Goal: Task Accomplishment & Management: Manage account settings

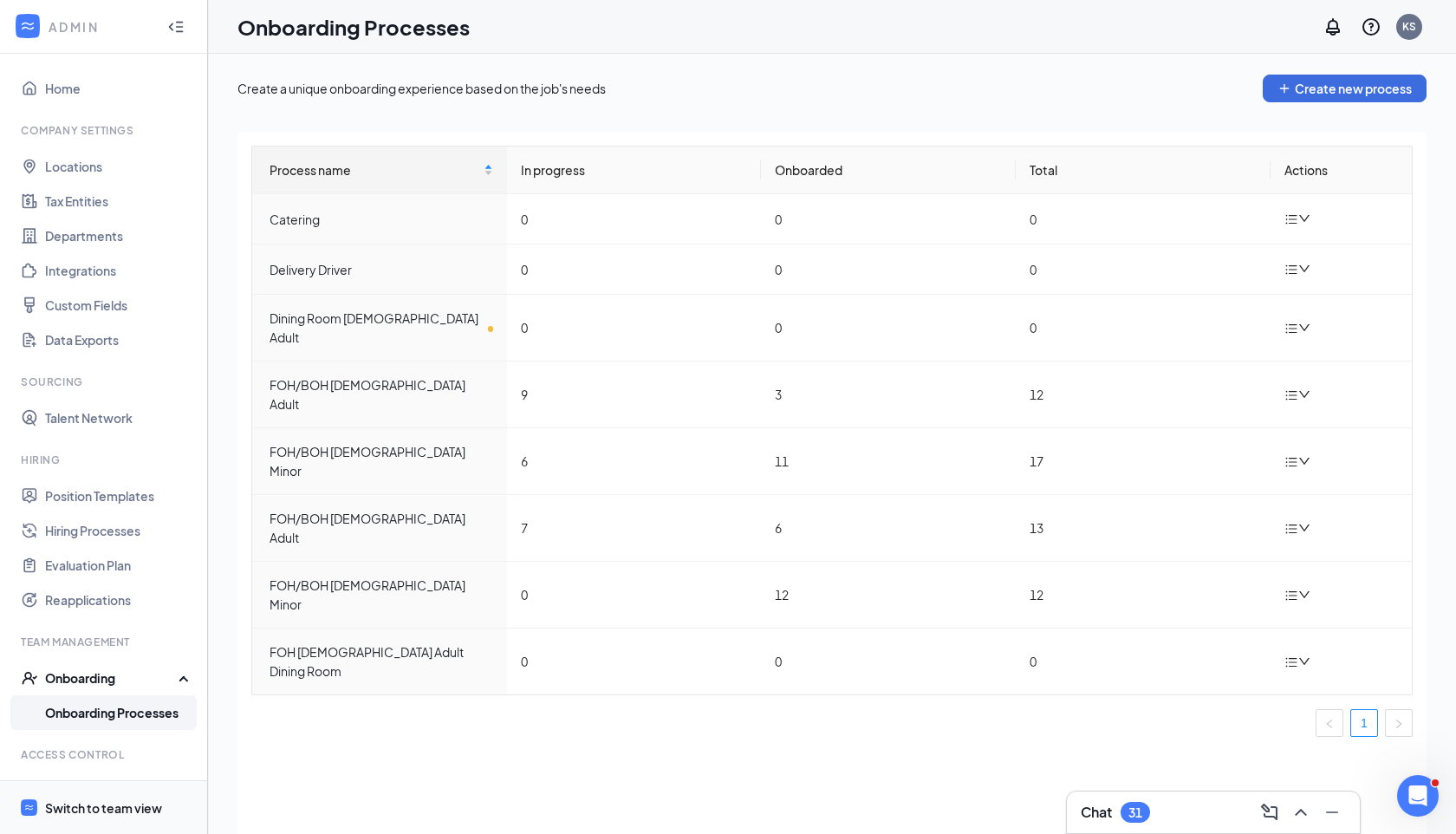
click at [94, 825] on span "Switch to team view" at bounding box center [119, 807] width 148 height 53
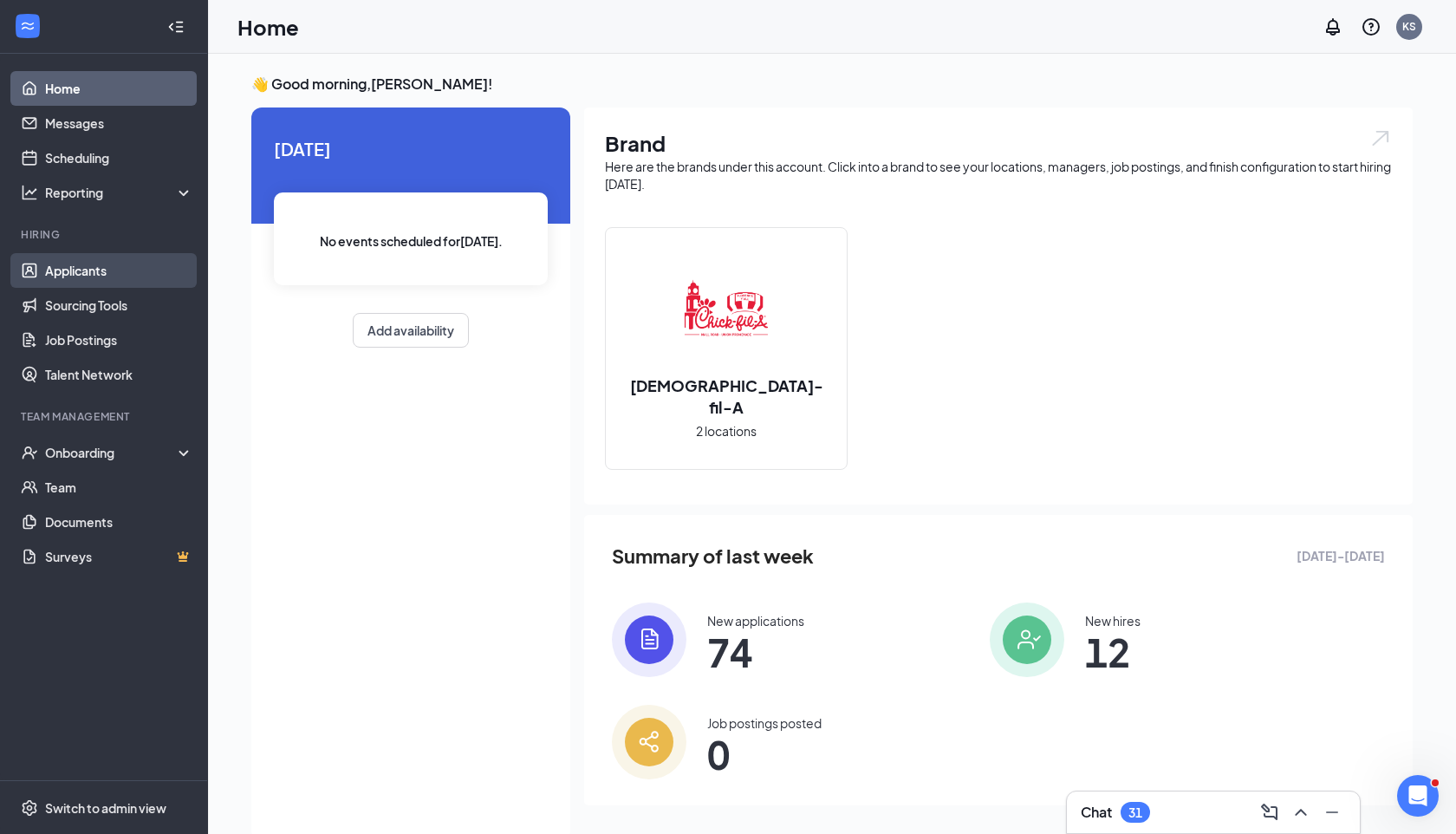
click at [80, 280] on link "Applicants" at bounding box center [119, 271] width 148 height 34
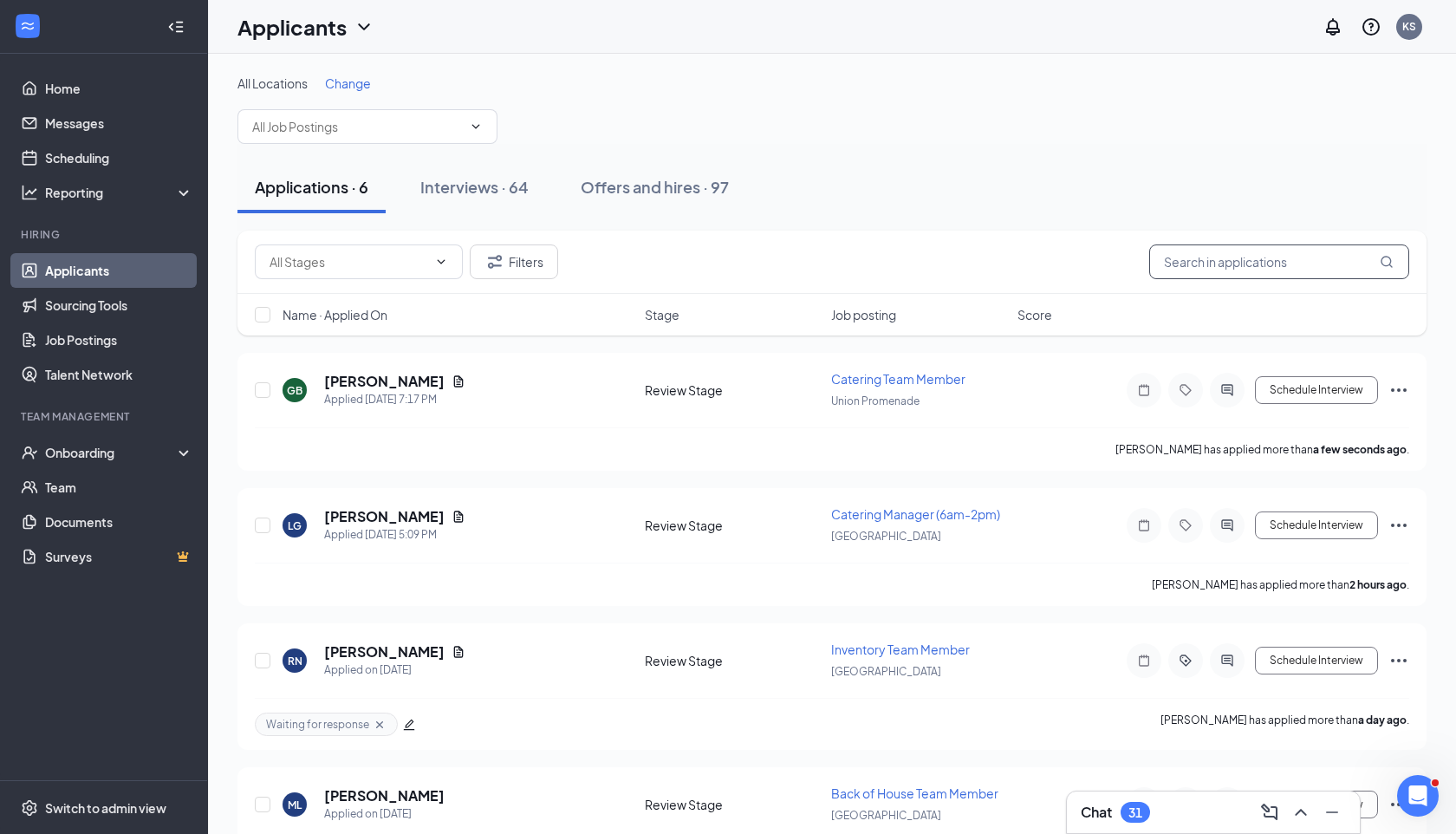
click at [1225, 265] on input "text" at bounding box center [1279, 262] width 260 height 34
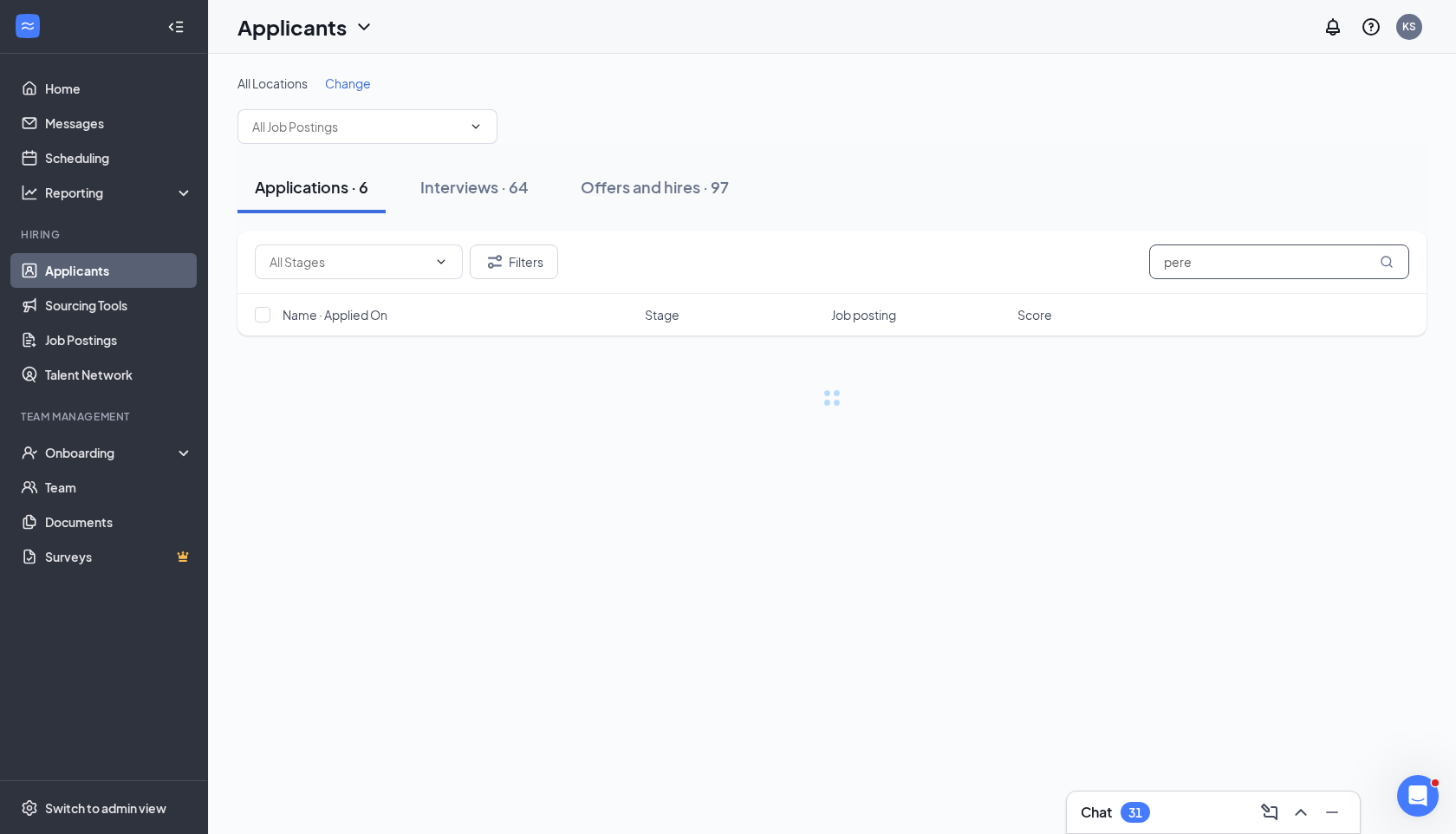
type input "[PERSON_NAME]"
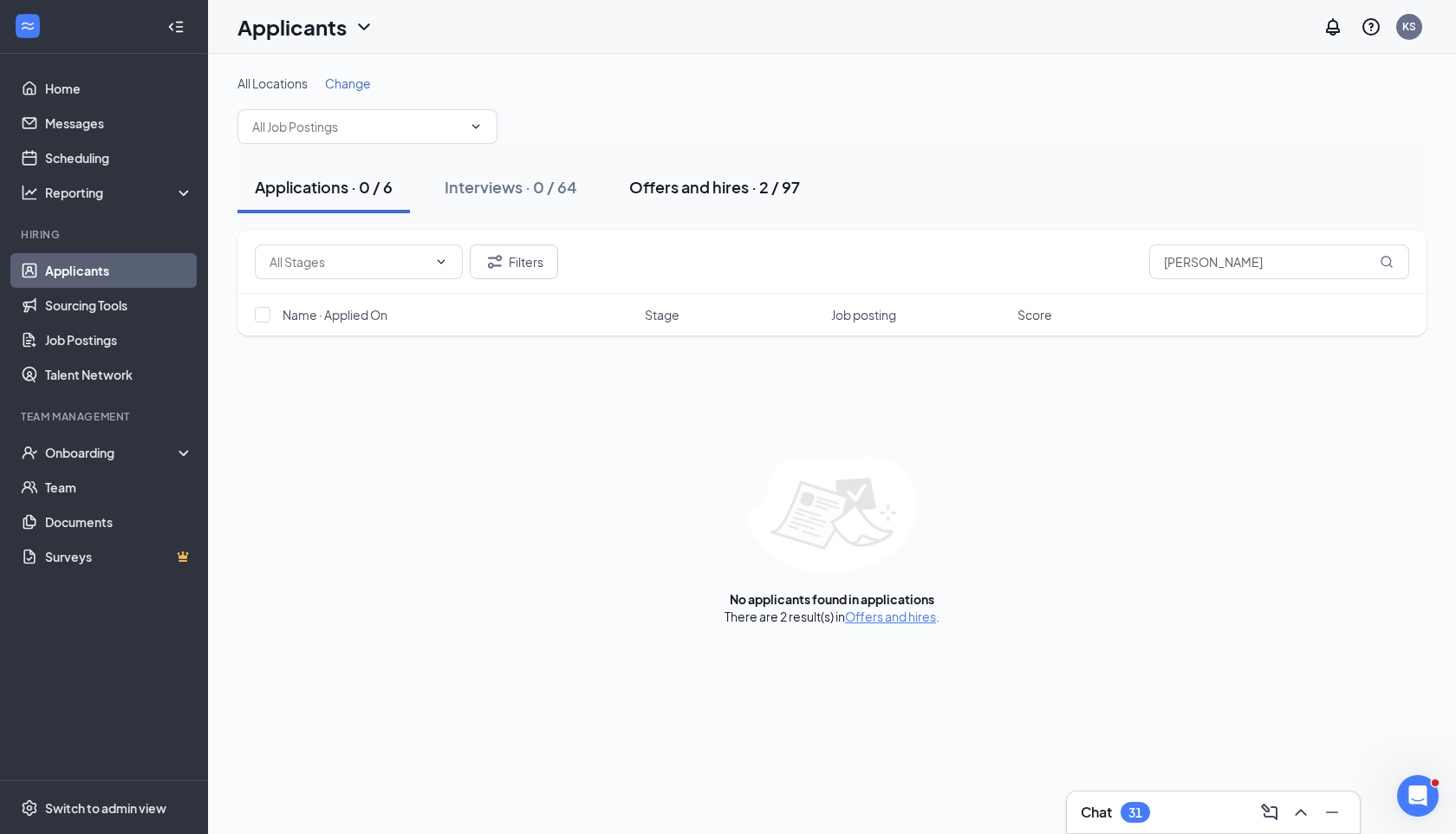
click at [681, 186] on div "Offers and hires · 2 / 97" at bounding box center [714, 187] width 171 height 22
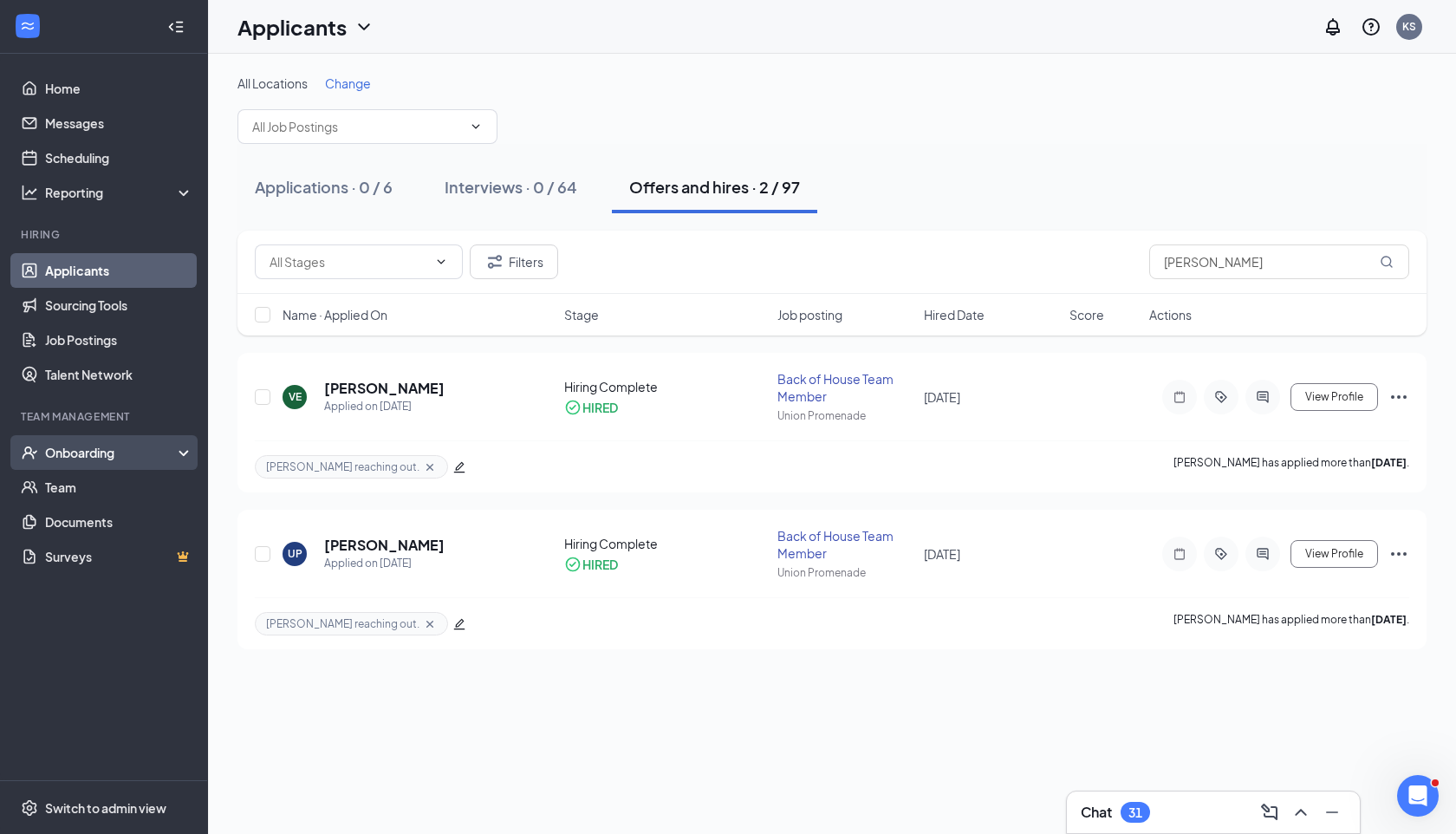
drag, startPoint x: 156, startPoint y: 436, endPoint x: 171, endPoint y: 436, distance: 15.0
click at [156, 436] on div "Onboarding" at bounding box center [104, 452] width 208 height 34
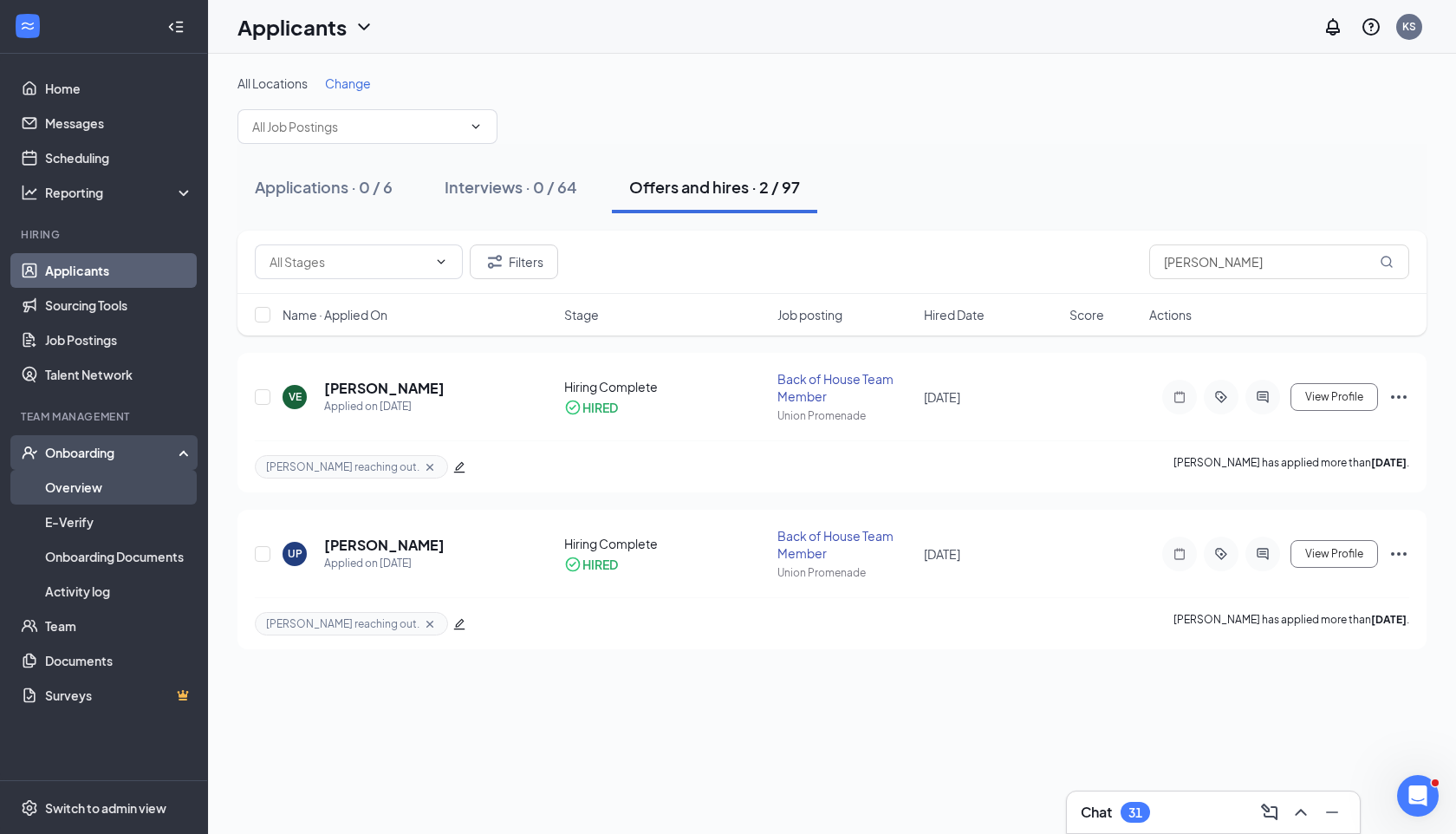
click at [156, 491] on link "Overview" at bounding box center [119, 487] width 148 height 34
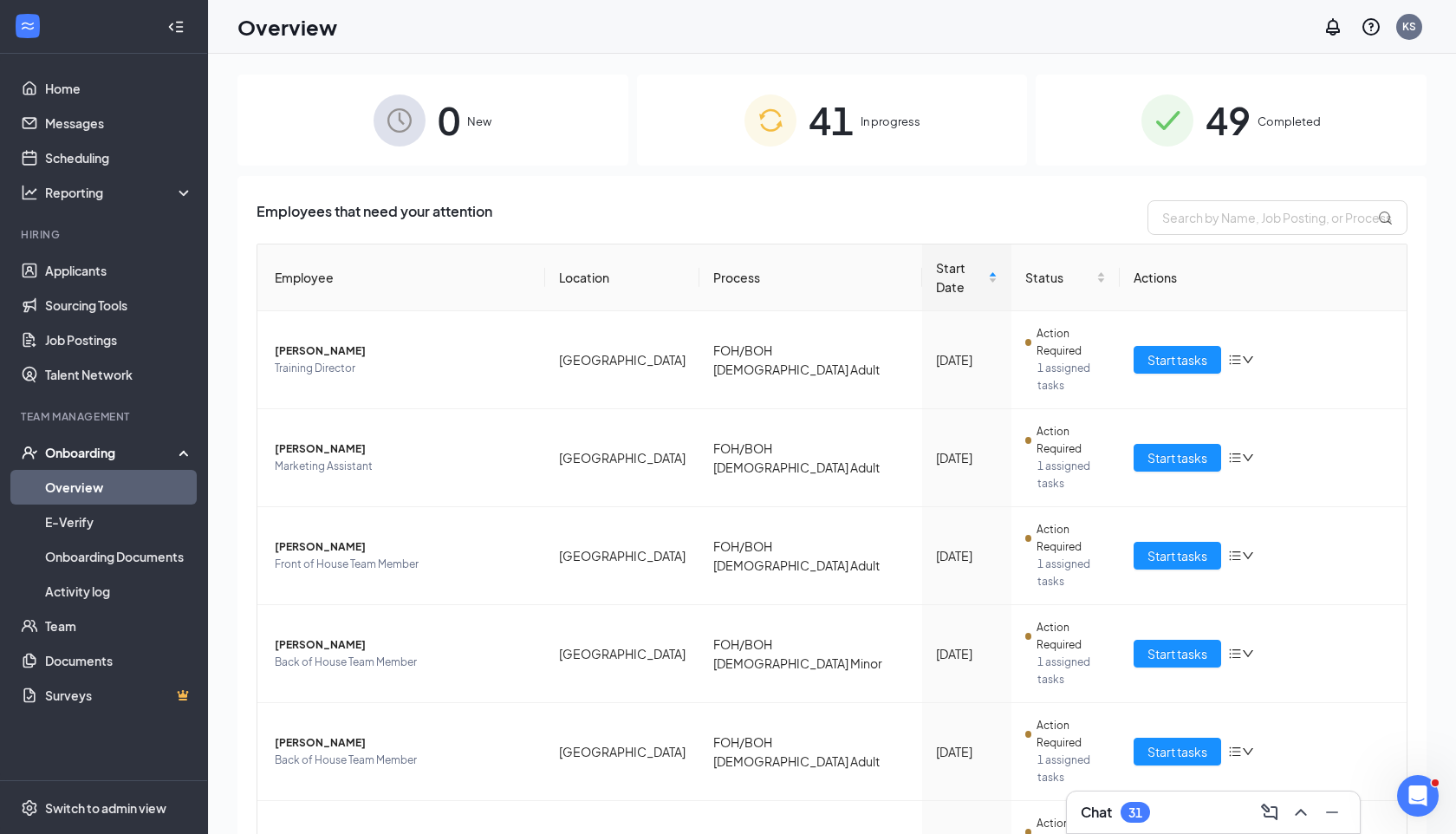
click at [1314, 246] on th "Actions" at bounding box center [1263, 278] width 288 height 67
click at [1296, 200] on div "Employees that need your attention Employee Location Process Start Date Status …" at bounding box center [832, 785] width 1189 height 1218
click at [1294, 212] on input "text" at bounding box center [1277, 217] width 260 height 34
type input ";"
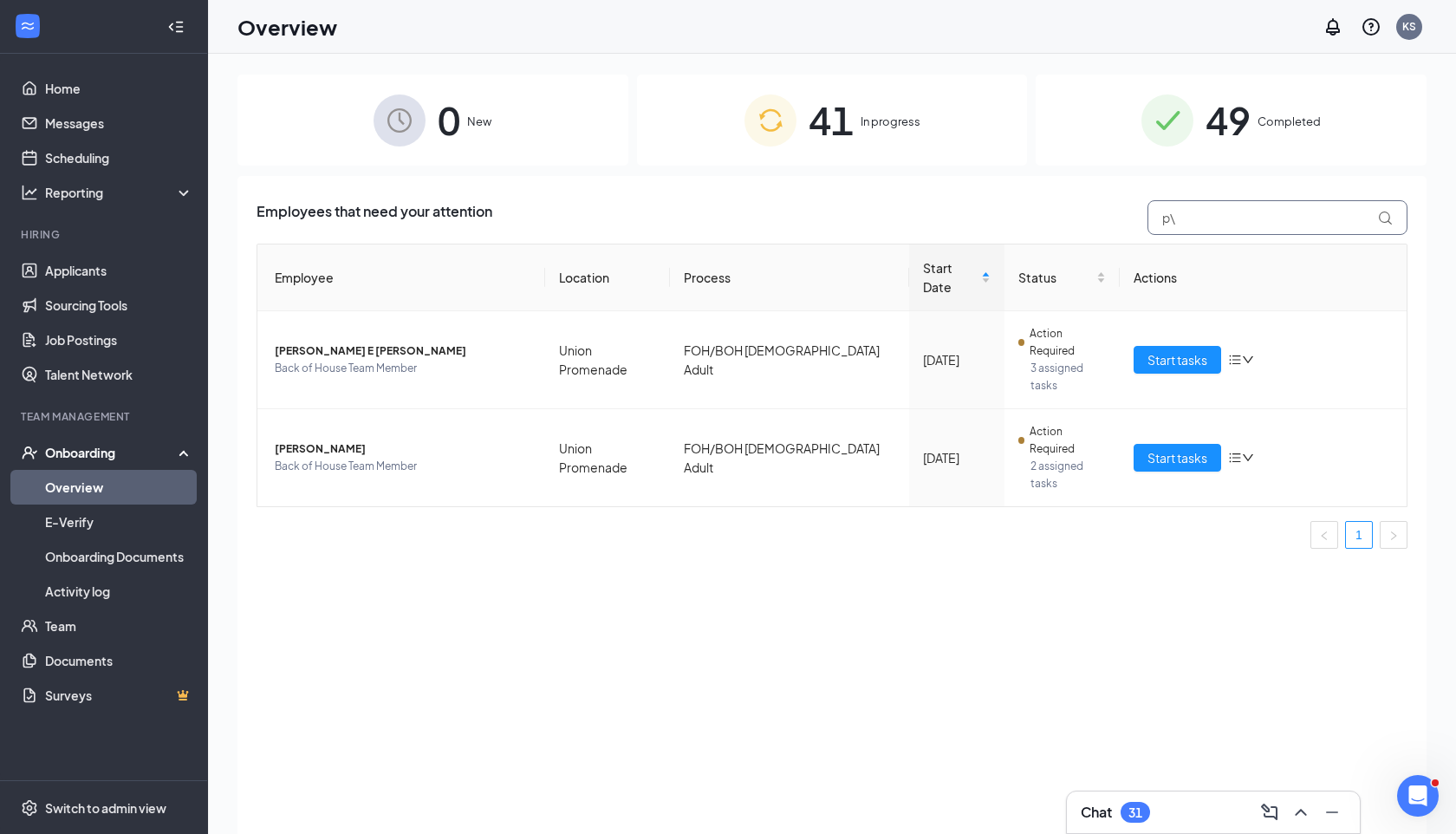
type input "p"
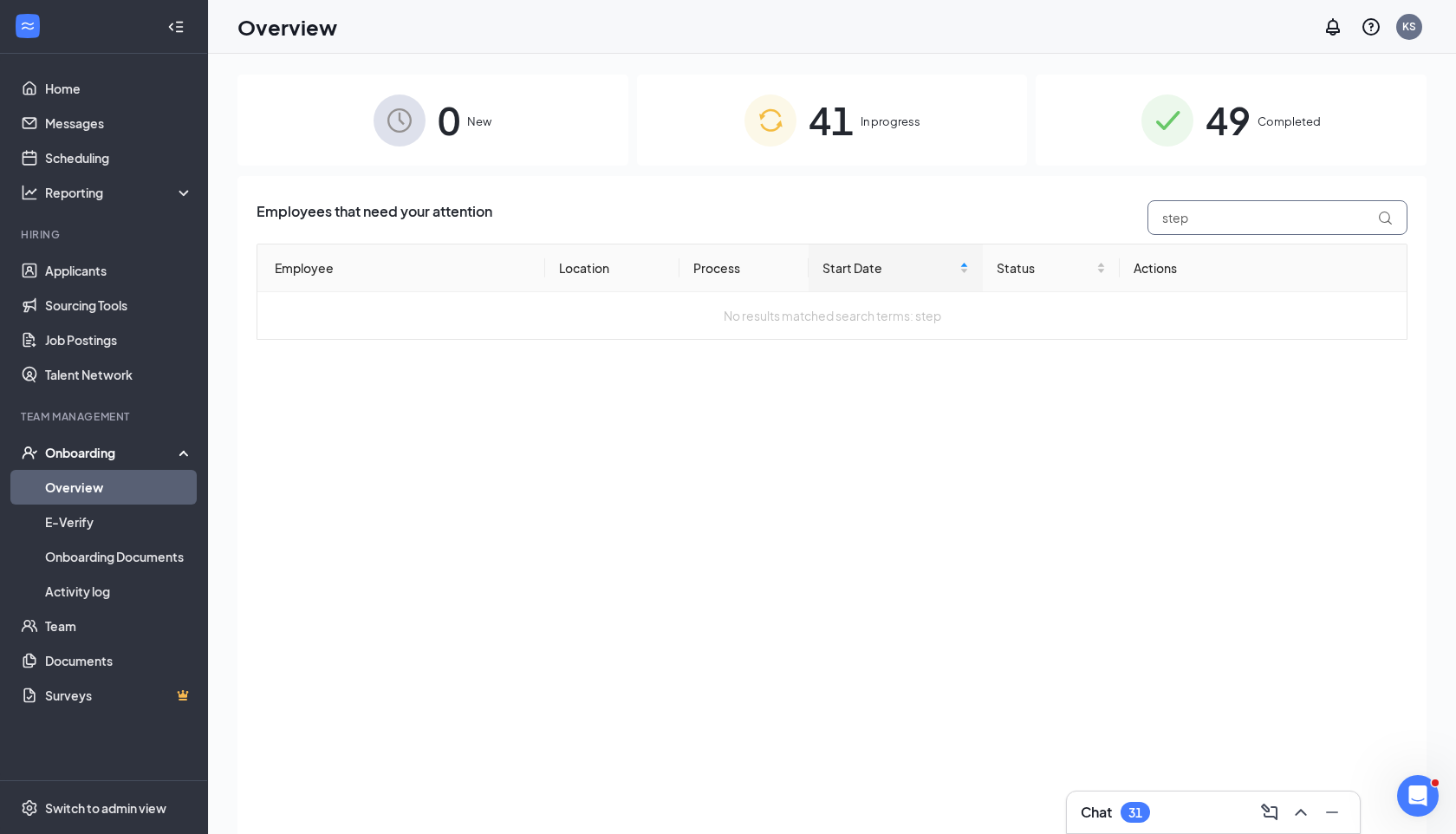
type input "step"
click at [1210, 122] on span "49" at bounding box center [1228, 120] width 45 height 60
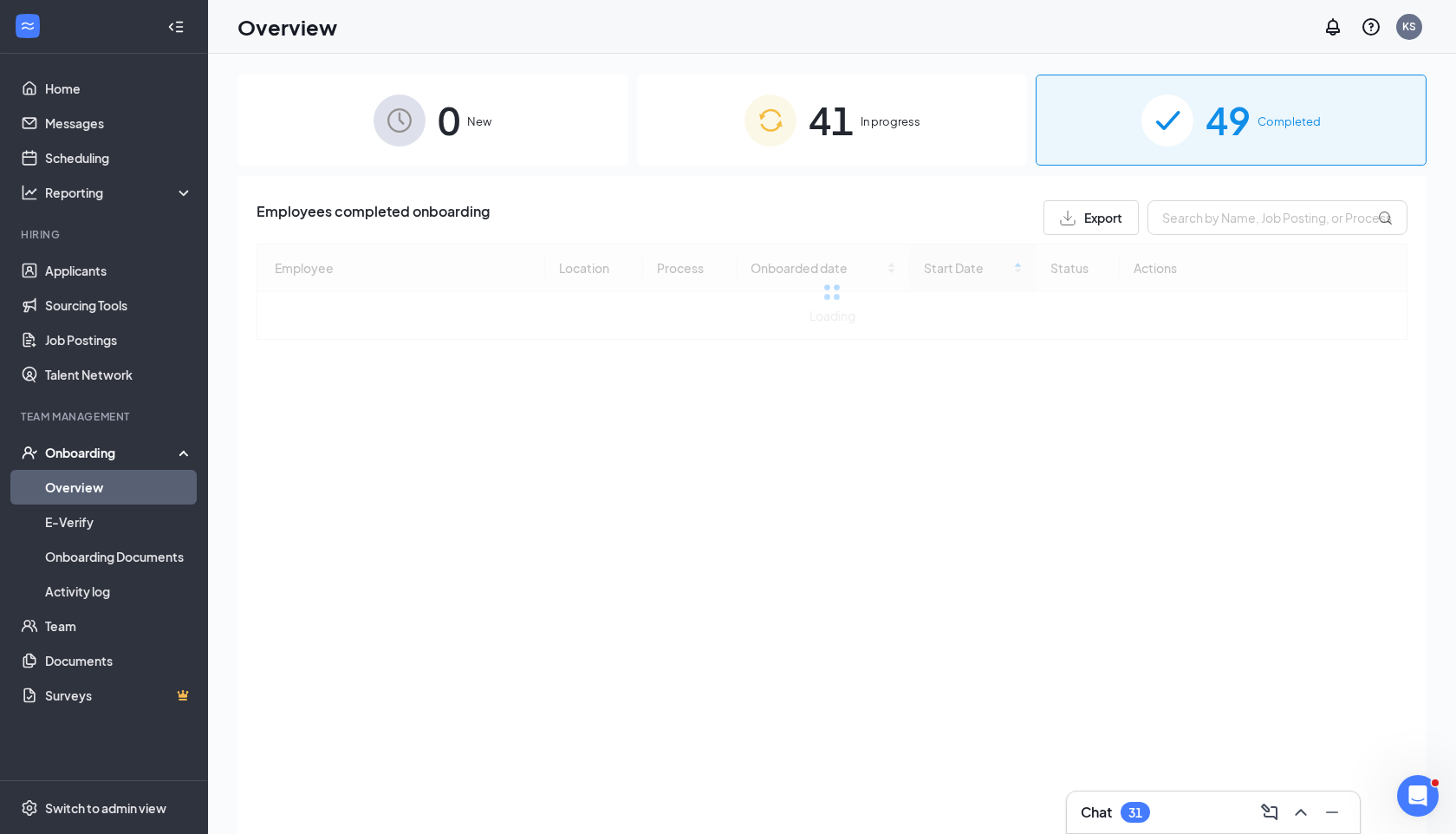
click at [892, 97] on div "41 In progress" at bounding box center [832, 120] width 391 height 91
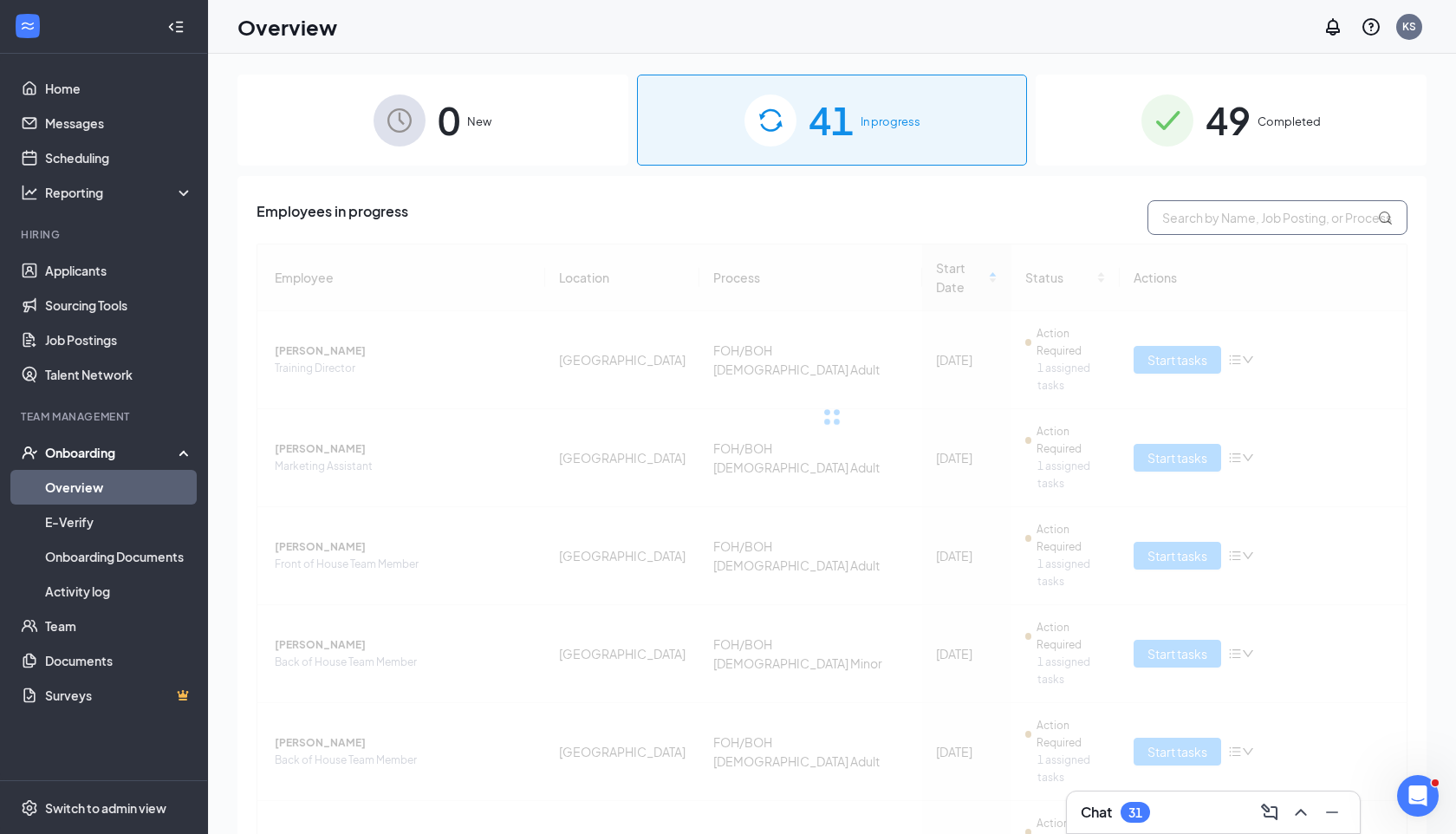
click at [1183, 213] on input "text" at bounding box center [1277, 217] width 260 height 34
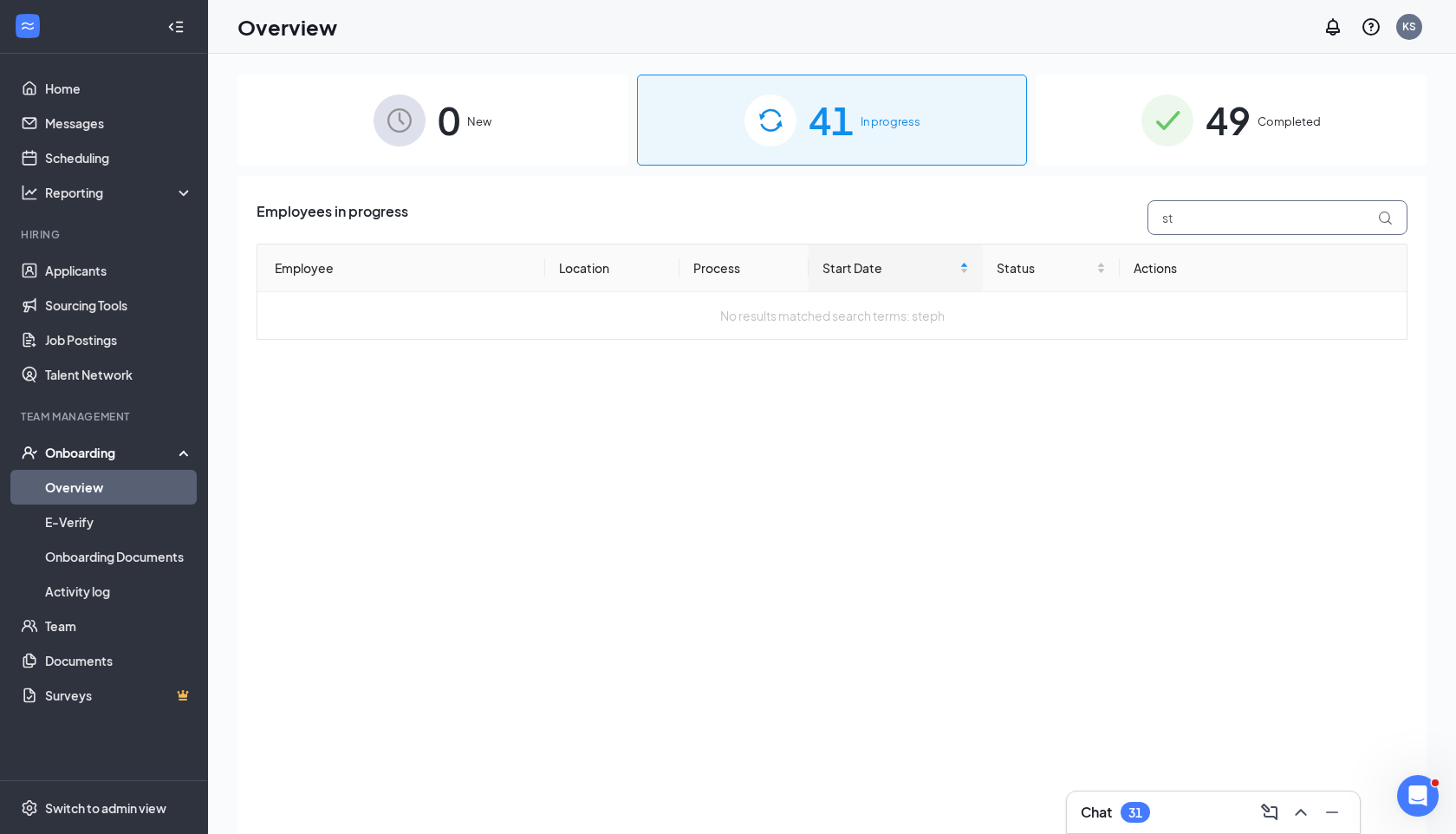
type input "s"
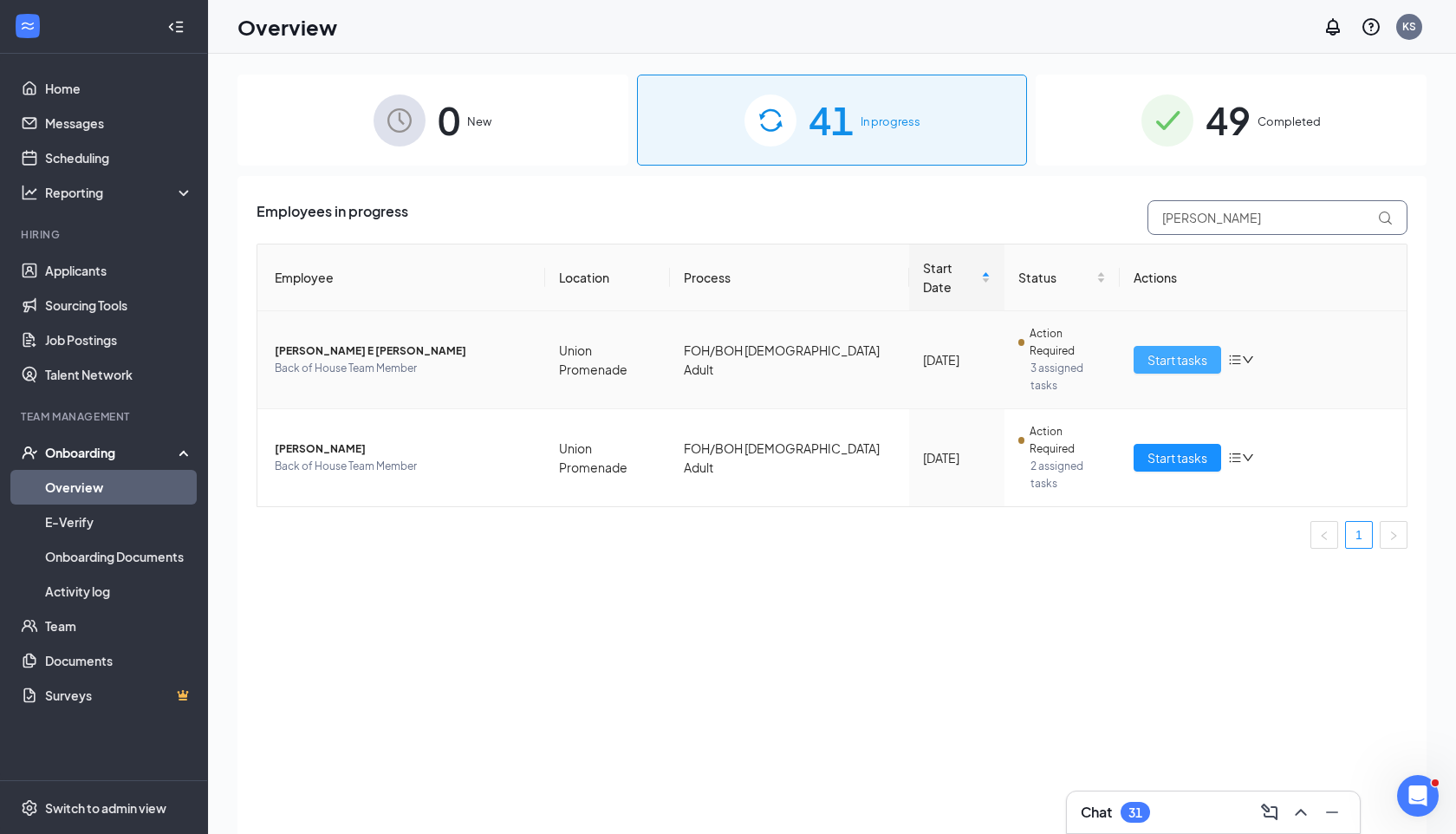
type input "[PERSON_NAME]"
click at [1195, 350] on span "Start tasks" at bounding box center [1177, 360] width 60 height 19
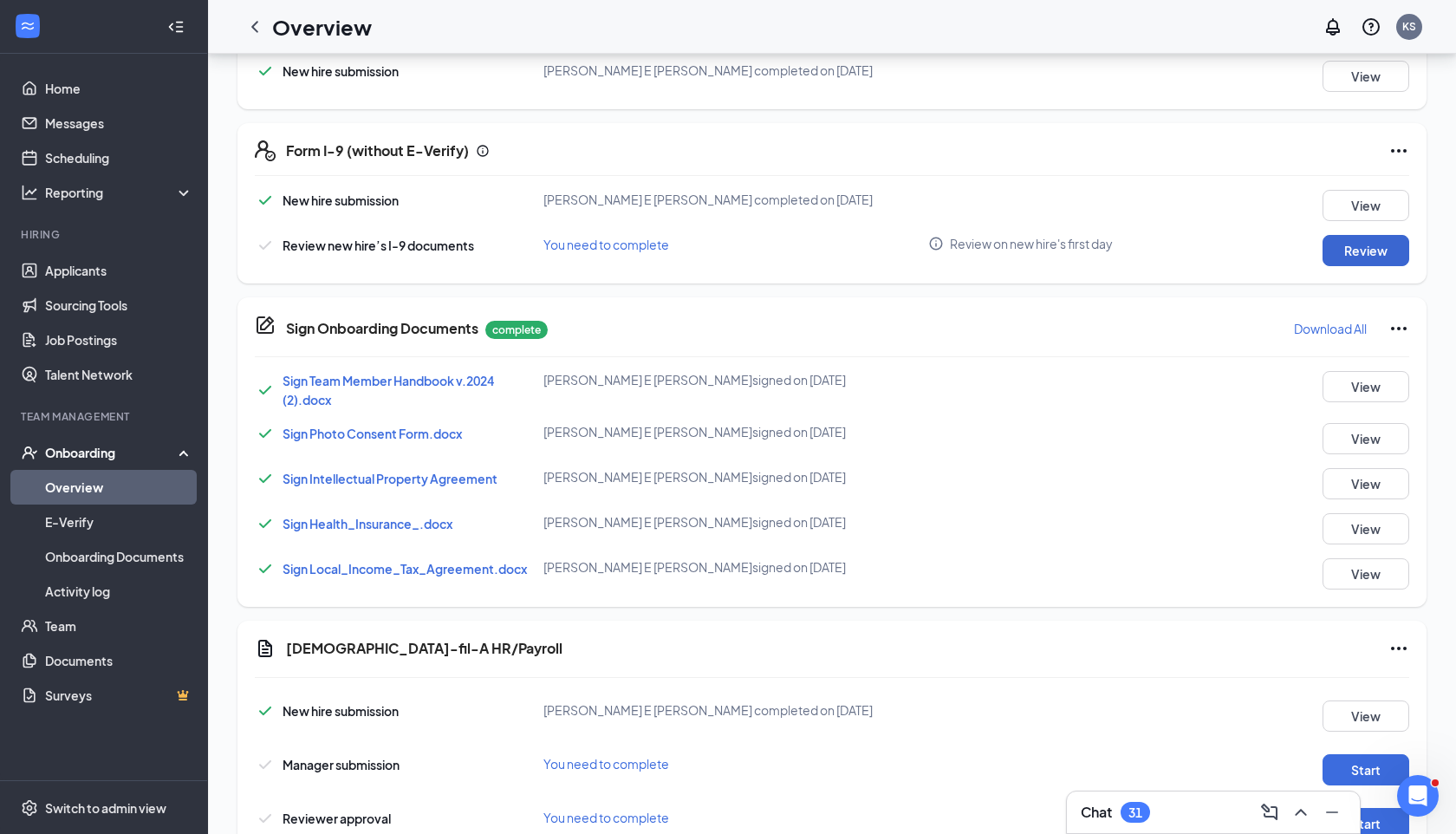
scroll to position [516, 0]
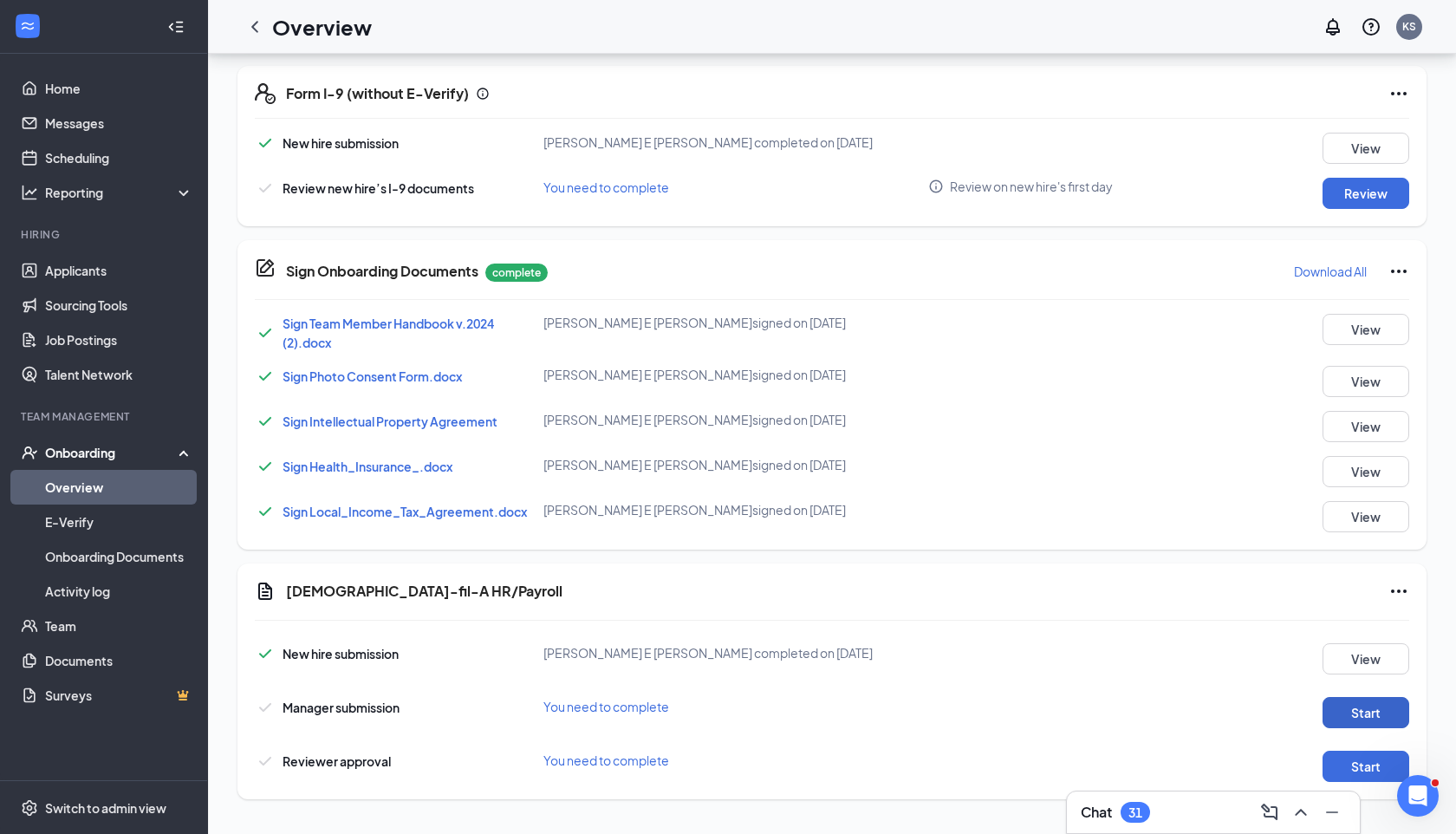
click at [1370, 704] on button "Start" at bounding box center [1365, 713] width 87 height 32
click at [1336, 661] on button "View" at bounding box center [1365, 659] width 87 height 32
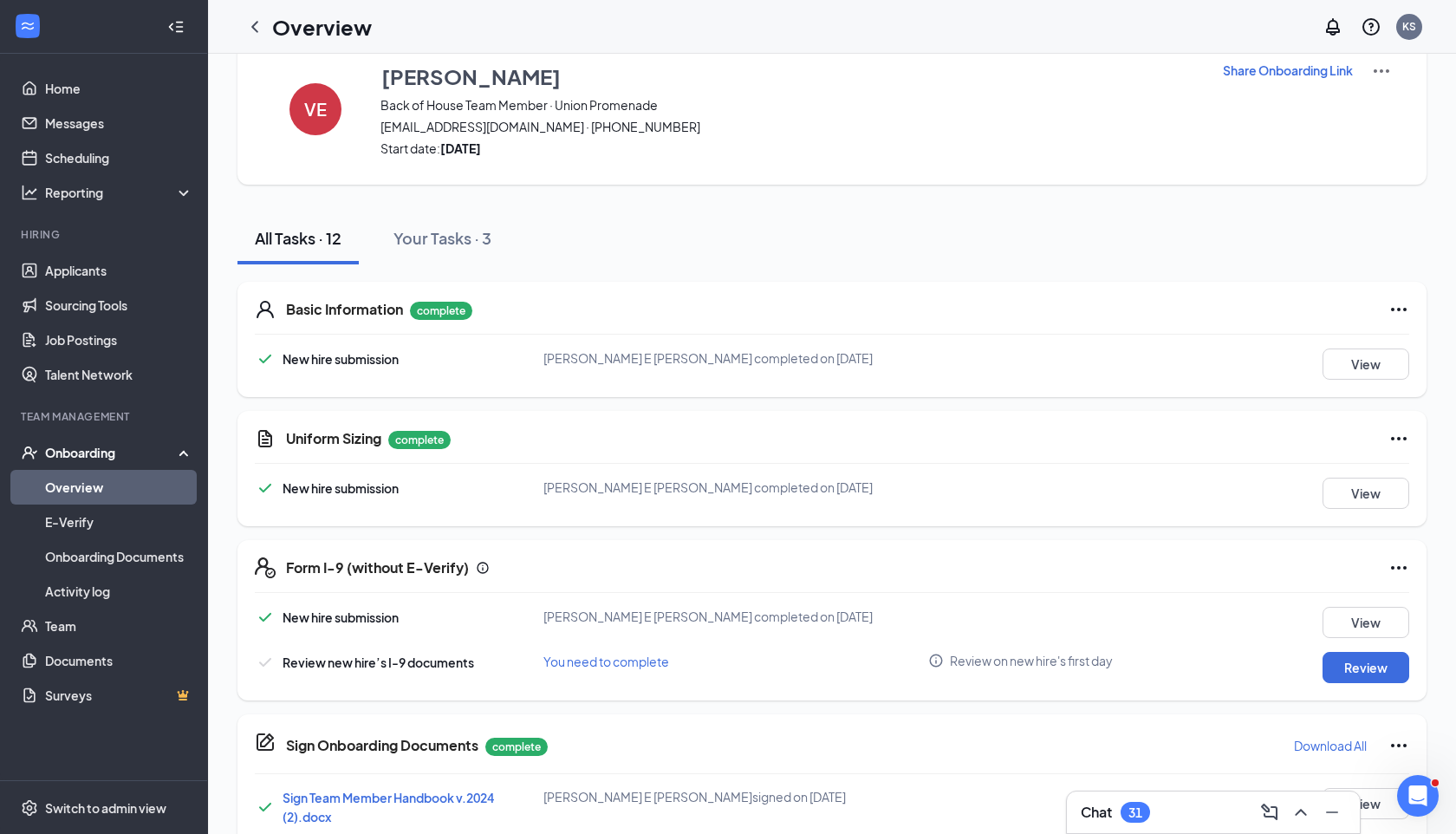
scroll to position [0, 0]
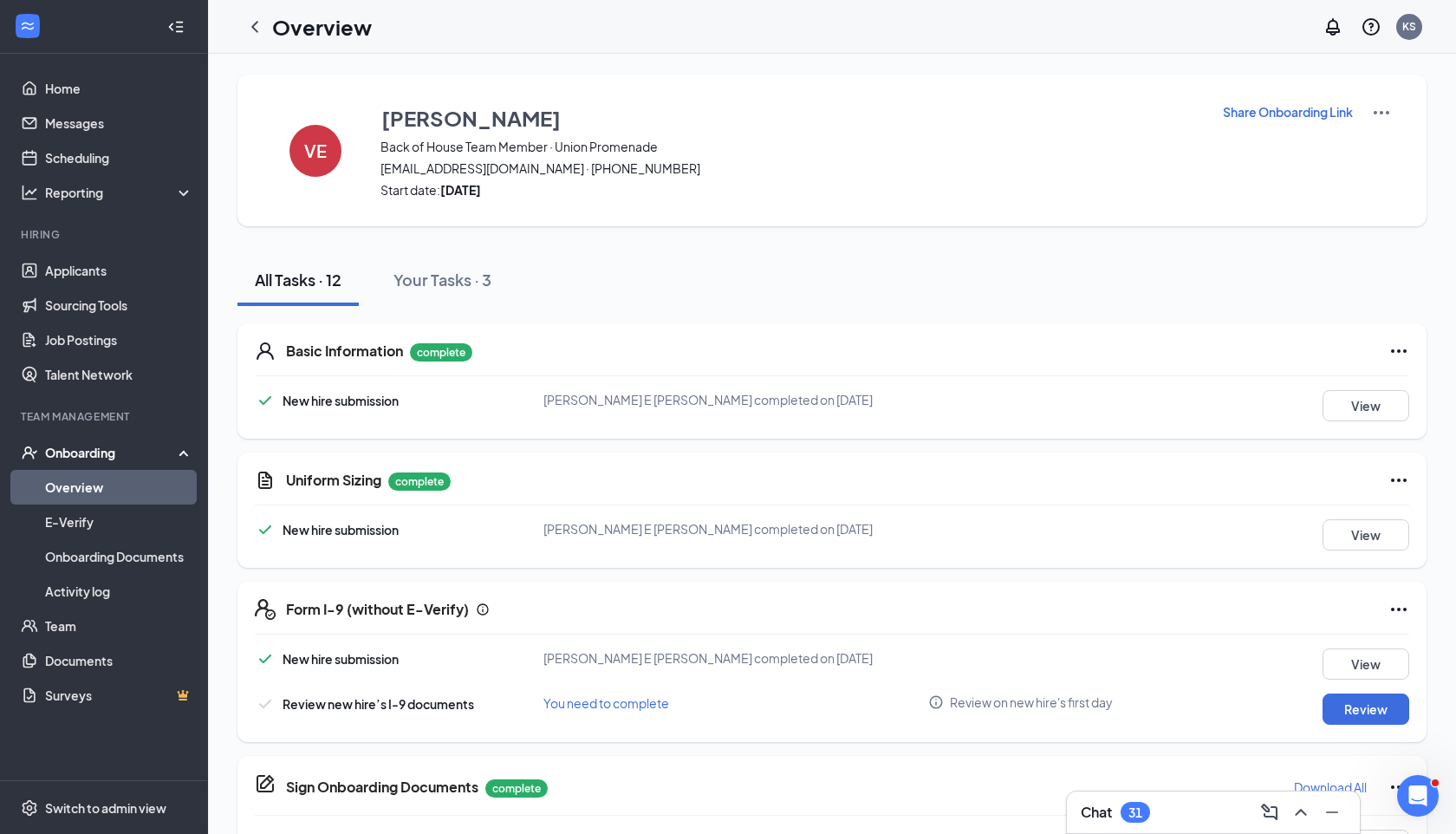
click at [1378, 107] on img at bounding box center [1381, 113] width 21 height 21
click at [1188, 162] on span "[EMAIL_ADDRESS][DOMAIN_NAME] · [PHONE_NUMBER]" at bounding box center [791, 168] width 820 height 17
click at [246, 27] on icon "ChevronLeft" at bounding box center [255, 27] width 21 height 21
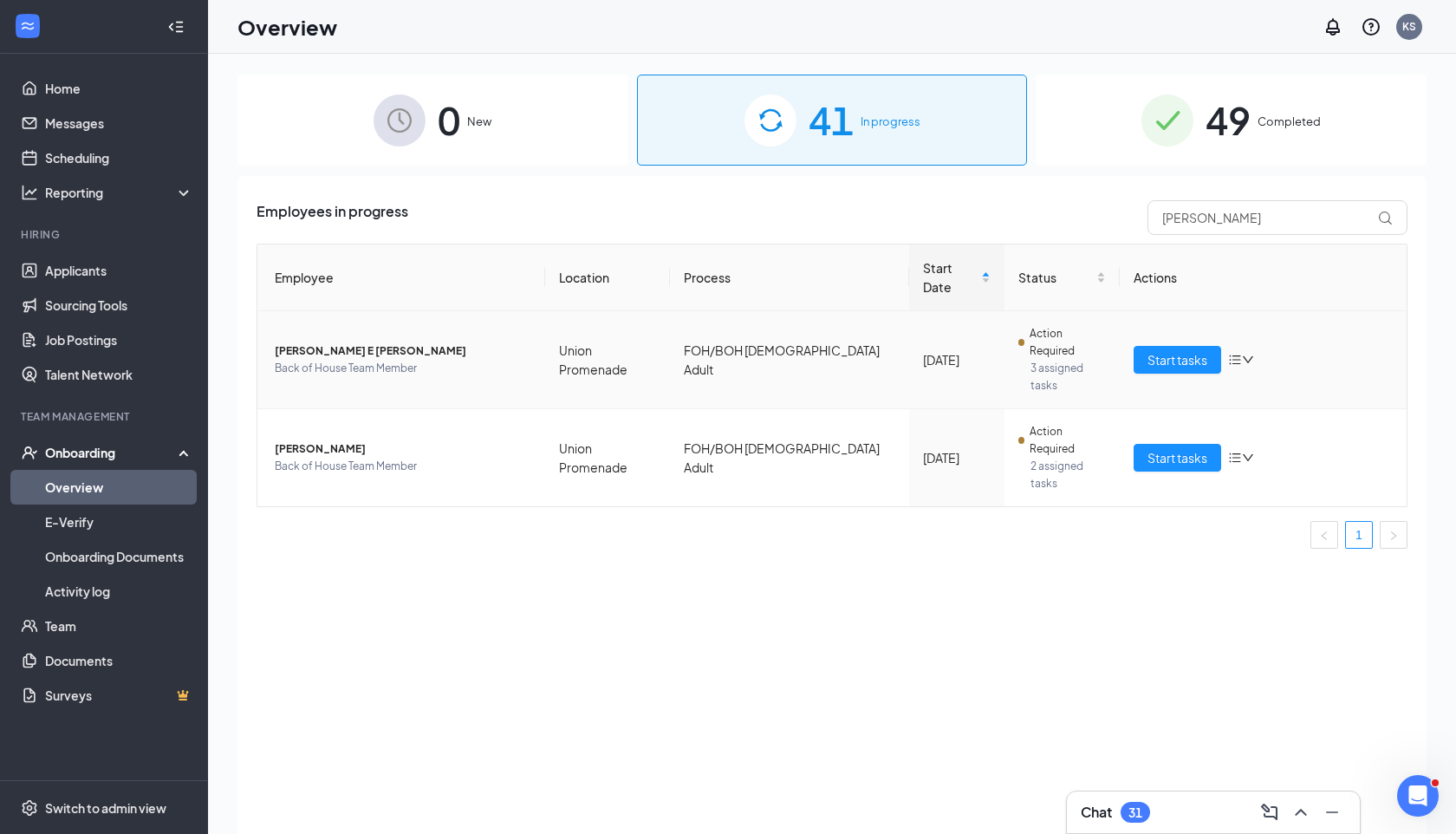
click at [320, 342] on span "[PERSON_NAME] E [PERSON_NAME]" at bounding box center [402, 351] width 256 height 17
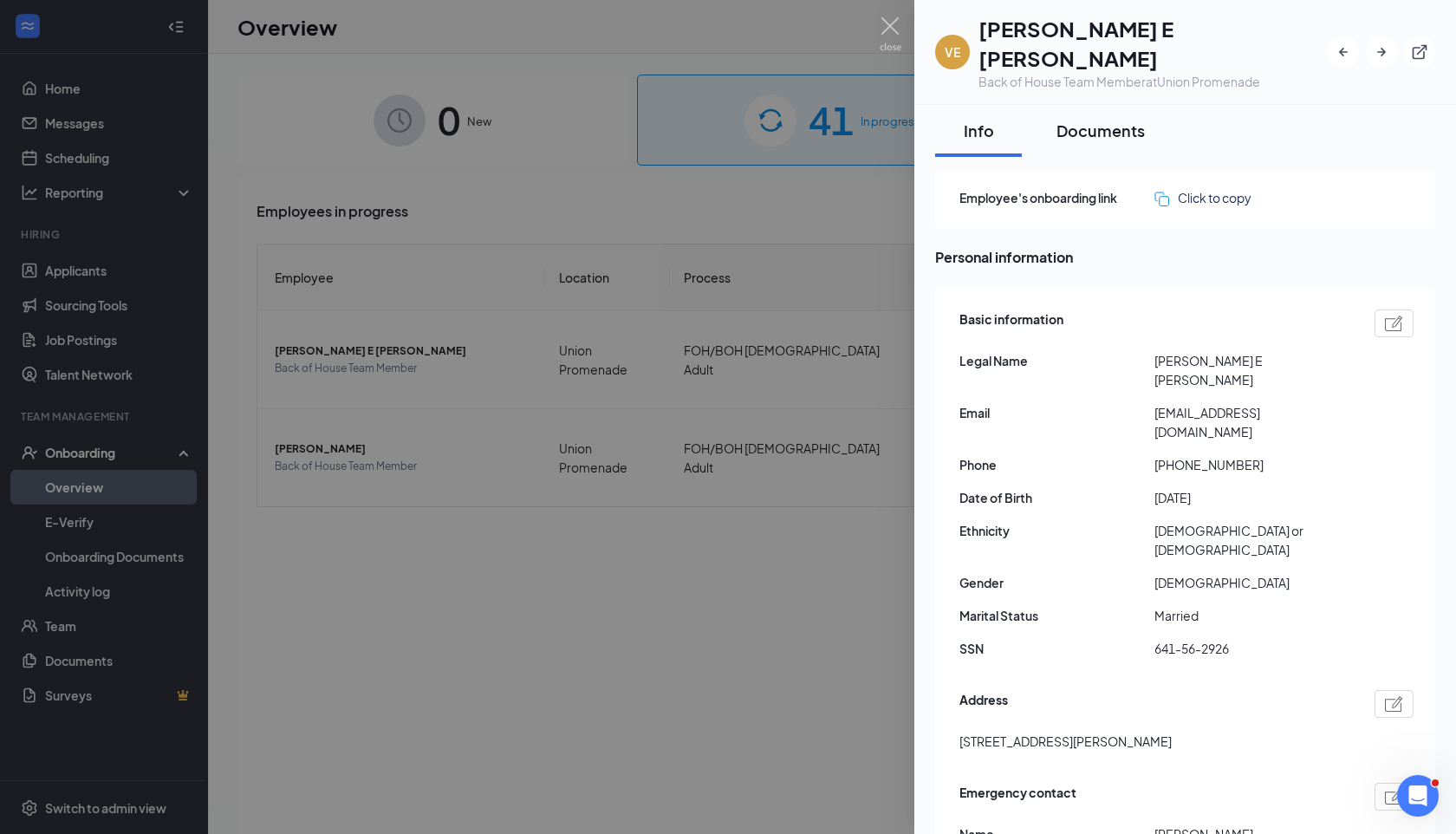
click at [1114, 115] on button "Documents" at bounding box center [1100, 131] width 123 height 52
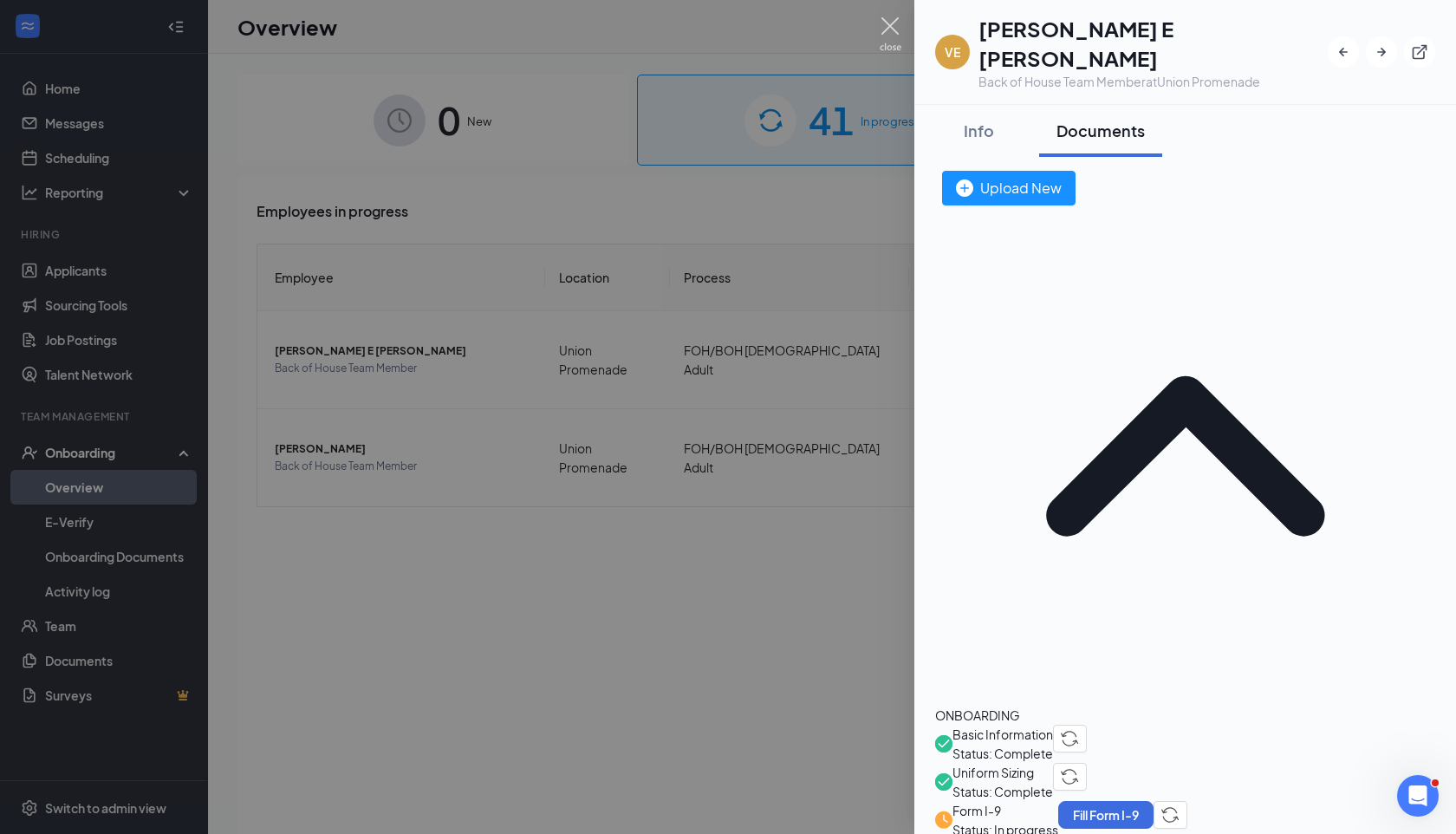
click at [894, 26] on img at bounding box center [890, 33] width 22 height 33
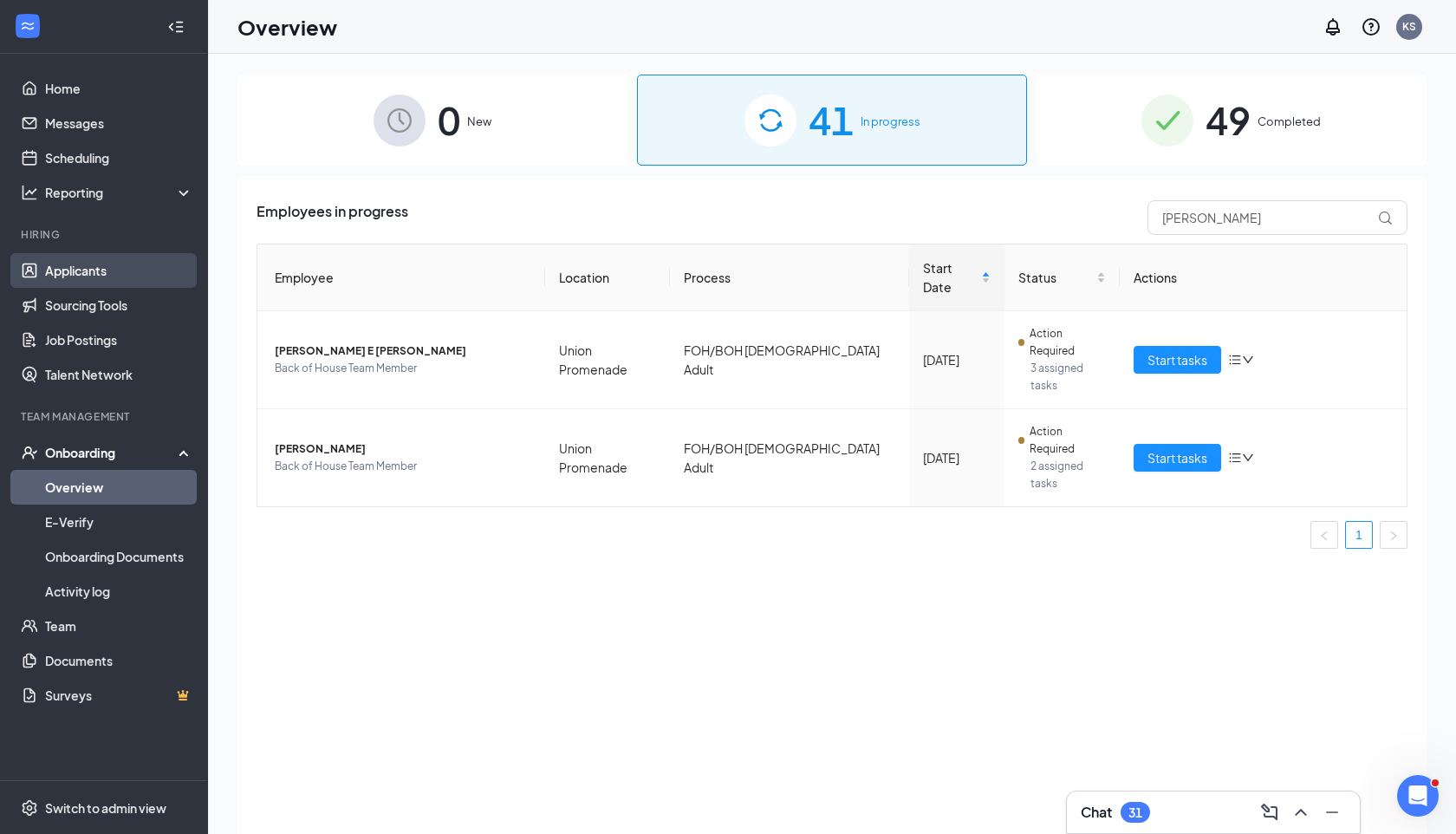
click at [125, 287] on link "Applicants" at bounding box center [119, 271] width 148 height 34
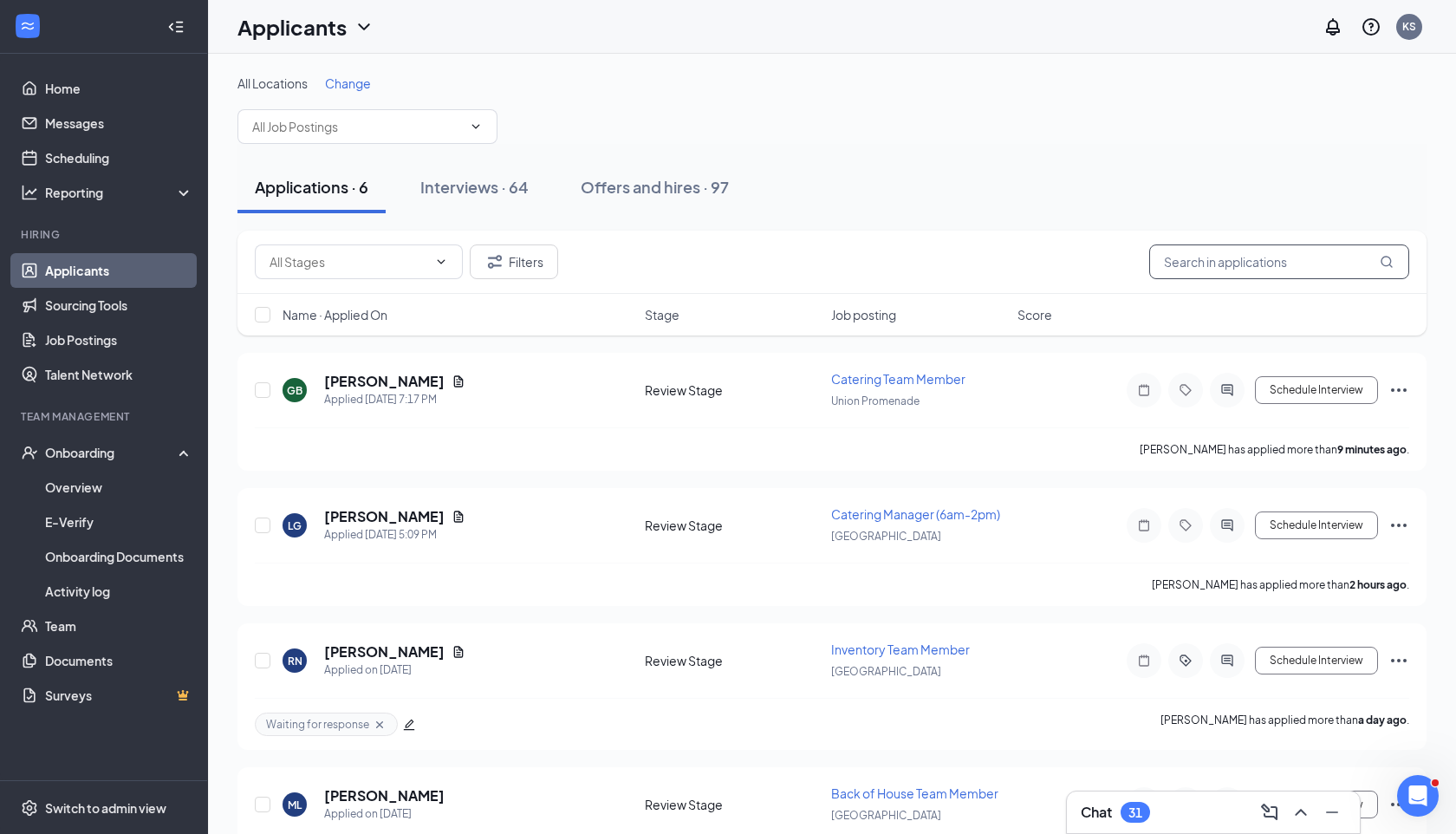
click at [1208, 265] on input "text" at bounding box center [1279, 262] width 260 height 34
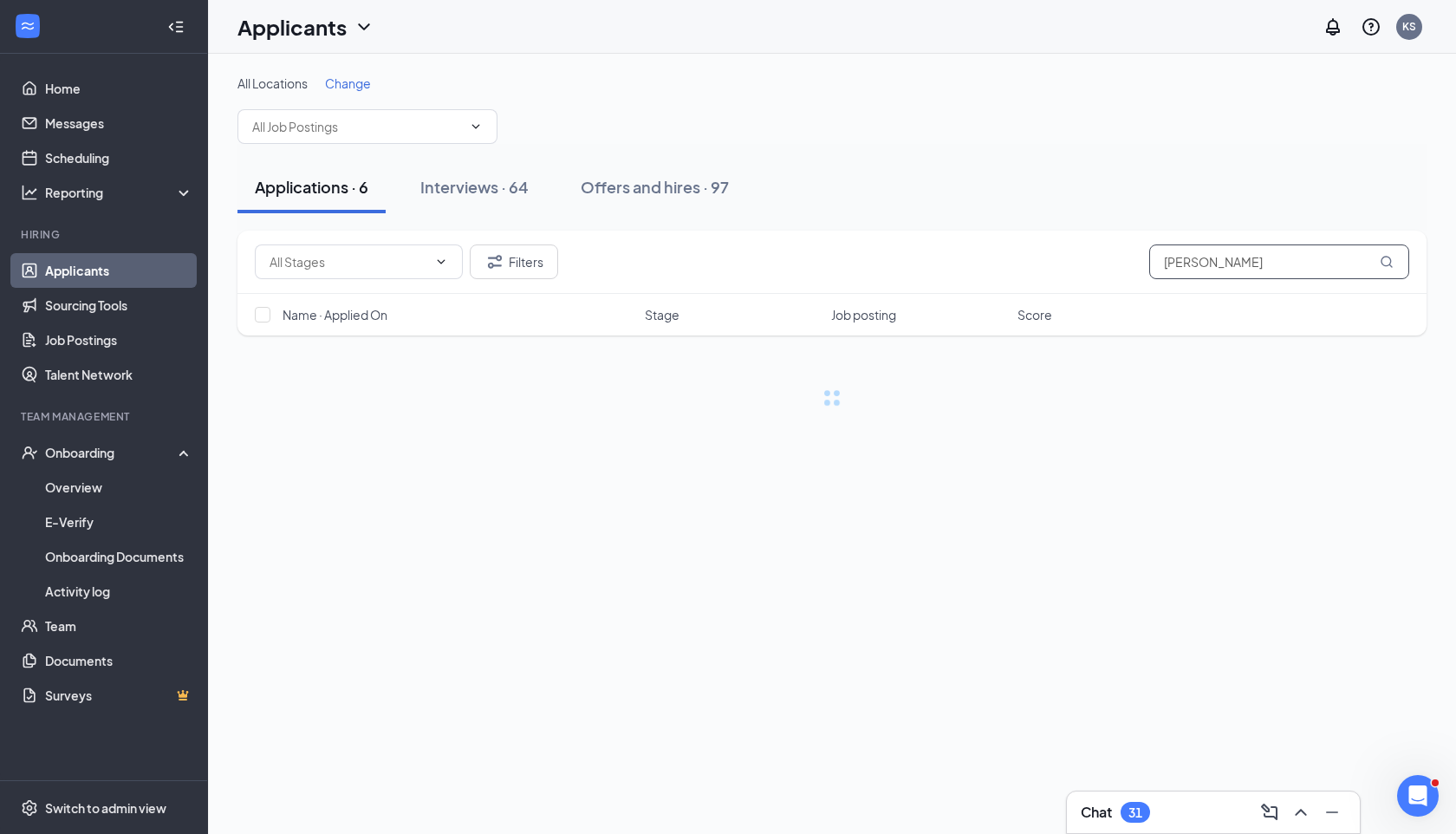
type input "[PERSON_NAME]"
click at [636, 189] on div "Offers and hires · 97" at bounding box center [654, 187] width 148 height 22
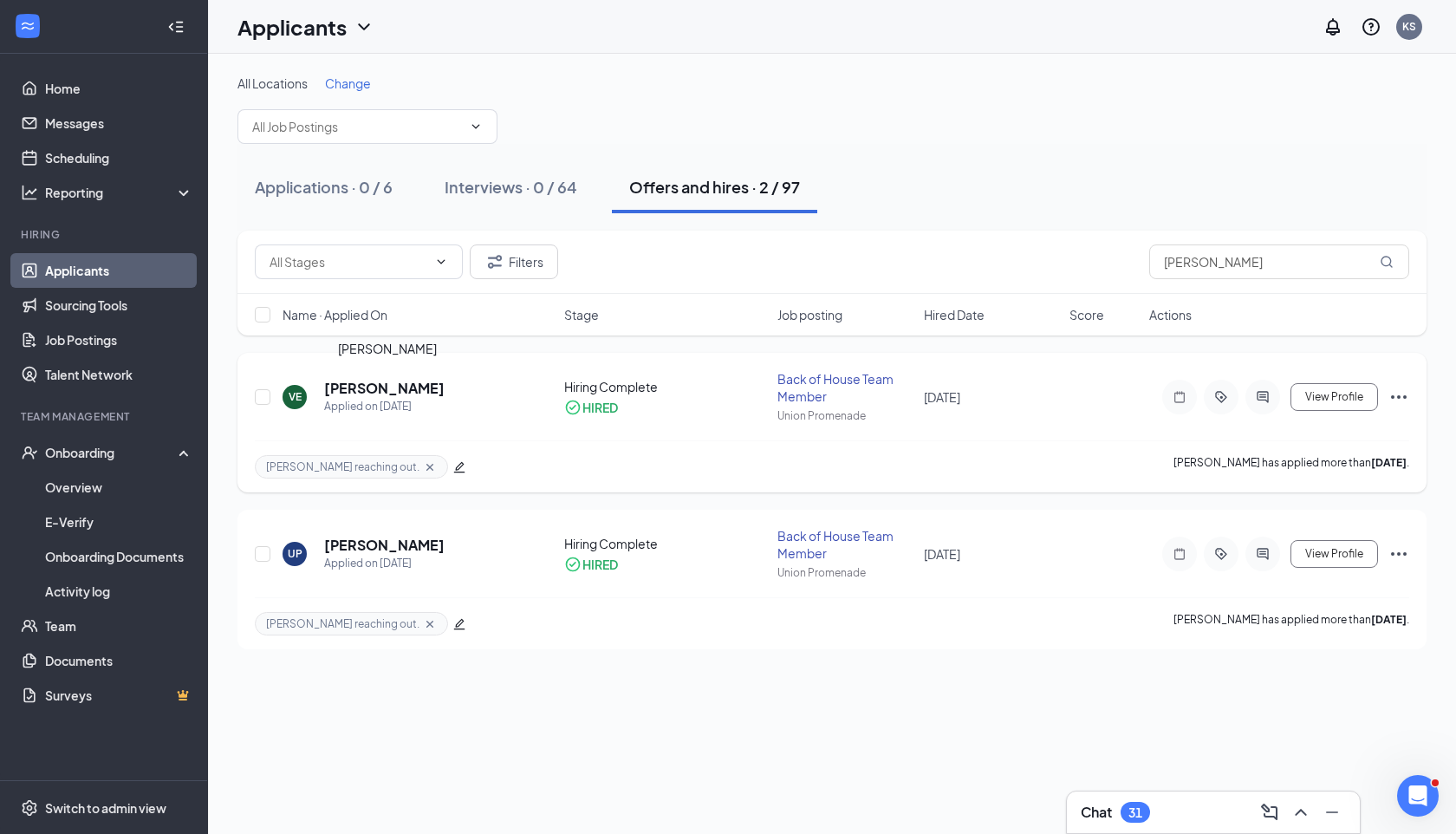
click at [408, 391] on h5 "[PERSON_NAME]" at bounding box center [384, 388] width 120 height 19
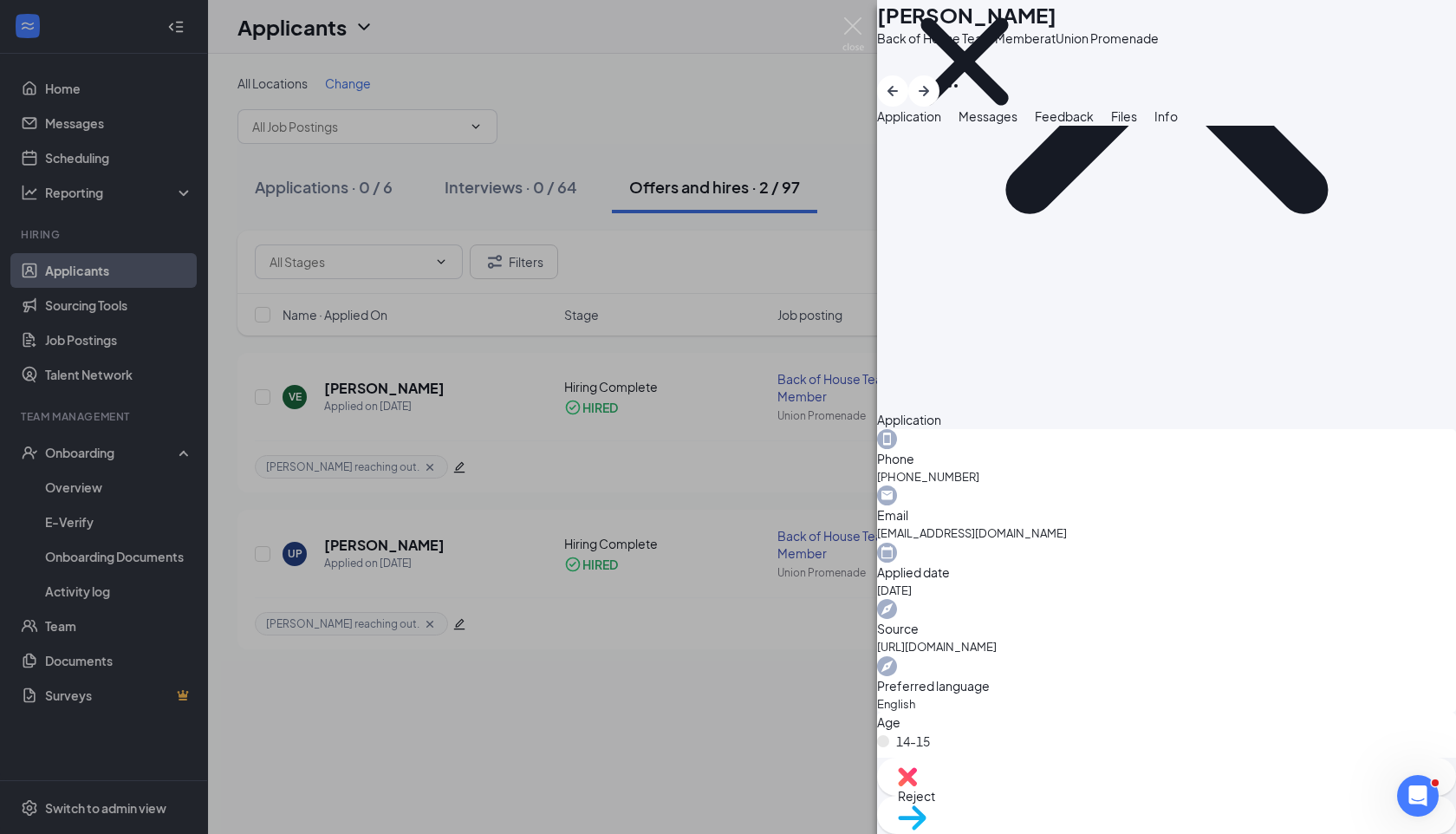
scroll to position [1014, 0]
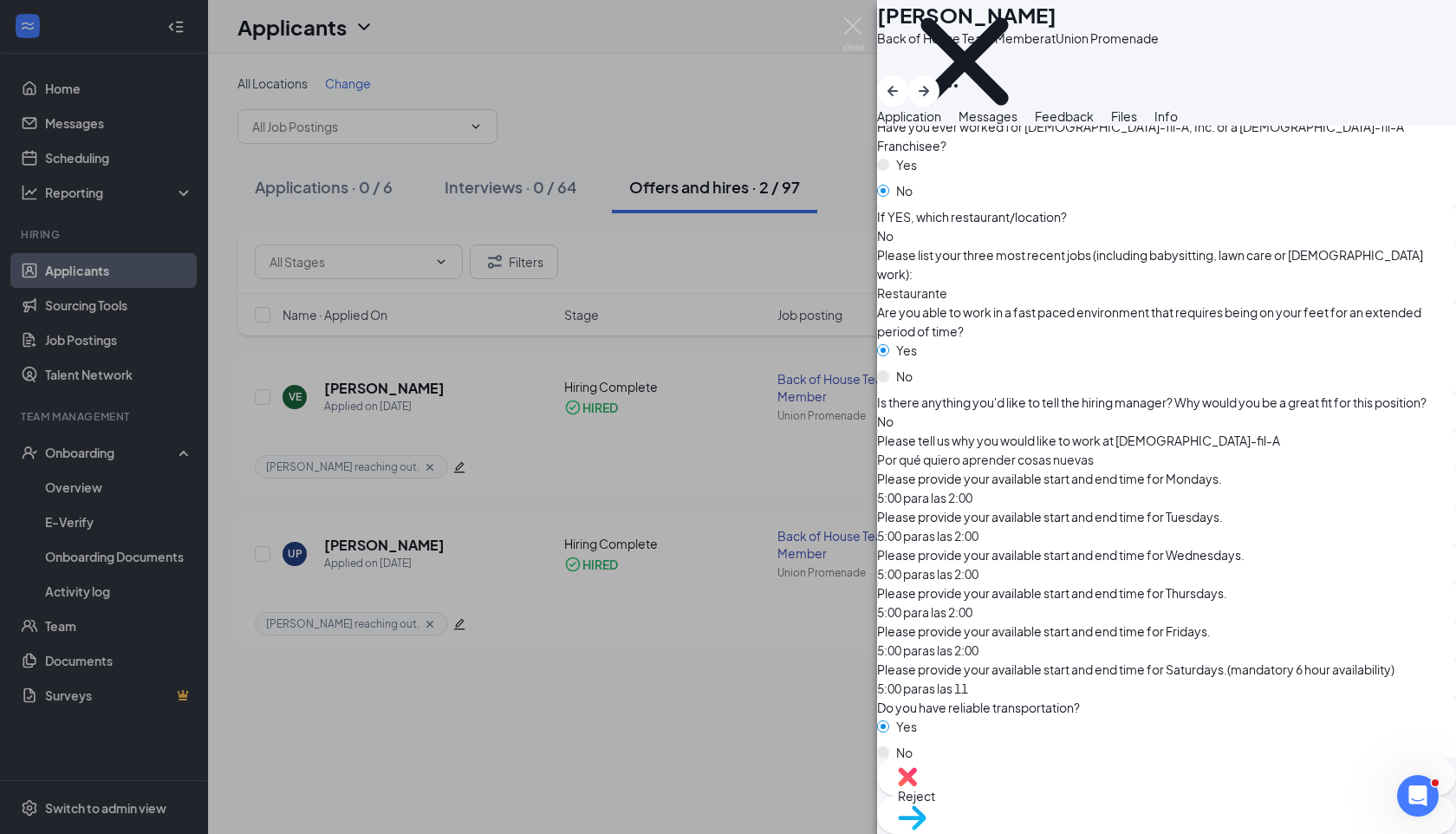
click at [1329, 784] on div "Sent: [DATE] 5:31 PM" at bounding box center [1312, 783] width 135 height 21
click at [1305, 783] on div "Sent: [DATE] 5:31 PM" at bounding box center [1312, 783] width 135 height 21
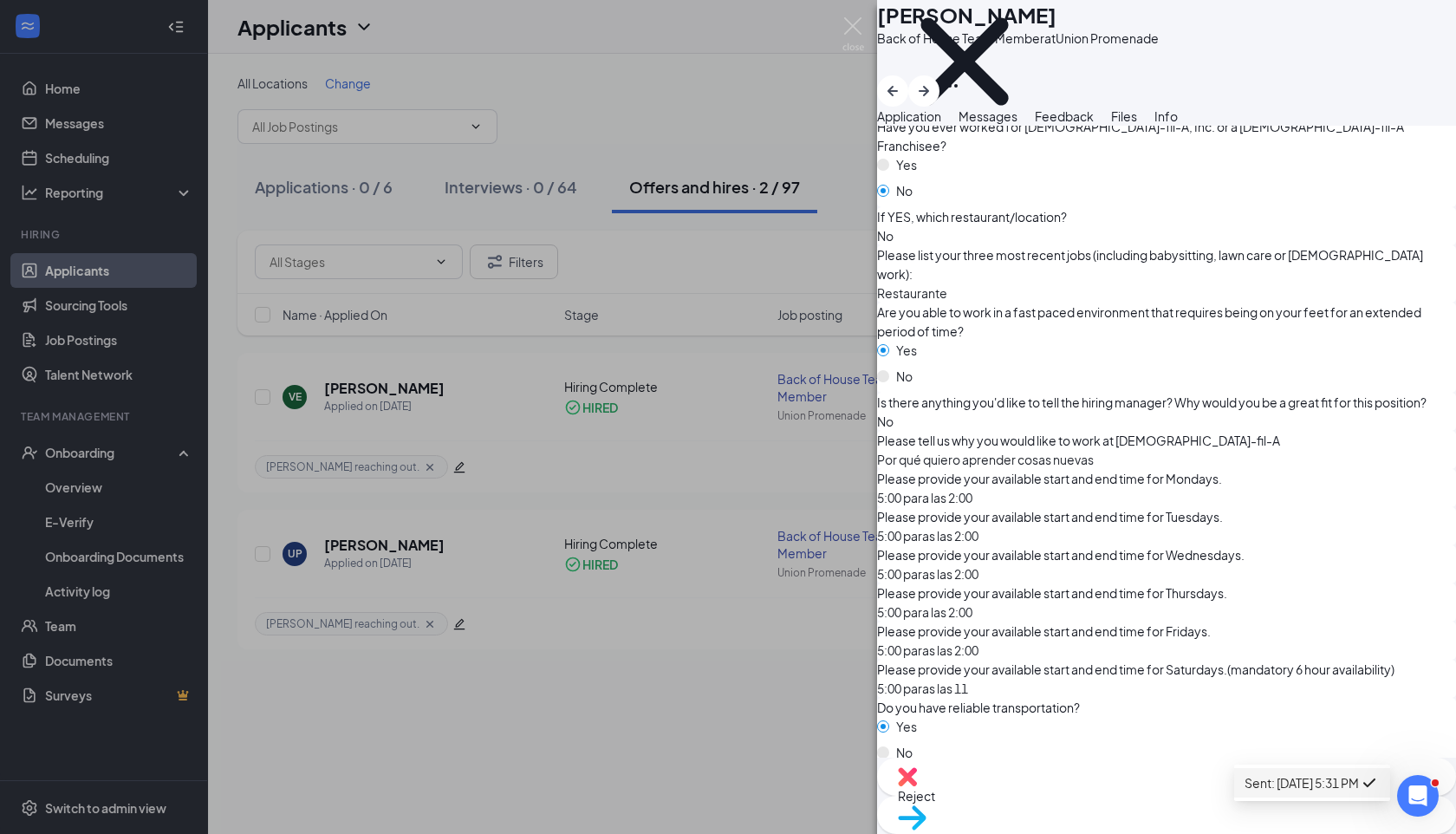
click at [1360, 780] on div "Sent: [DATE] 5:31 PM" at bounding box center [1312, 783] width 135 height 21
click at [1383, 775] on li "Sent: [DATE] 5:31 PM" at bounding box center [1312, 782] width 156 height 30
click at [1383, 775] on div "Reject Move to stage" at bounding box center [1166, 796] width 579 height 77
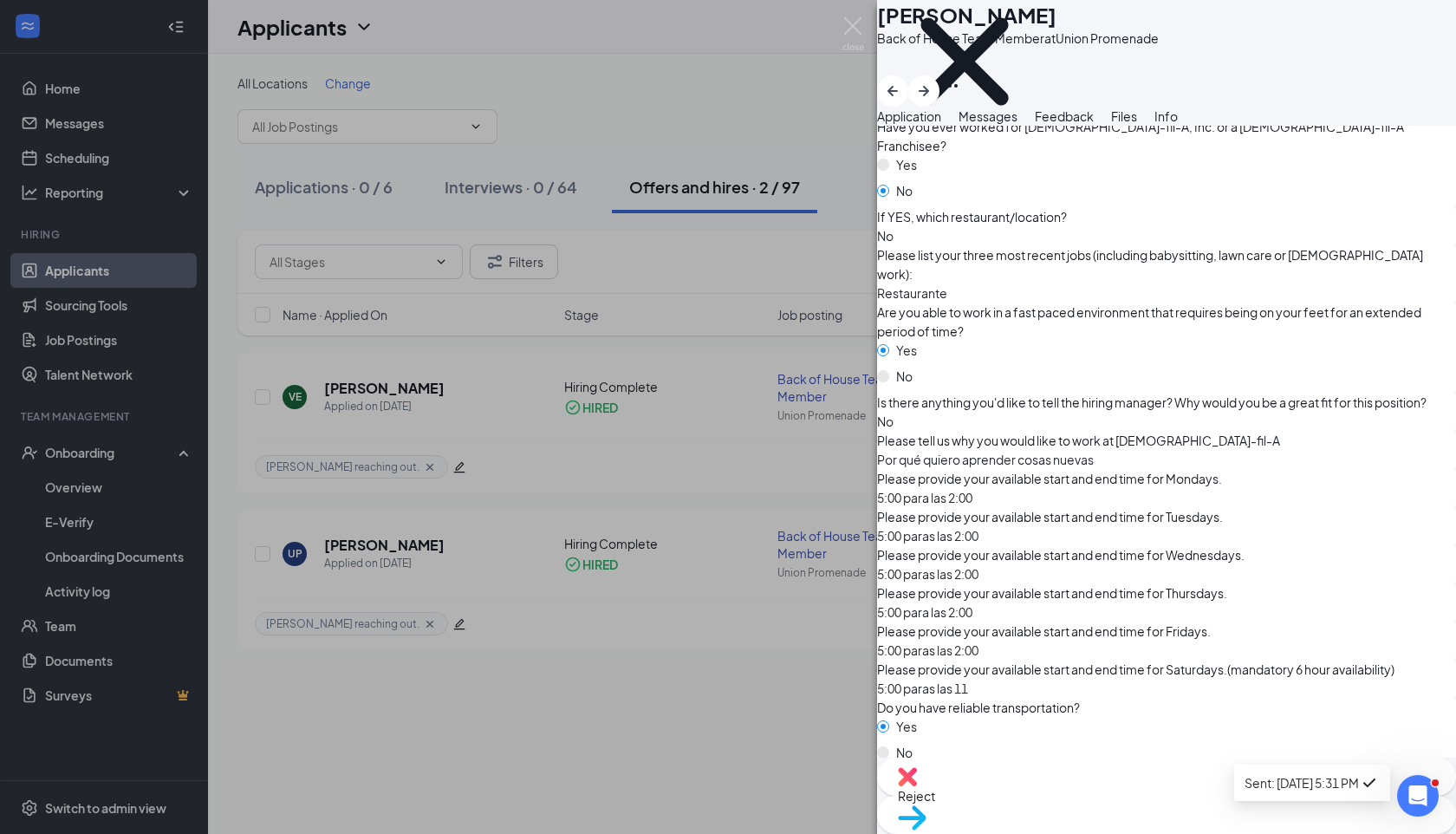
click at [1322, 794] on div "Sent: [DATE] 5:31 PM" at bounding box center [1312, 783] width 135 height 21
click at [1137, 125] on div "Files" at bounding box center [1123, 117] width 26 height 19
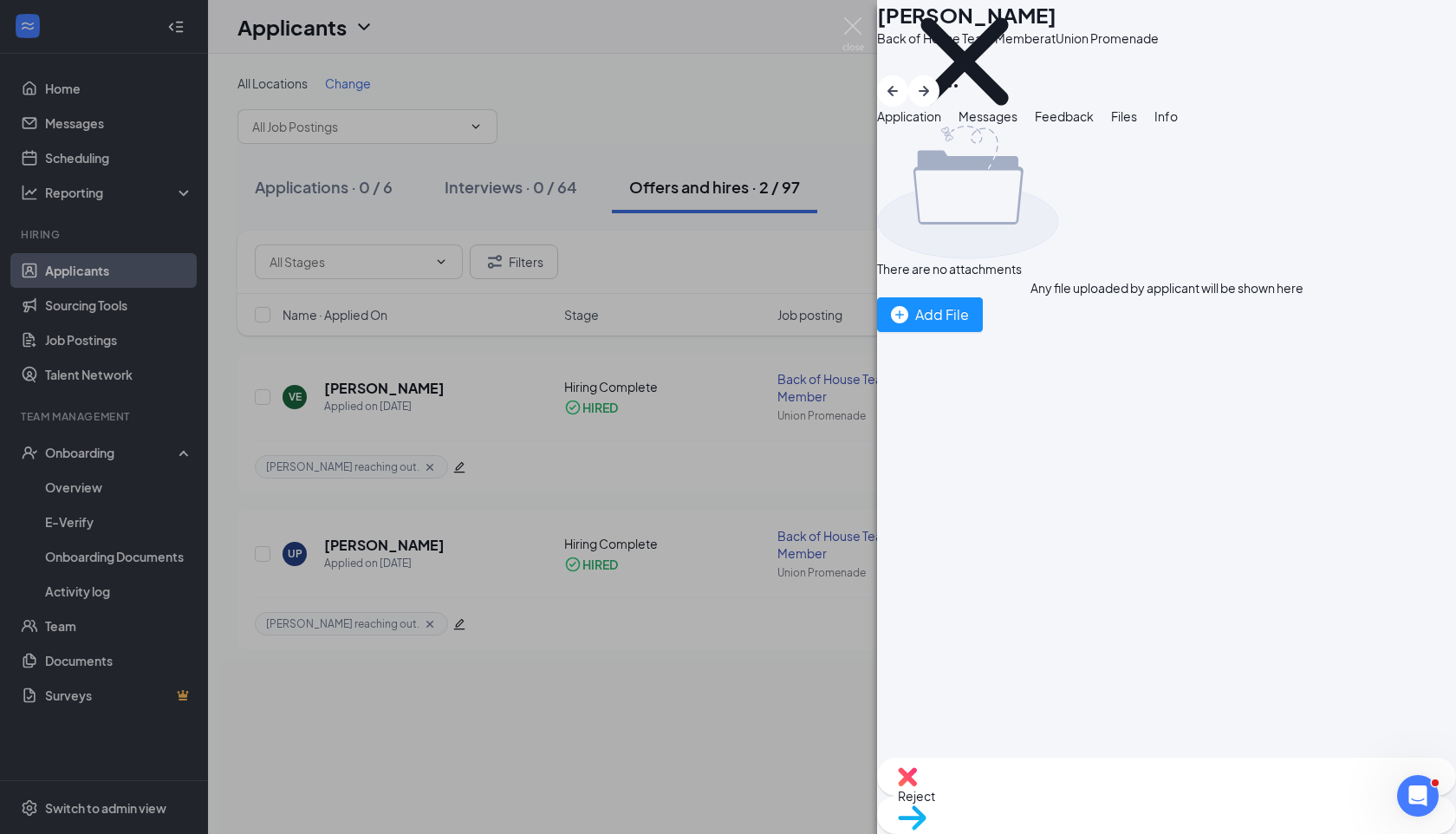
click at [1178, 124] on span "Info" at bounding box center [1166, 116] width 23 height 15
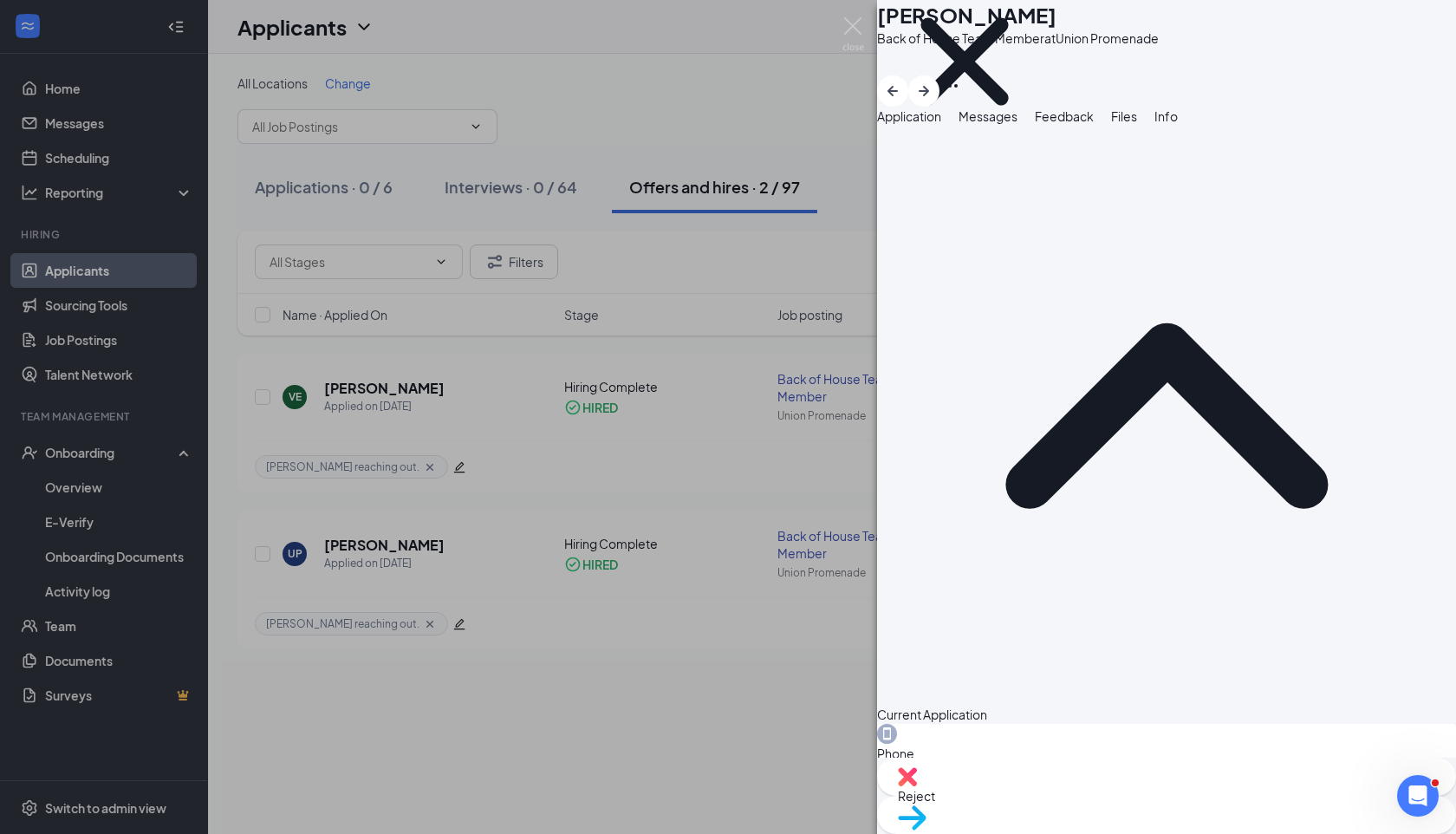
click at [1017, 124] on span "Messages" at bounding box center [989, 116] width 59 height 15
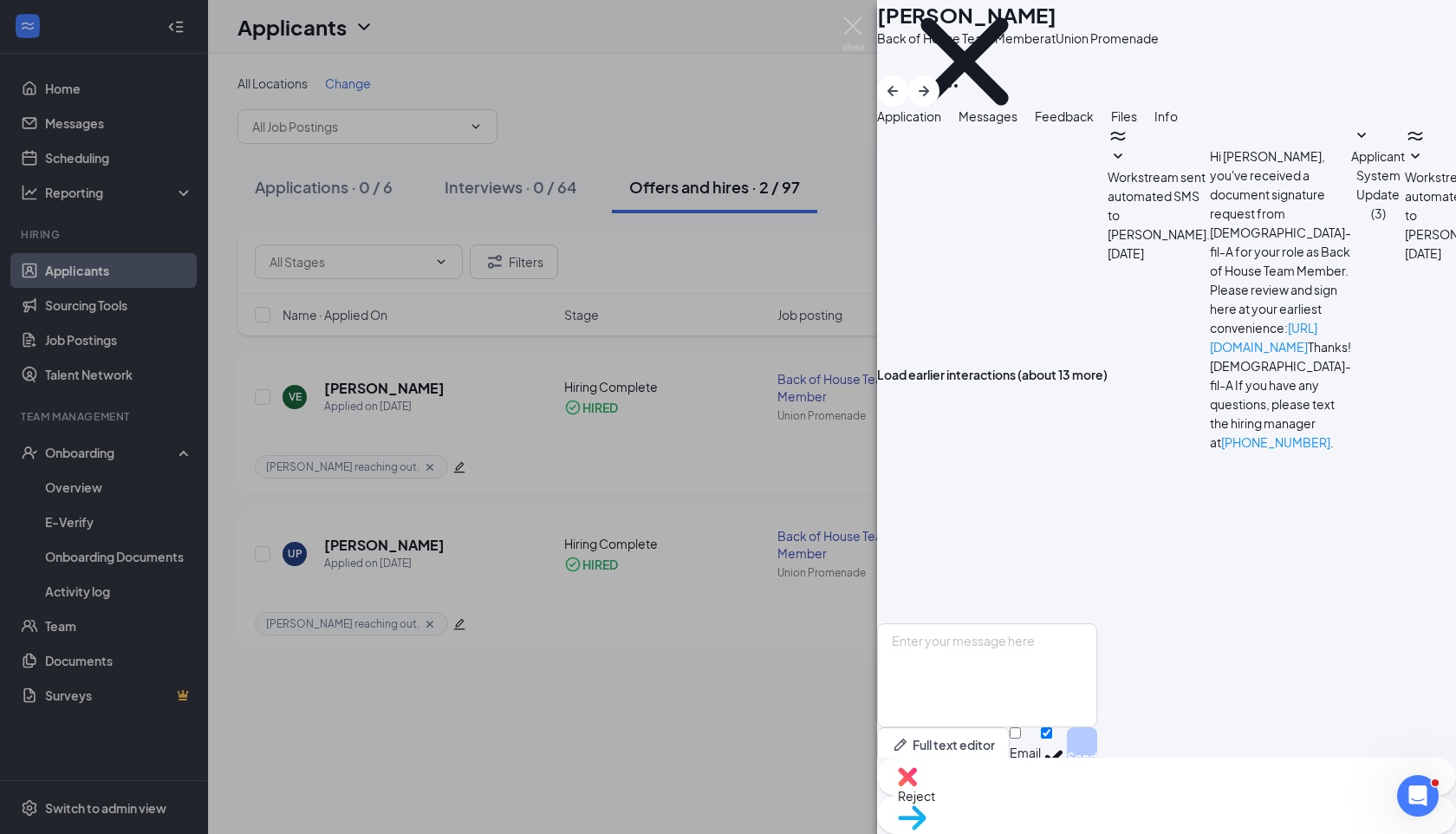
click at [942, 124] on span "Application" at bounding box center [908, 116] width 64 height 15
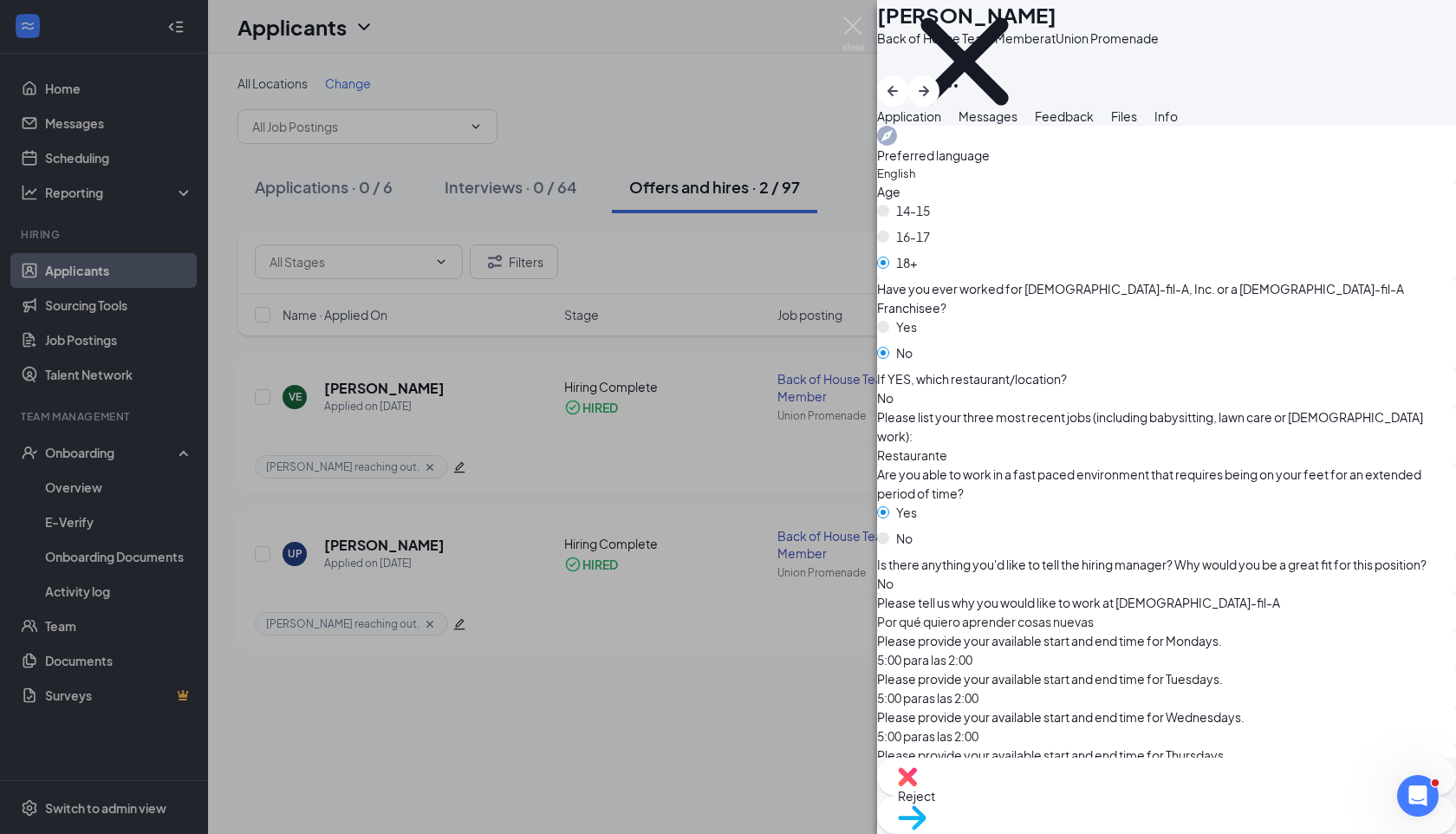
scroll to position [1014, 0]
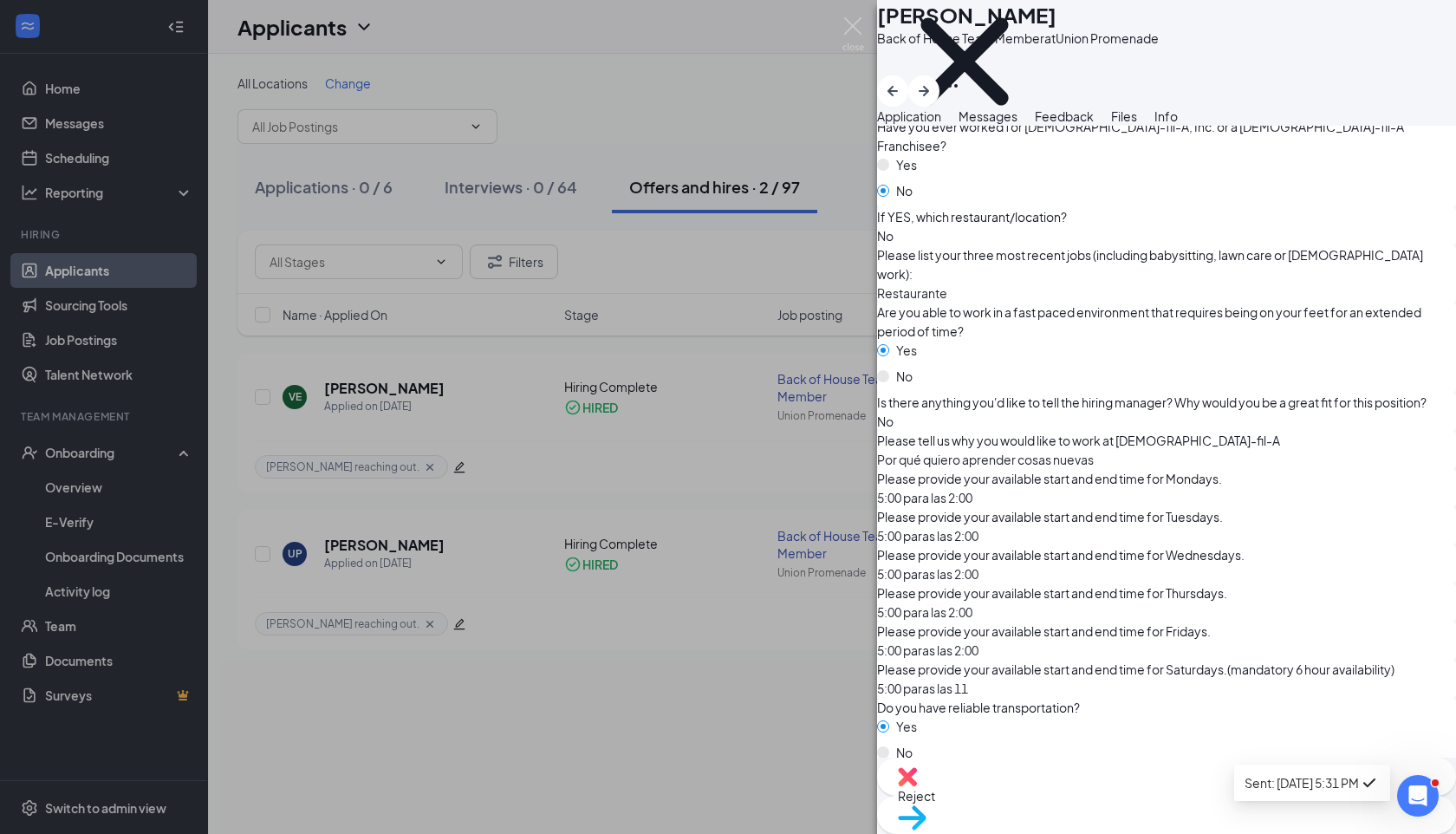
click at [1322, 779] on li "Sent: [DATE] 5:31 PM" at bounding box center [1312, 782] width 156 height 30
drag, startPoint x: 906, startPoint y: 750, endPoint x: 941, endPoint y: 750, distance: 35.0
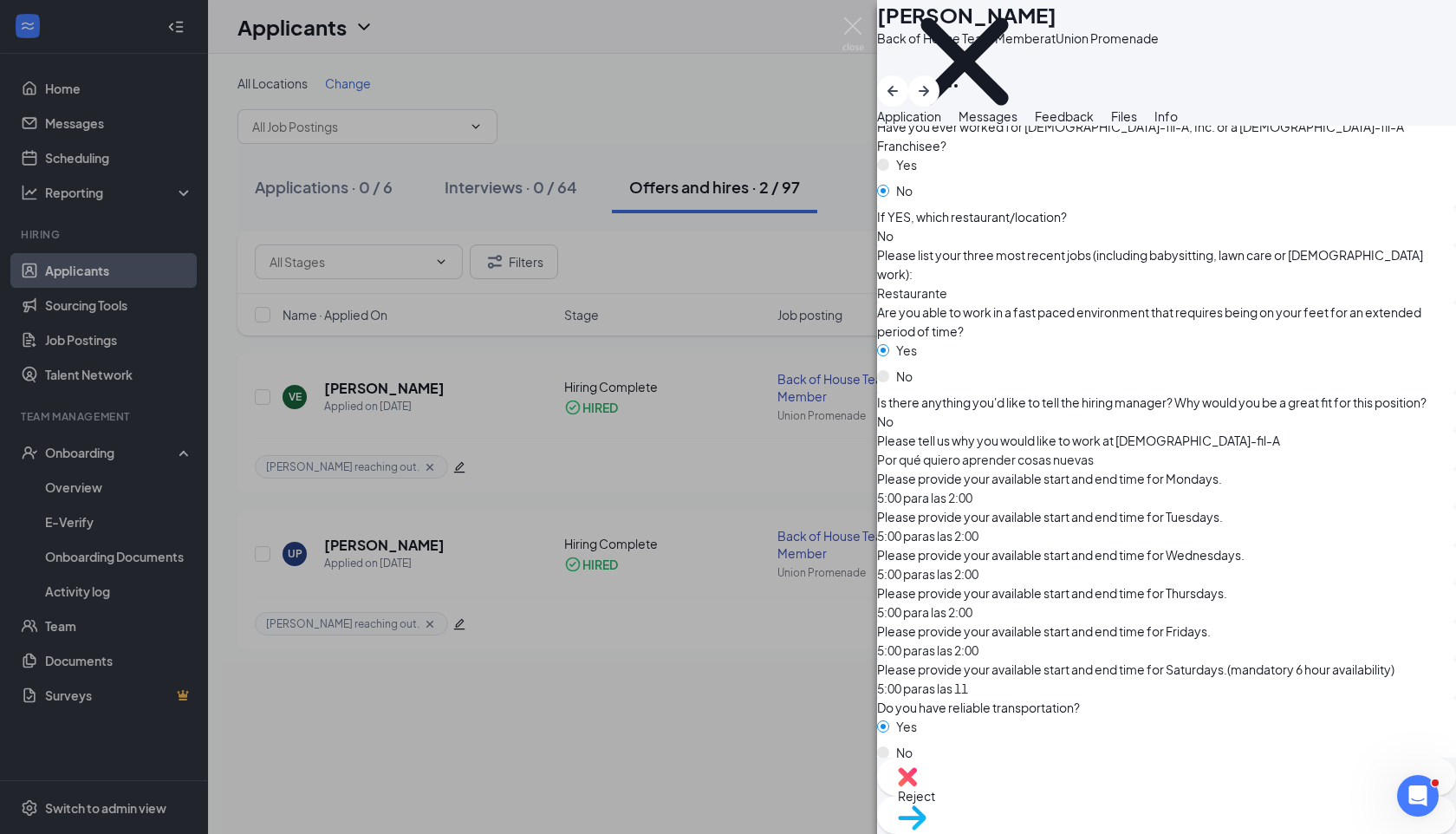
click at [1415, 782] on icon "Open Intercom Messenger" at bounding box center [1416, 794] width 29 height 29
click at [1415, 784] on icon "Close Intercom Messenger" at bounding box center [1416, 794] width 21 height 21
drag, startPoint x: 1417, startPoint y: 786, endPoint x: 1460, endPoint y: 487, distance: 302.1
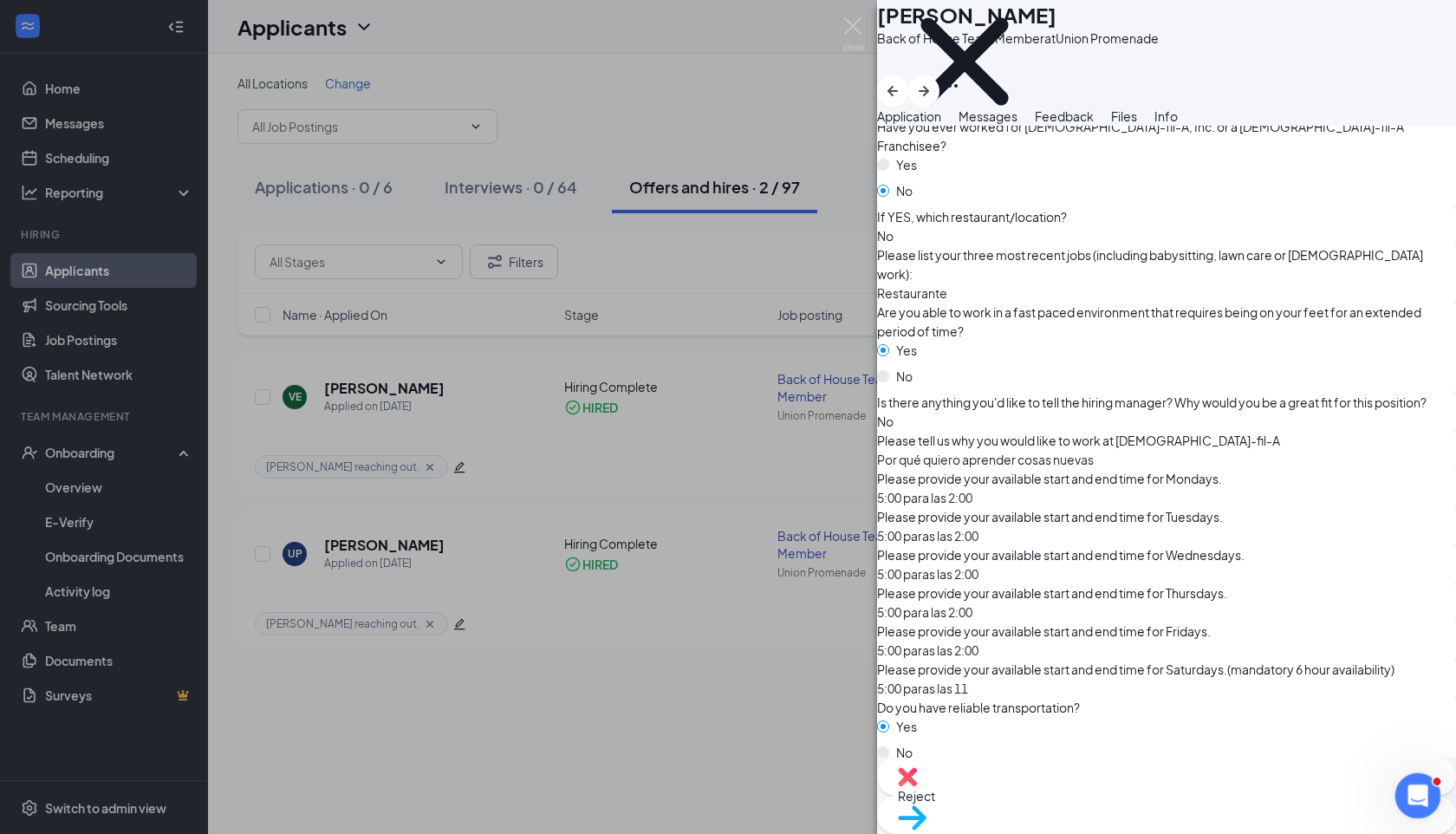
click at [1436, 773] on html at bounding box center [1416, 794] width 42 height 42
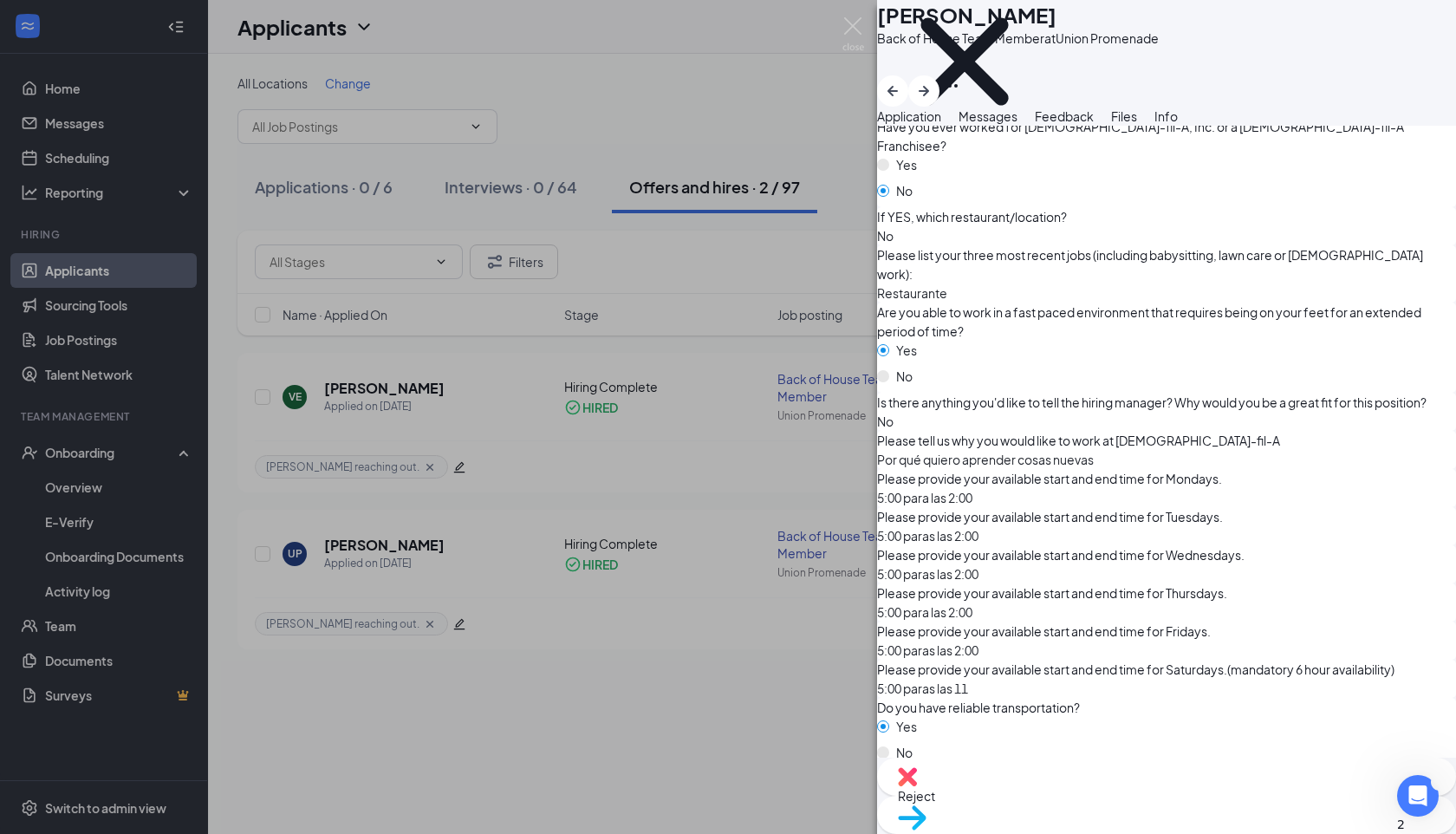
drag, startPoint x: 1376, startPoint y: 786, endPoint x: 1389, endPoint y: 775, distance: 17.0
click at [1380, 779] on div "Reject Move to stage" at bounding box center [1166, 796] width 579 height 77
click at [1362, 778] on li "Sent: [DATE] 5:31 PM" at bounding box center [1312, 782] width 156 height 30
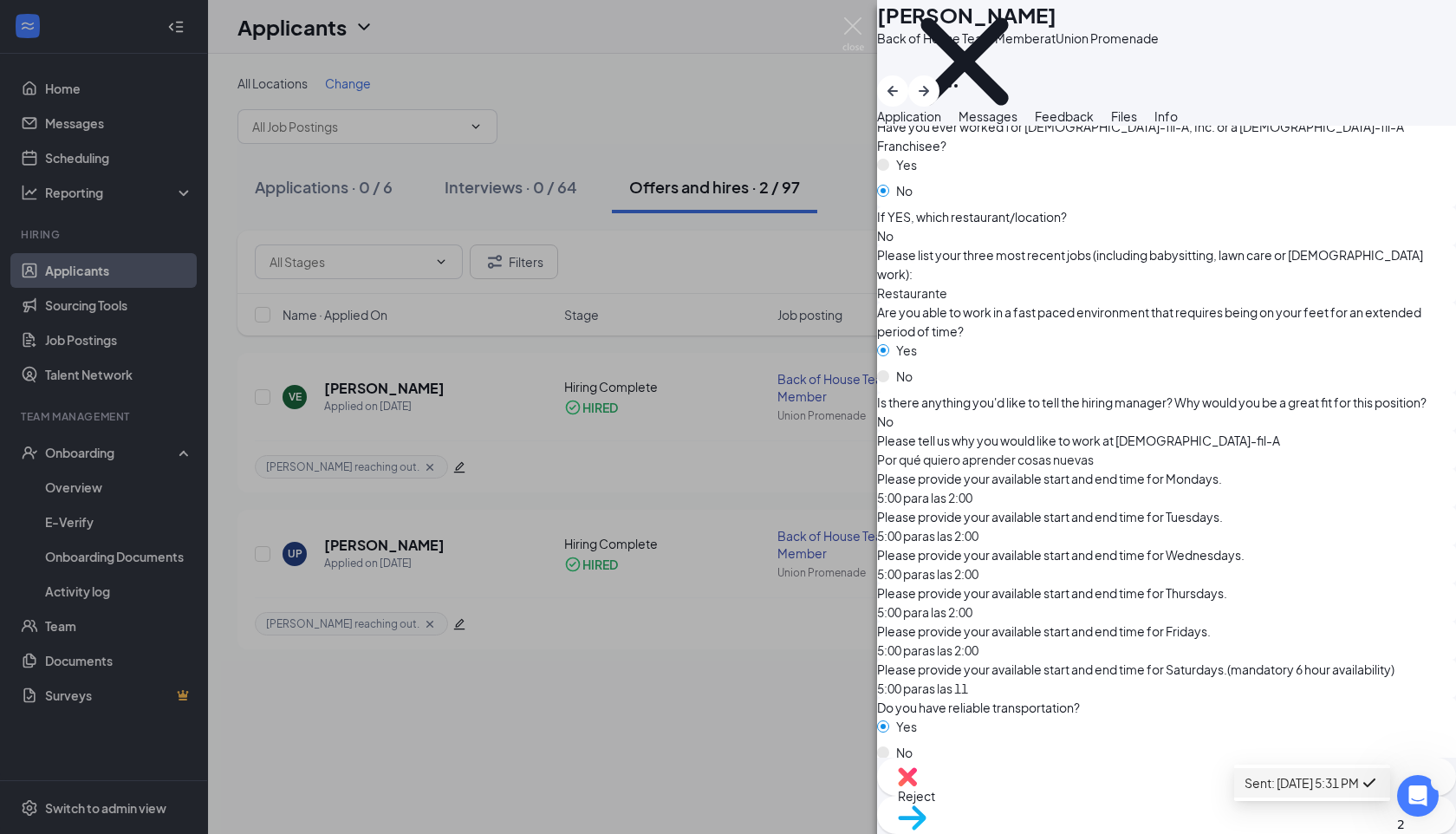
click at [1337, 788] on div "Sent: [DATE] 5:31 PM" at bounding box center [1312, 783] width 135 height 21
click at [1337, 788] on div "Reject Move to stage" at bounding box center [1166, 796] width 579 height 77
click at [1340, 769] on div "Are you legally eligible to work in the [GEOGRAPHIC_DATA]? yes (Correct) no" at bounding box center [1166, 804] width 579 height 71
click at [1337, 794] on div "Sent: [DATE] 5:31 PM" at bounding box center [1312, 783] width 135 height 21
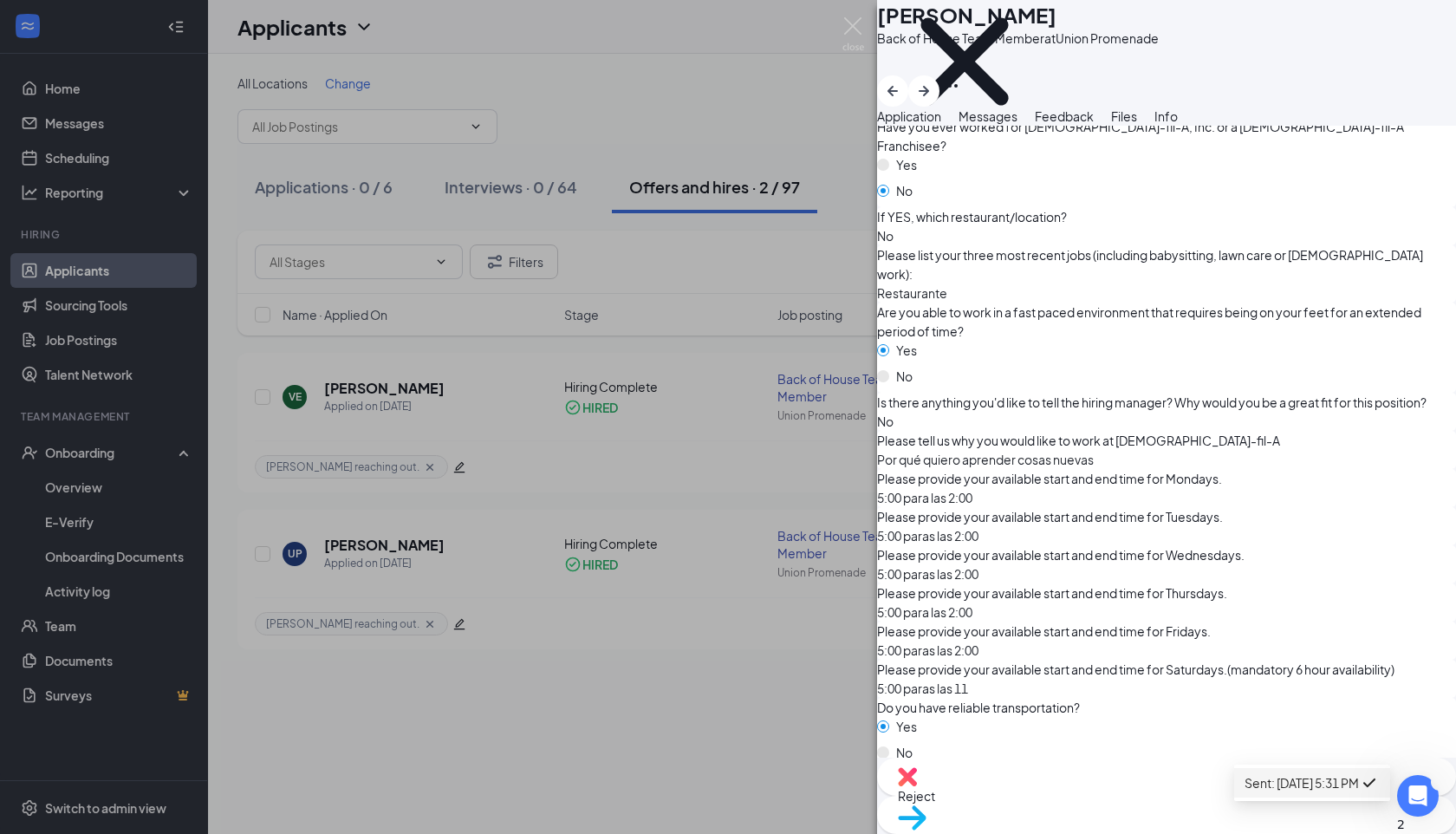
click at [1337, 796] on div "Reject Move to stage" at bounding box center [1166, 796] width 579 height 77
click at [1275, 743] on div "No" at bounding box center [1166, 753] width 579 height 19
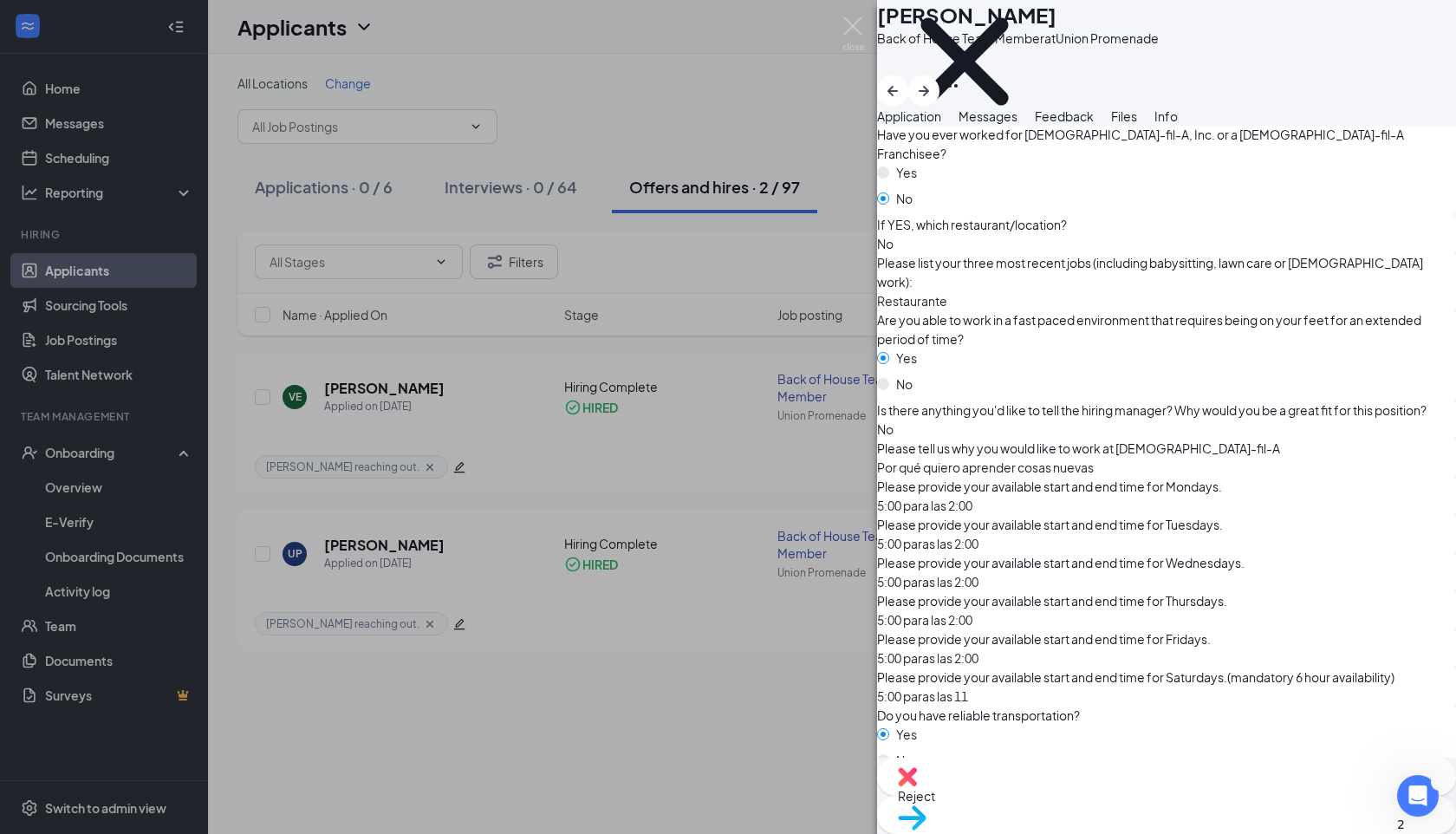
click at [1303, 789] on div "Sent: [DATE] 5:31 PM" at bounding box center [1312, 790] width 135 height 21
click at [1303, 789] on div "Reject Move to stage" at bounding box center [1166, 796] width 579 height 77
click at [1017, 124] on span "Messages" at bounding box center [989, 116] width 59 height 15
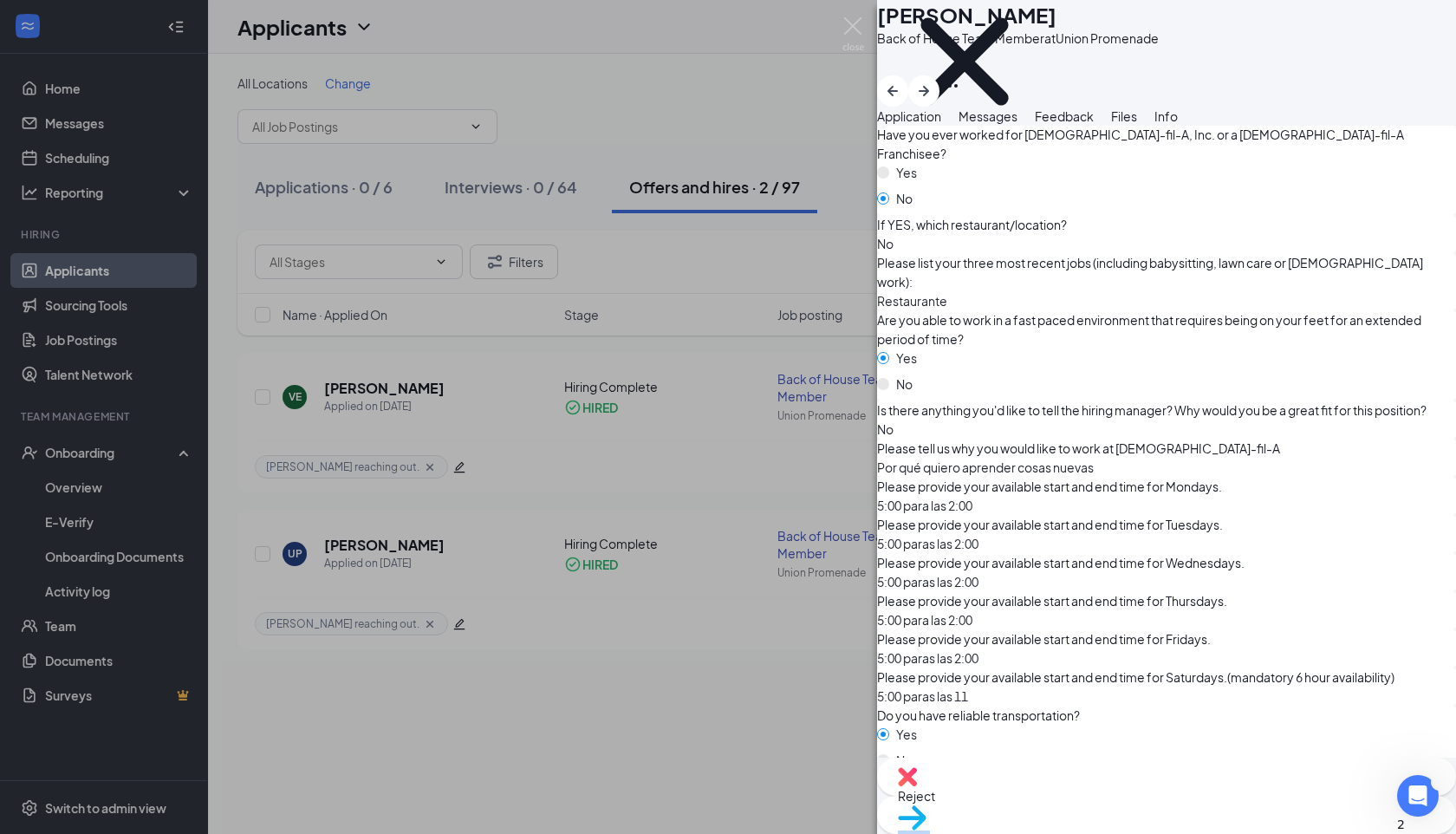
click at [1094, 125] on div "Feedback" at bounding box center [1064, 117] width 59 height 19
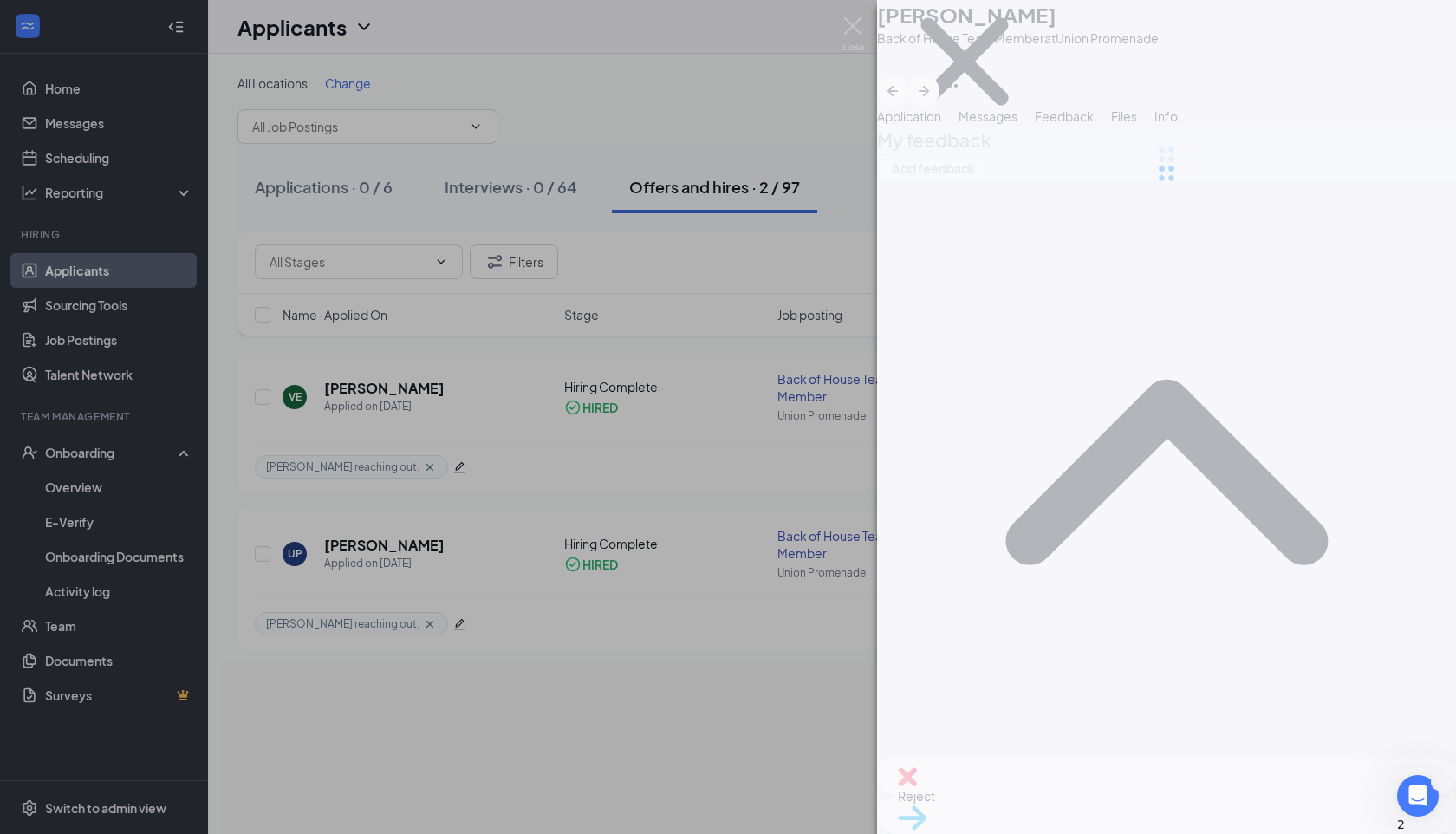
click at [852, 29] on img at bounding box center [853, 33] width 22 height 33
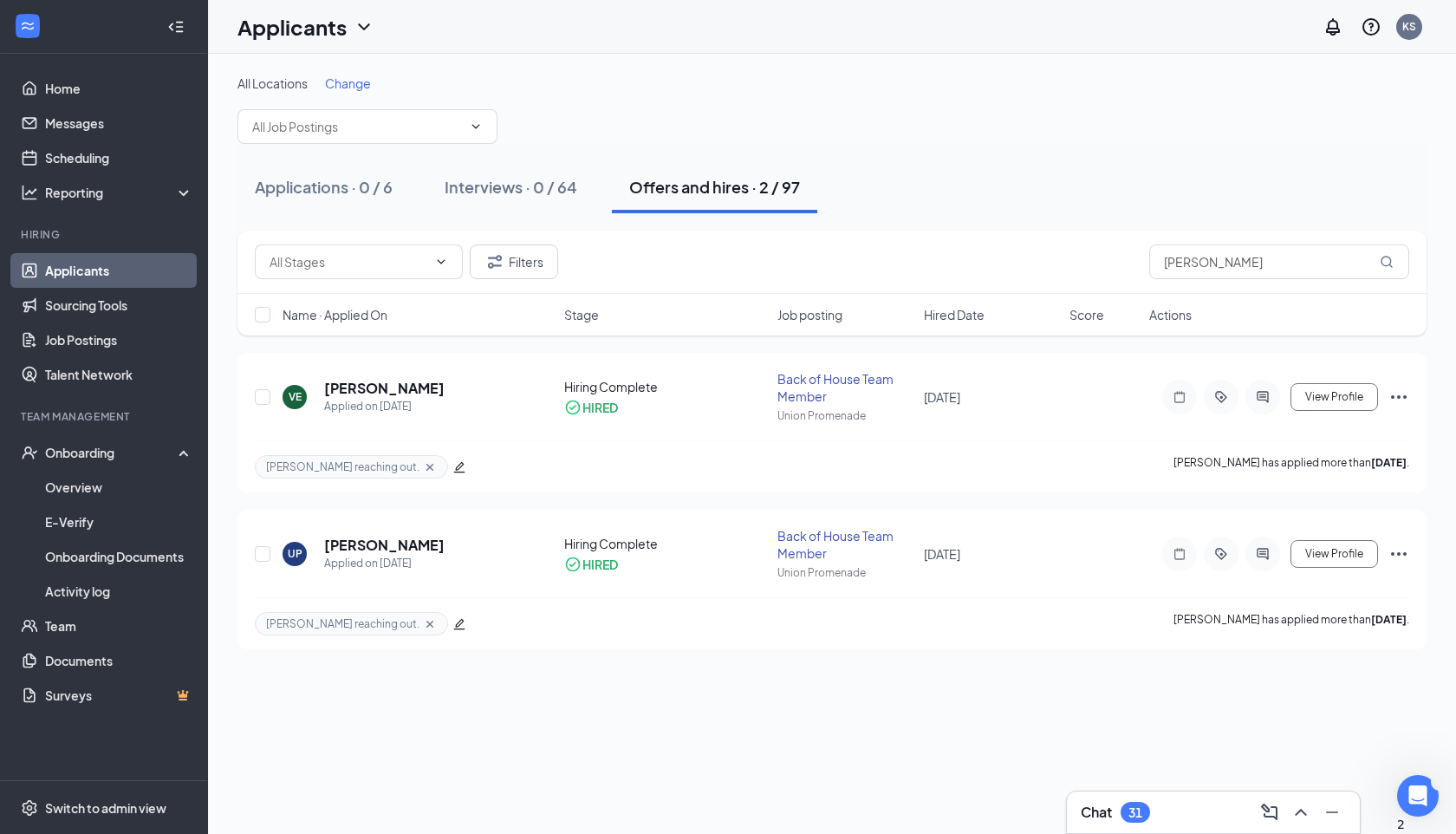
click at [861, 31] on div "Applicants KS" at bounding box center [832, 27] width 1248 height 54
click at [1199, 249] on input "[PERSON_NAME]" at bounding box center [1279, 262] width 260 height 34
click at [389, 200] on button "Applications · 0 / 6" at bounding box center [323, 187] width 172 height 52
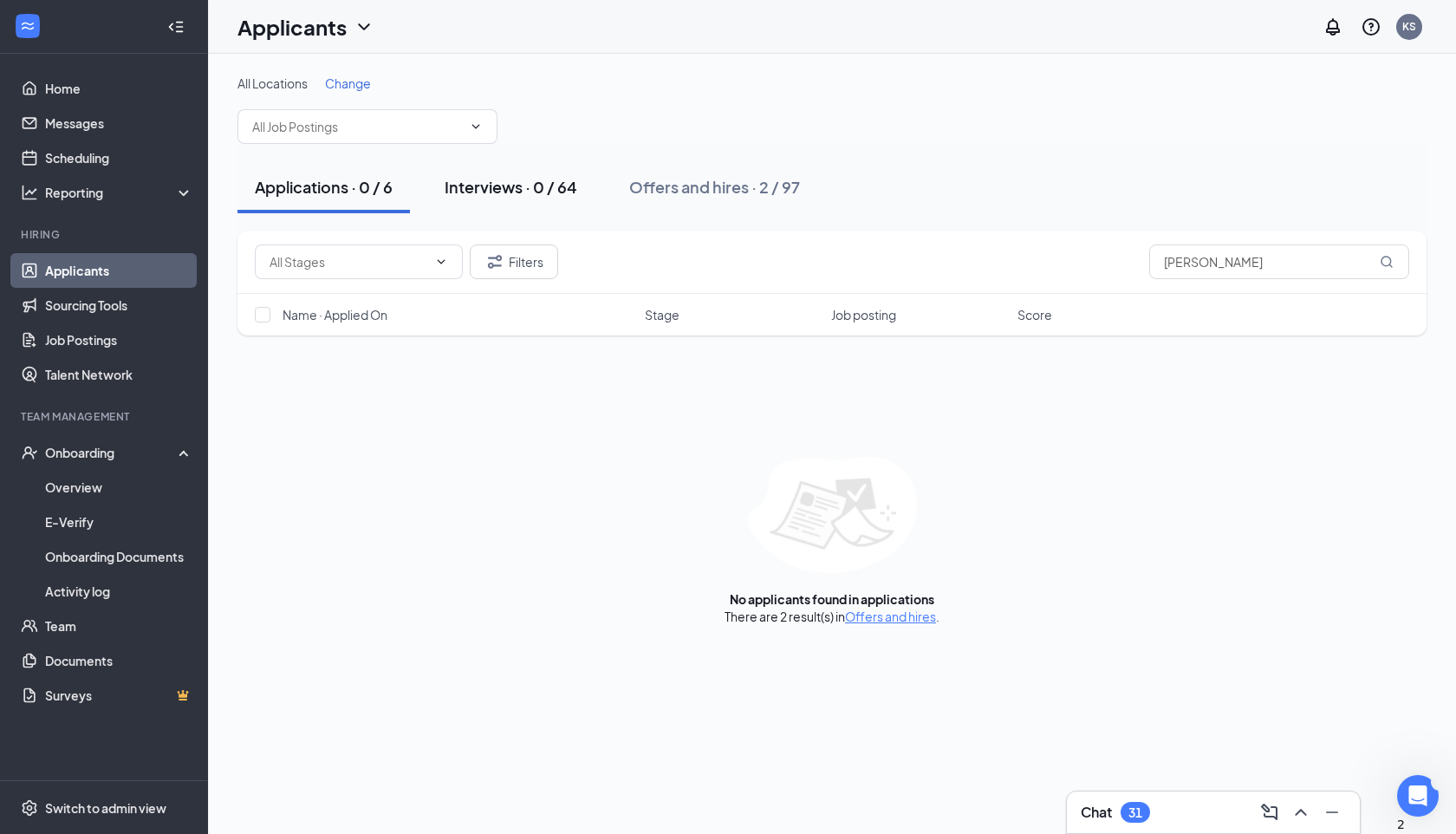
click at [483, 194] on div "Interviews · 0 / 64" at bounding box center [511, 187] width 133 height 22
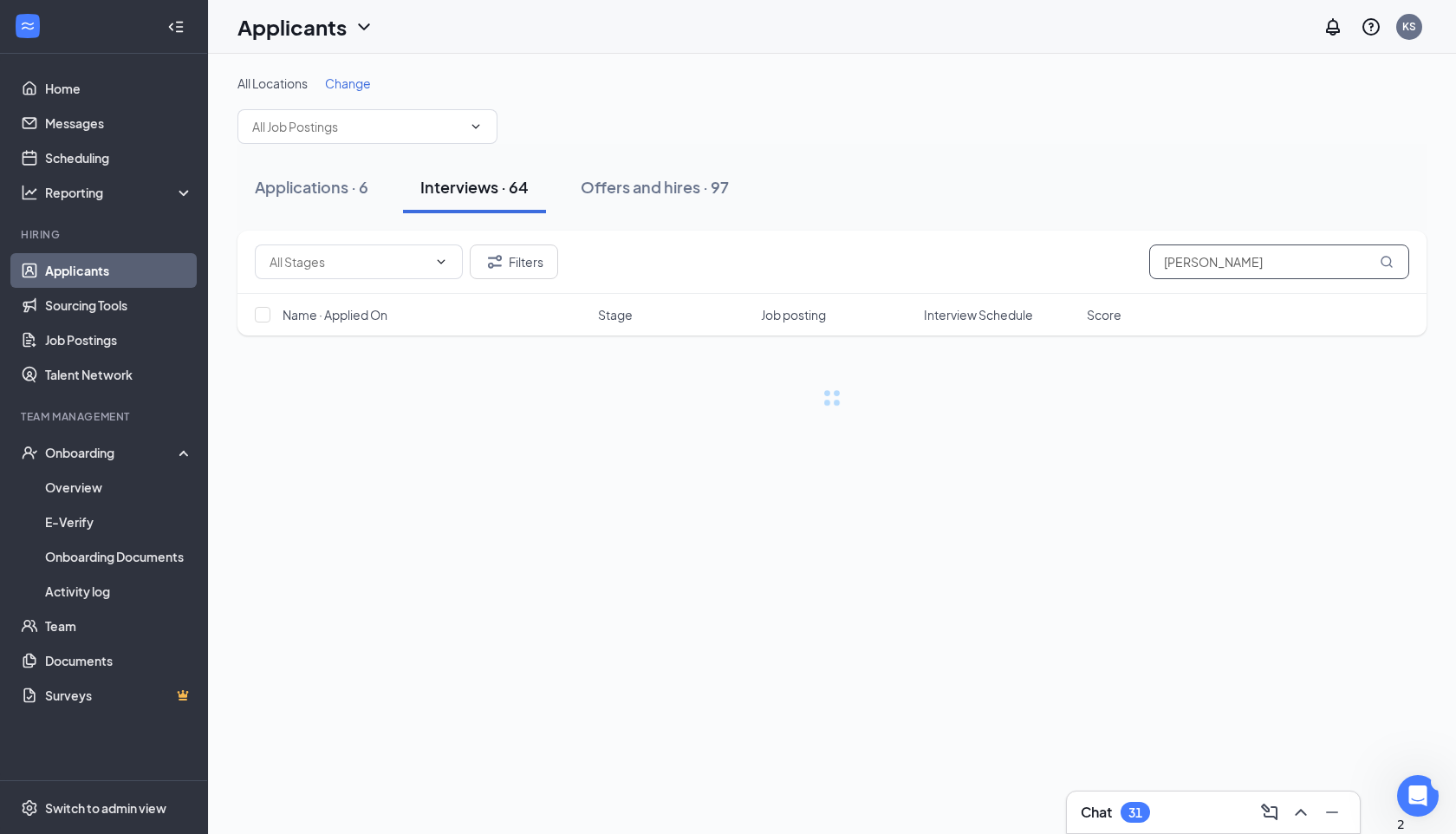
click at [1210, 268] on input "[PERSON_NAME]" at bounding box center [1279, 262] width 260 height 34
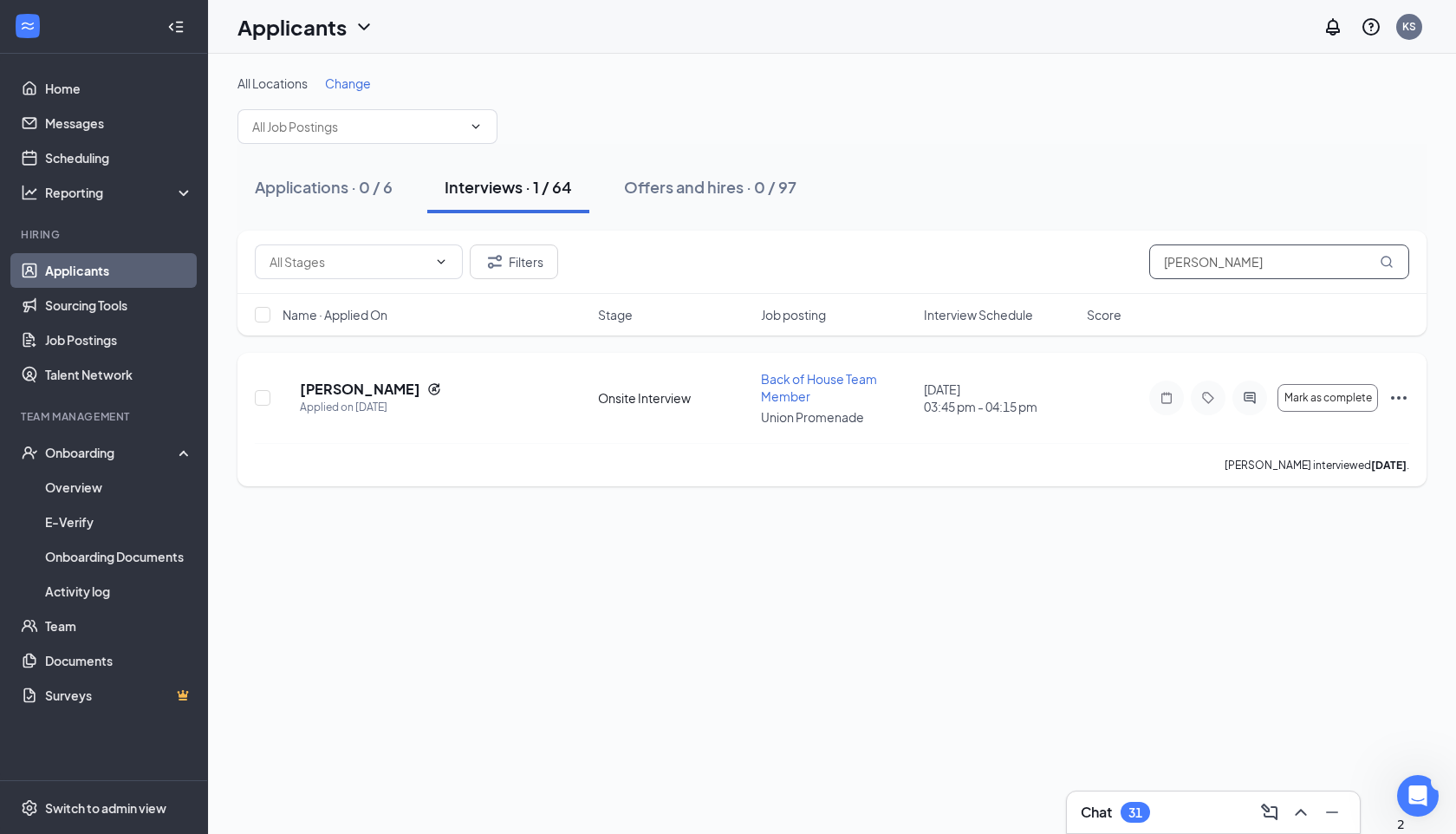
type input "[PERSON_NAME]"
click at [1393, 400] on icon "Ellipses" at bounding box center [1399, 398] width 21 height 21
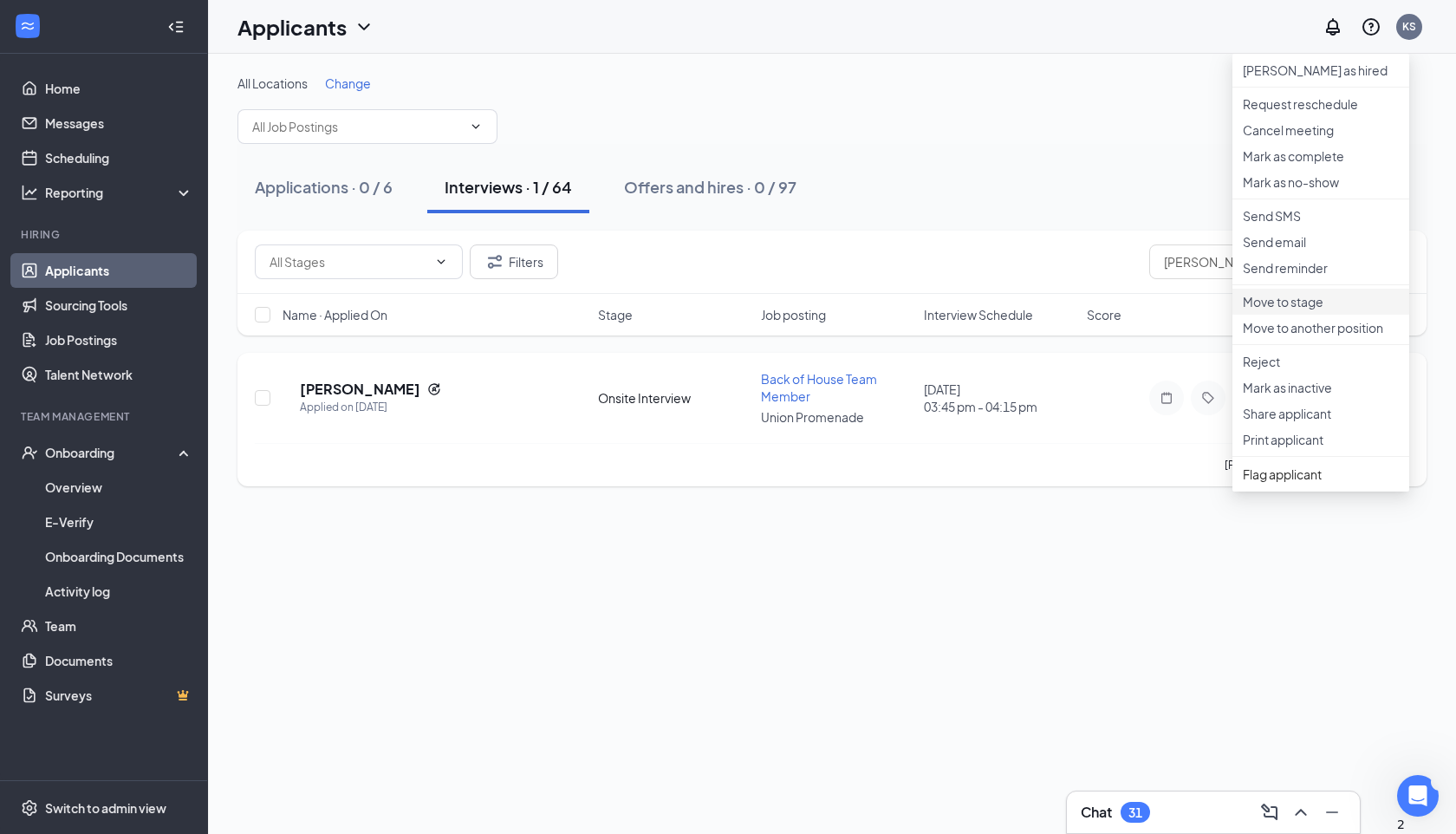
click at [1317, 315] on li "Move to stage" at bounding box center [1320, 301] width 177 height 26
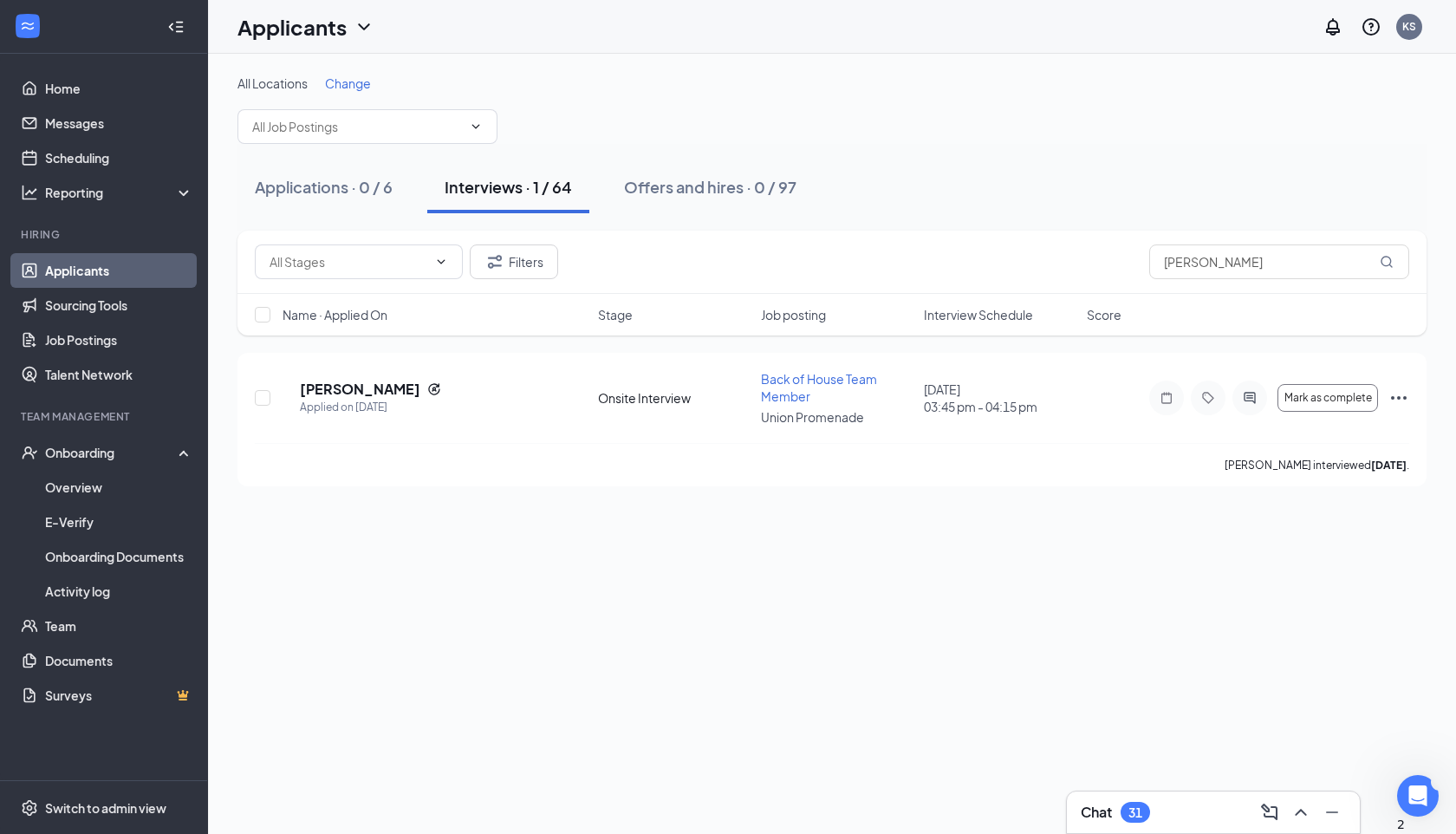
type input "Offer Letter"
click at [374, 384] on h5 "[PERSON_NAME]" at bounding box center [360, 389] width 120 height 19
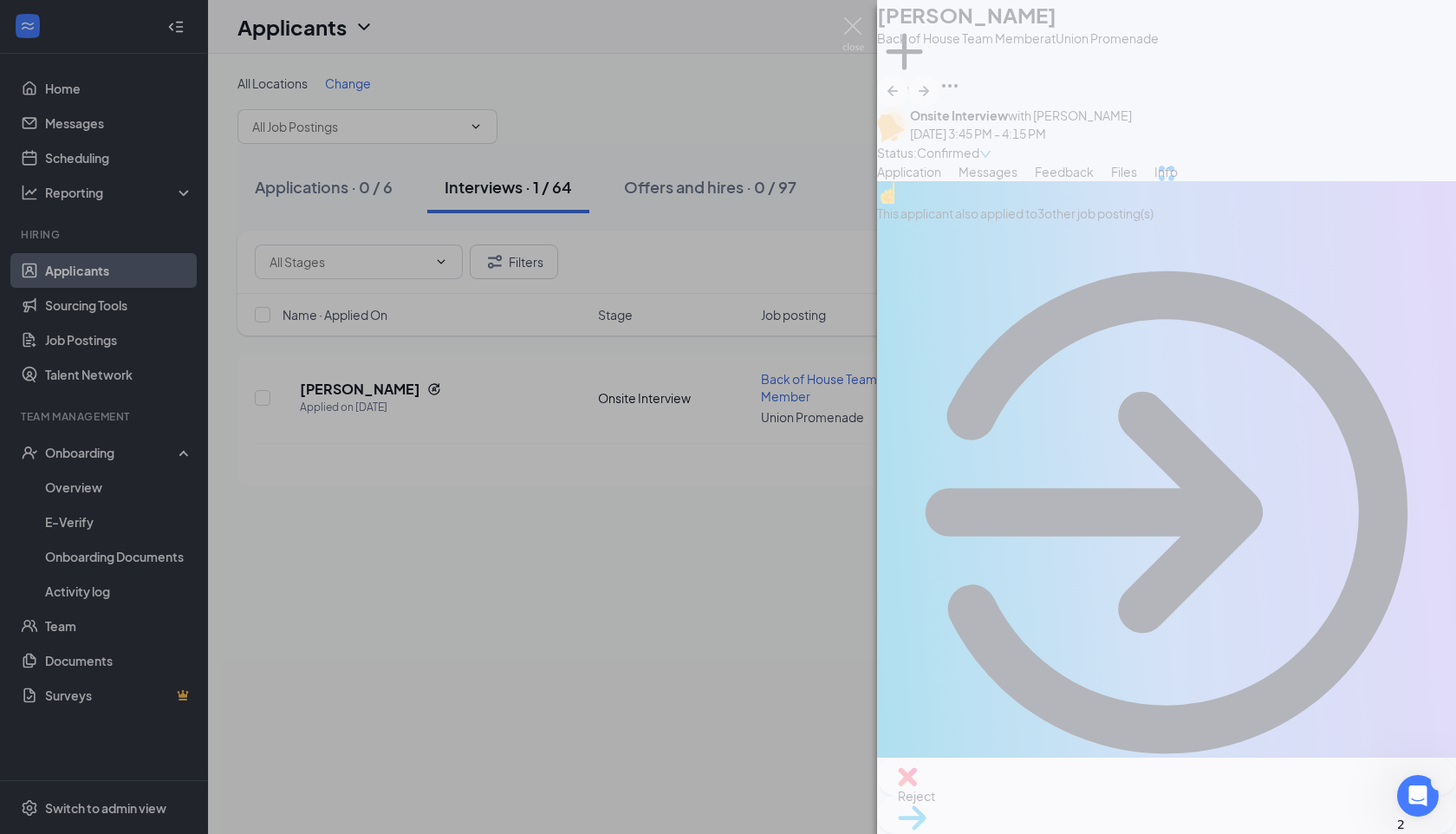
click at [945, 42] on div "Back of House Team Member at Union Promenade" at bounding box center [1017, 38] width 282 height 17
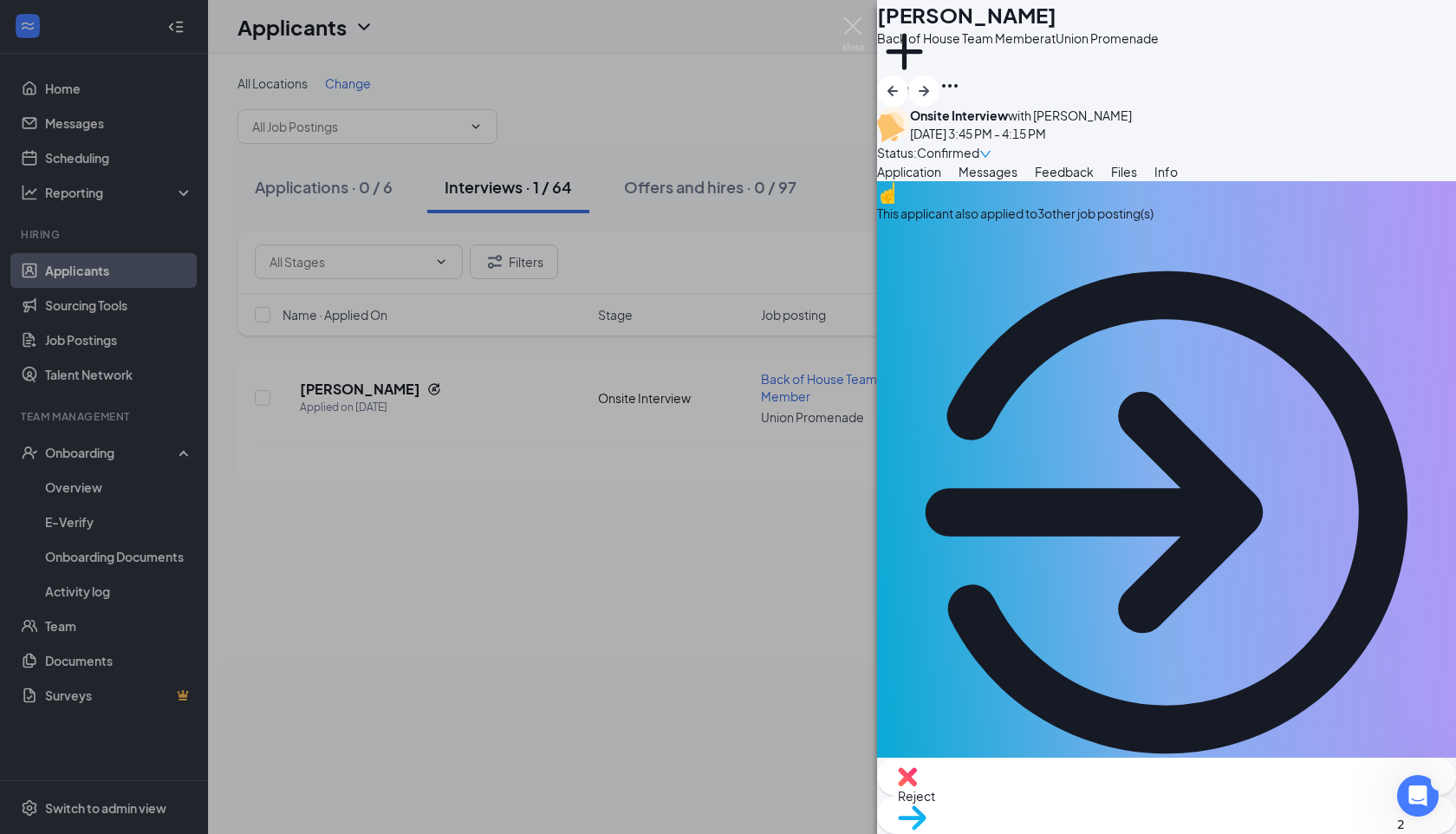
click at [945, 30] on h1 "[PERSON_NAME]" at bounding box center [967, 14] width 180 height 30
copy h1 "[PERSON_NAME]"
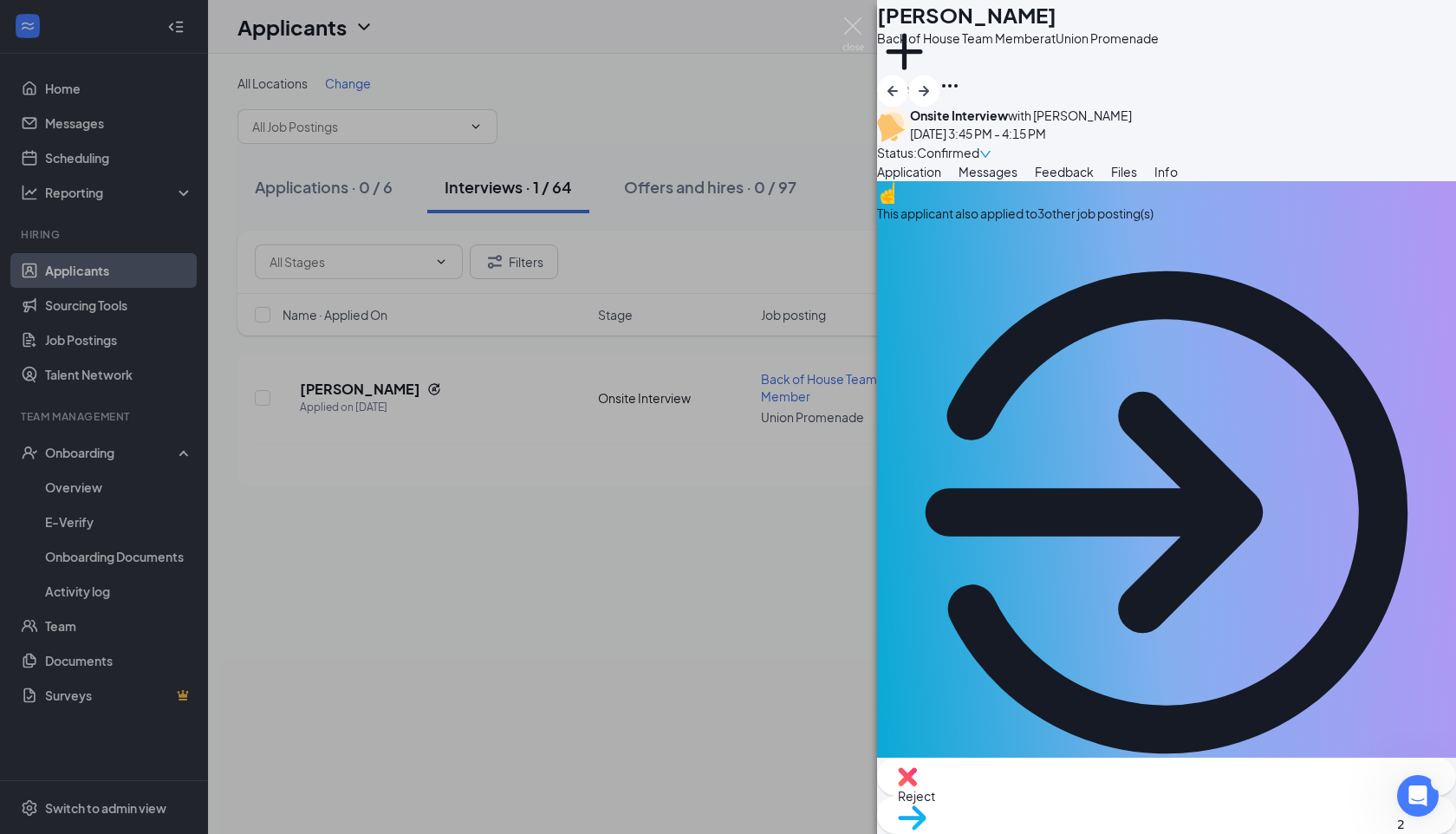
copy span "[EMAIL_ADDRESS][DOMAIN_NAME]"
drag, startPoint x: 961, startPoint y: 407, endPoint x: 1106, endPoint y: 407, distance: 145.0
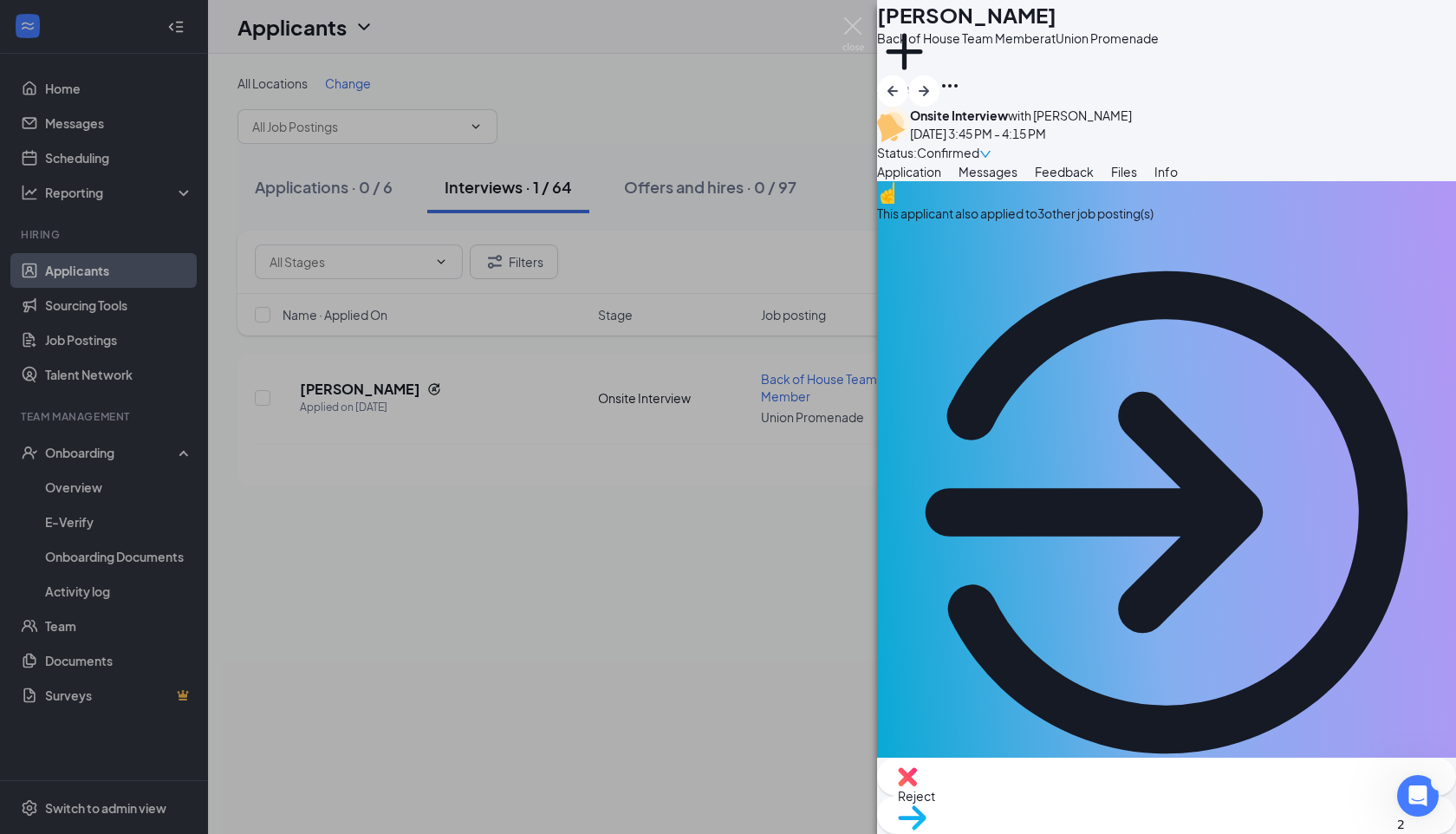
copy span "859) 743-8215"
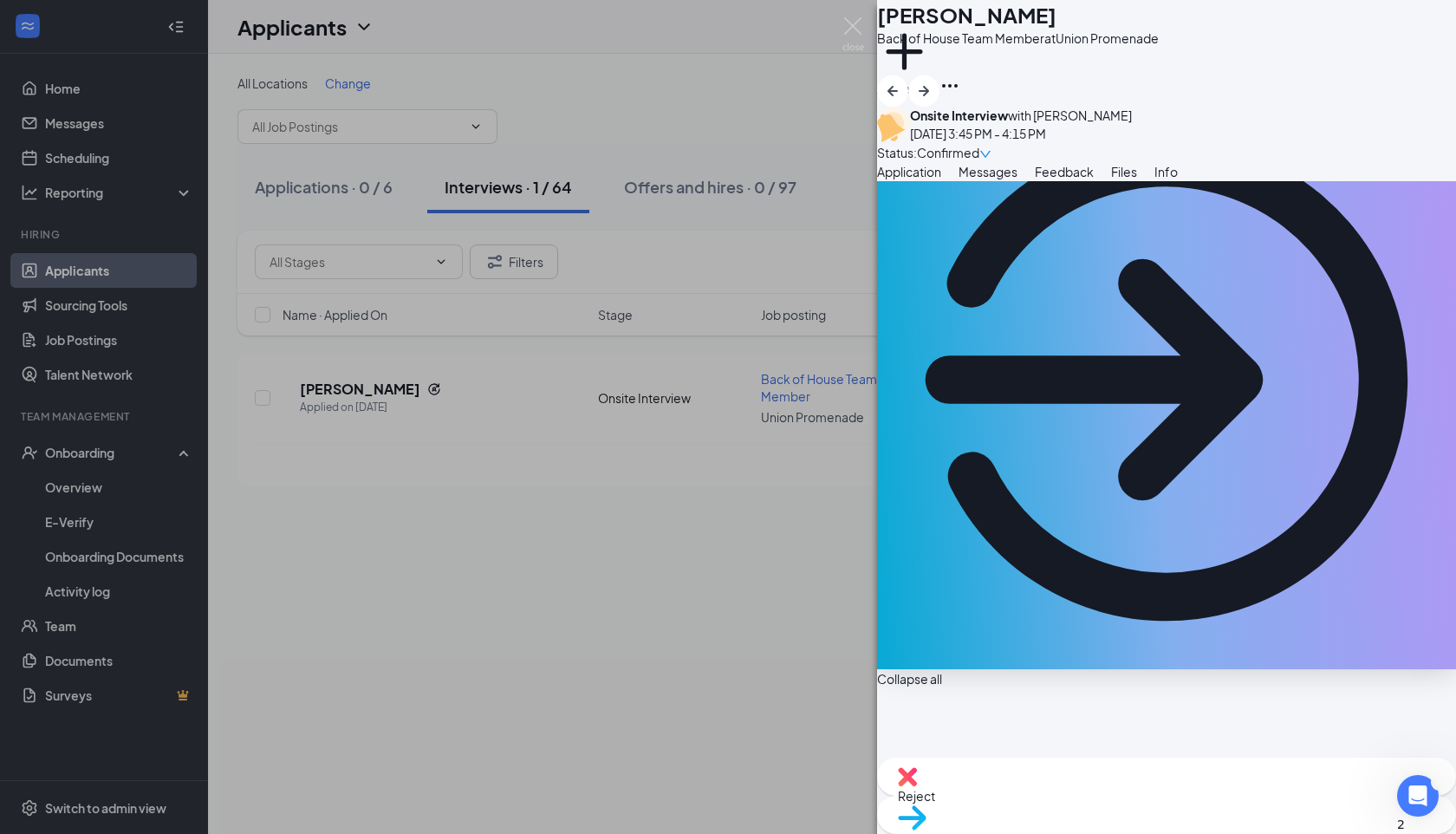
click at [853, 28] on img at bounding box center [853, 33] width 22 height 33
click at [855, 27] on img at bounding box center [853, 33] width 22 height 33
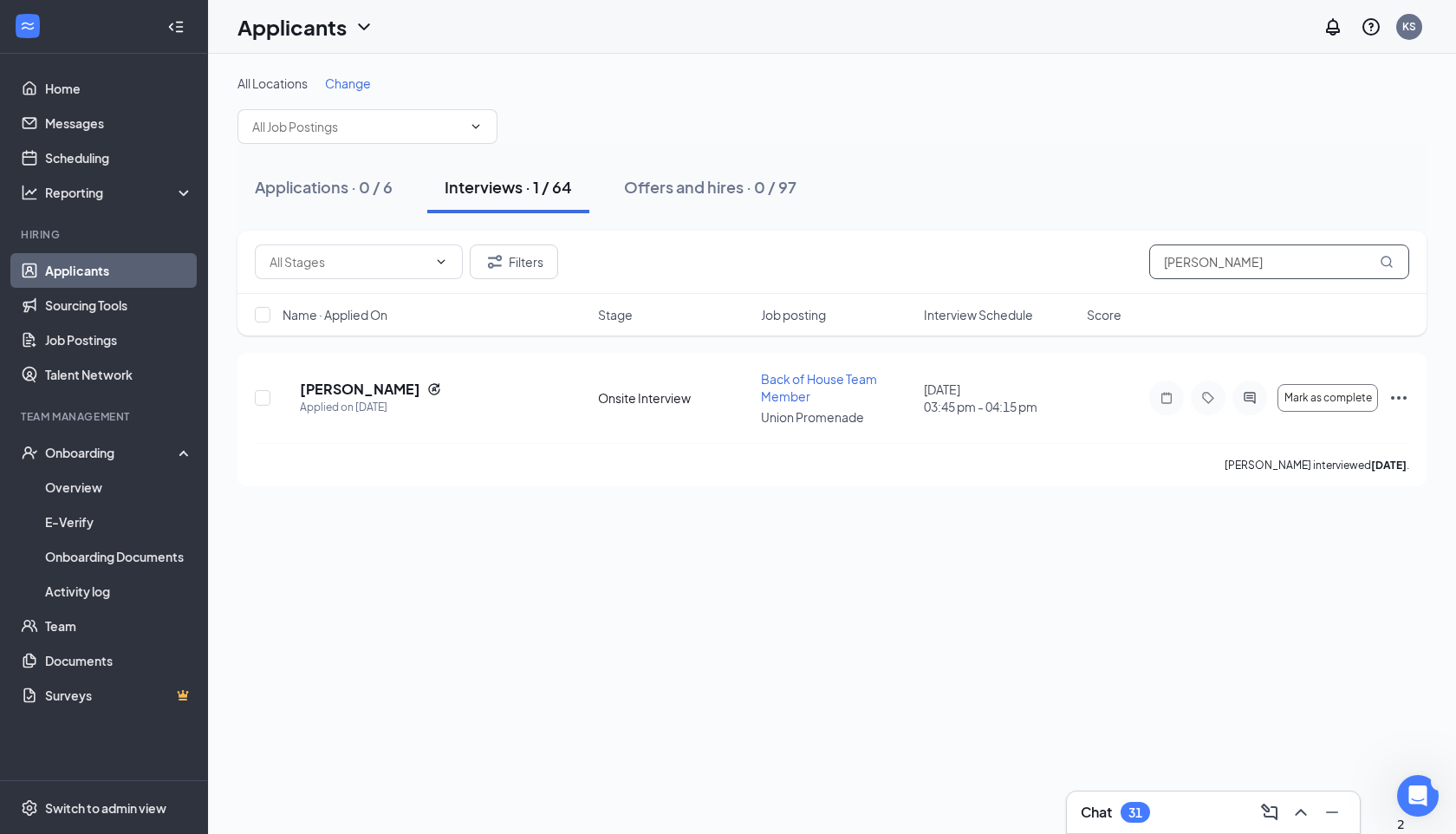
click at [1191, 274] on input "[PERSON_NAME]" at bounding box center [1279, 262] width 260 height 34
click at [725, 175] on button "Offers and hires · 0 / 97" at bounding box center [710, 187] width 207 height 52
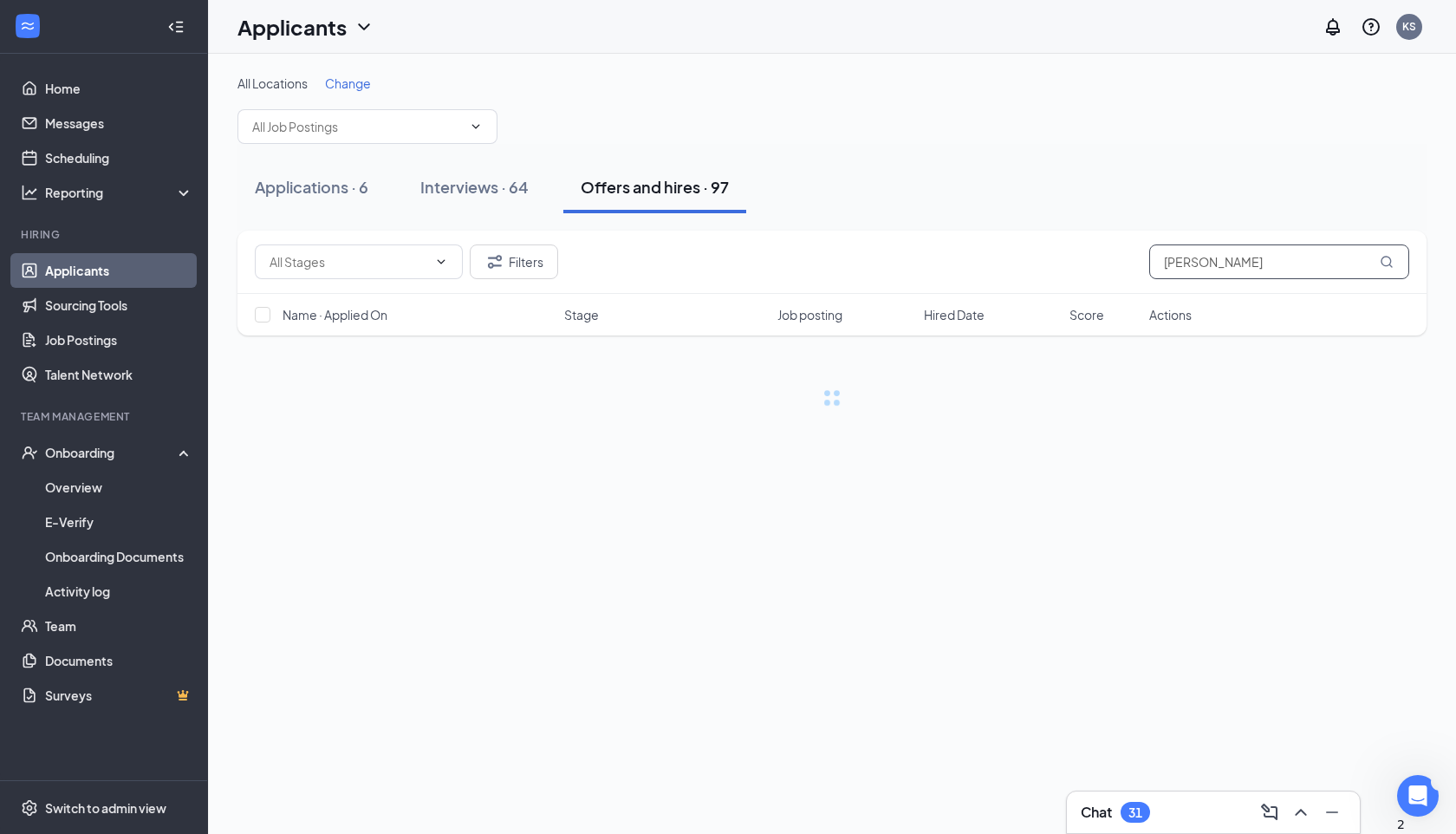
click at [1175, 251] on input "[PERSON_NAME]" at bounding box center [1279, 262] width 260 height 34
click at [1182, 252] on input "[PERSON_NAME]" at bounding box center [1279, 262] width 260 height 34
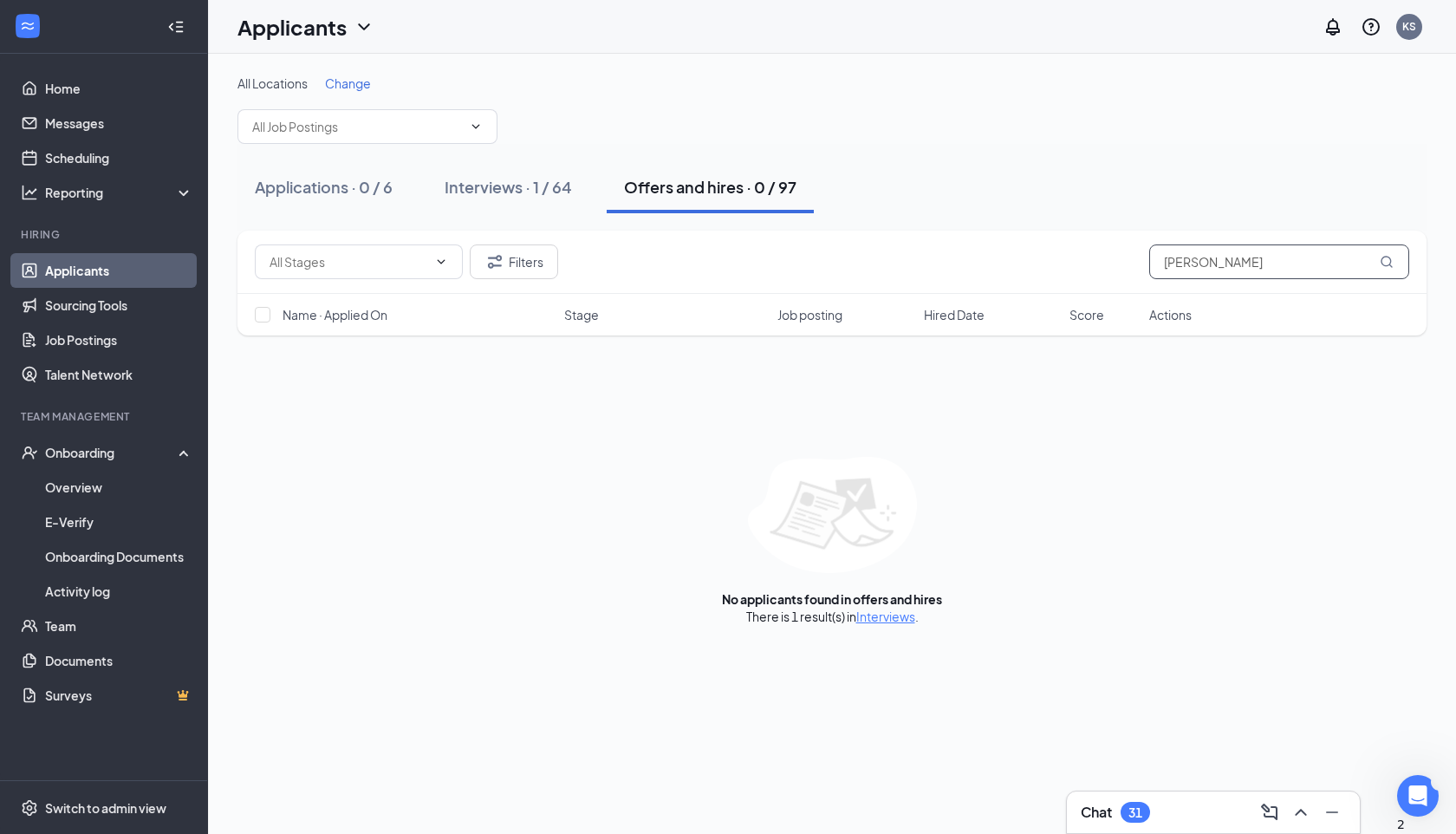
click at [1182, 252] on input "[PERSON_NAME]" at bounding box center [1279, 262] width 260 height 34
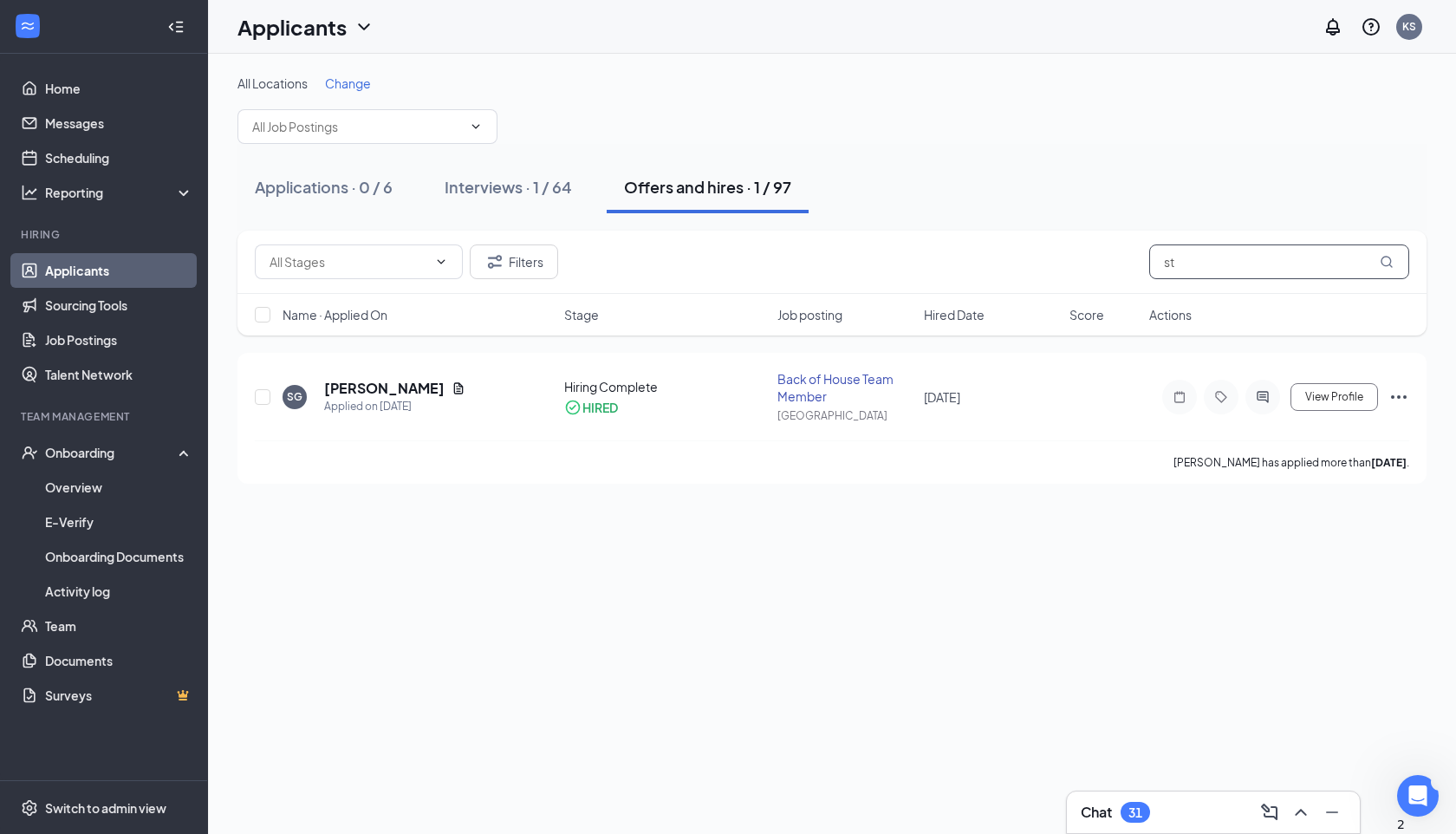
type input "s"
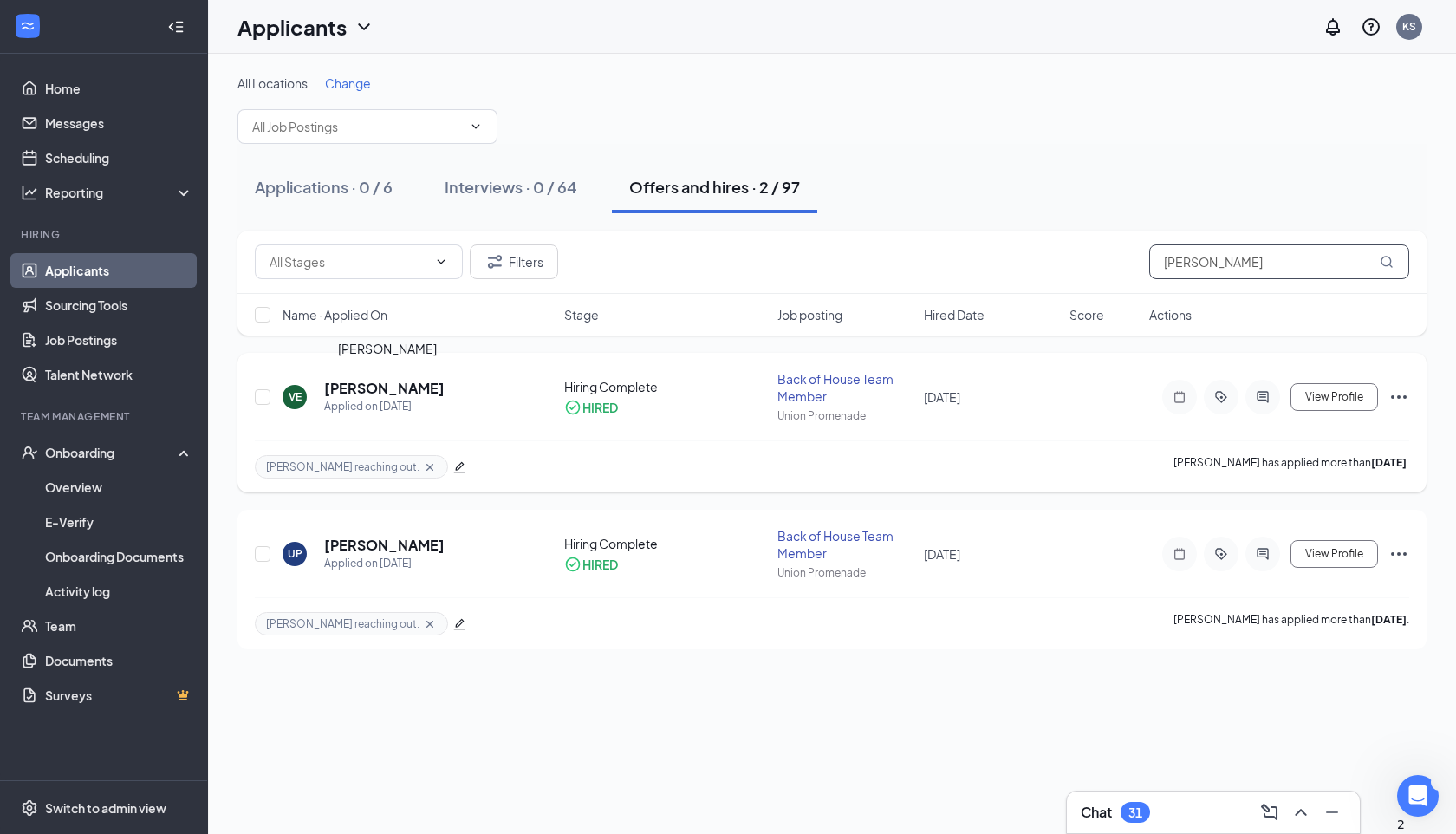
type input "[PERSON_NAME]"
click at [407, 383] on h5 "[PERSON_NAME]" at bounding box center [384, 388] width 120 height 19
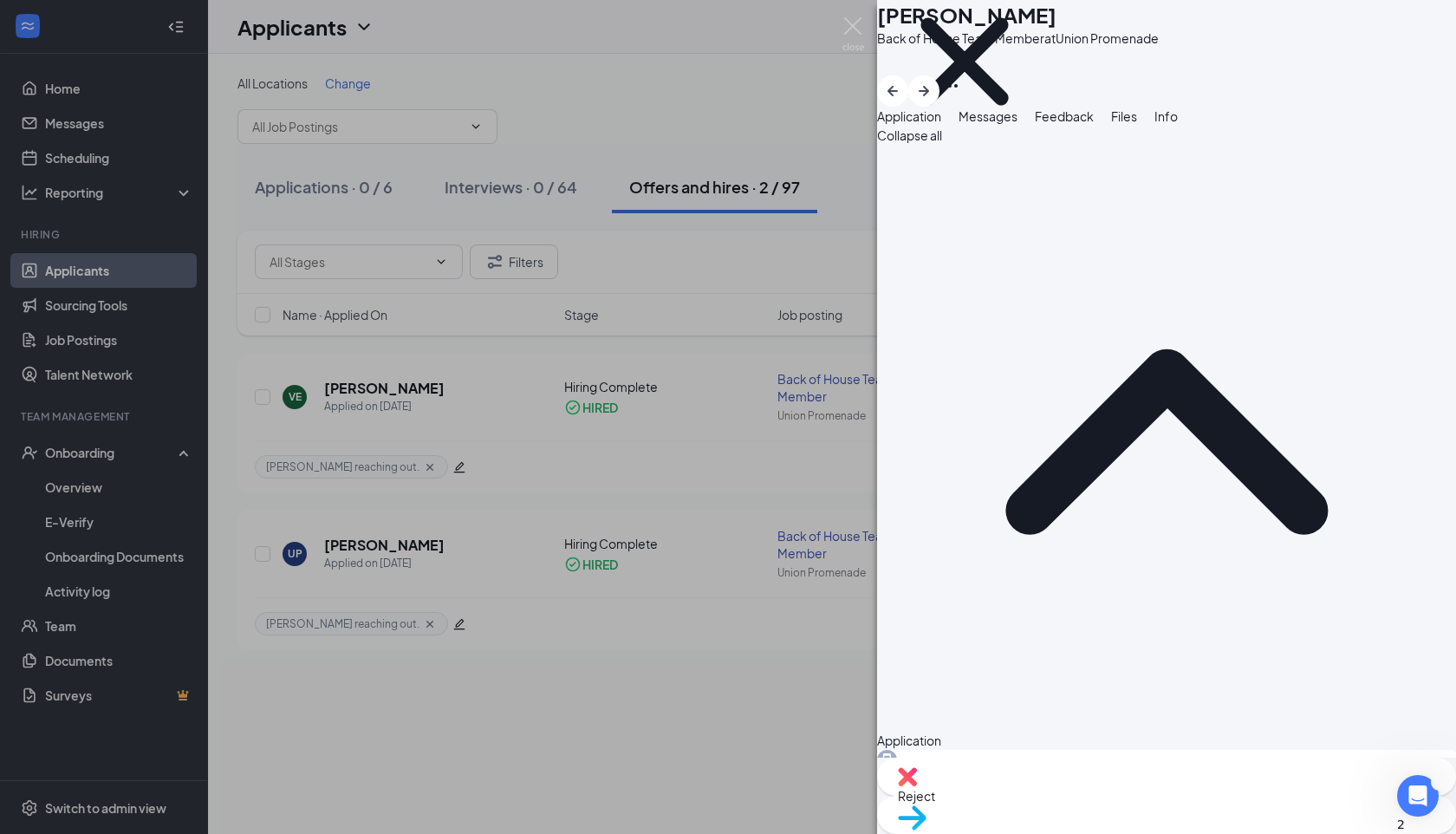
drag, startPoint x: 935, startPoint y: 28, endPoint x: 1170, endPoint y: 28, distance: 235.0
click at [1159, 28] on div "[PERSON_NAME]" at bounding box center [1017, 14] width 282 height 30
copy h1 "[PERSON_NAME]"
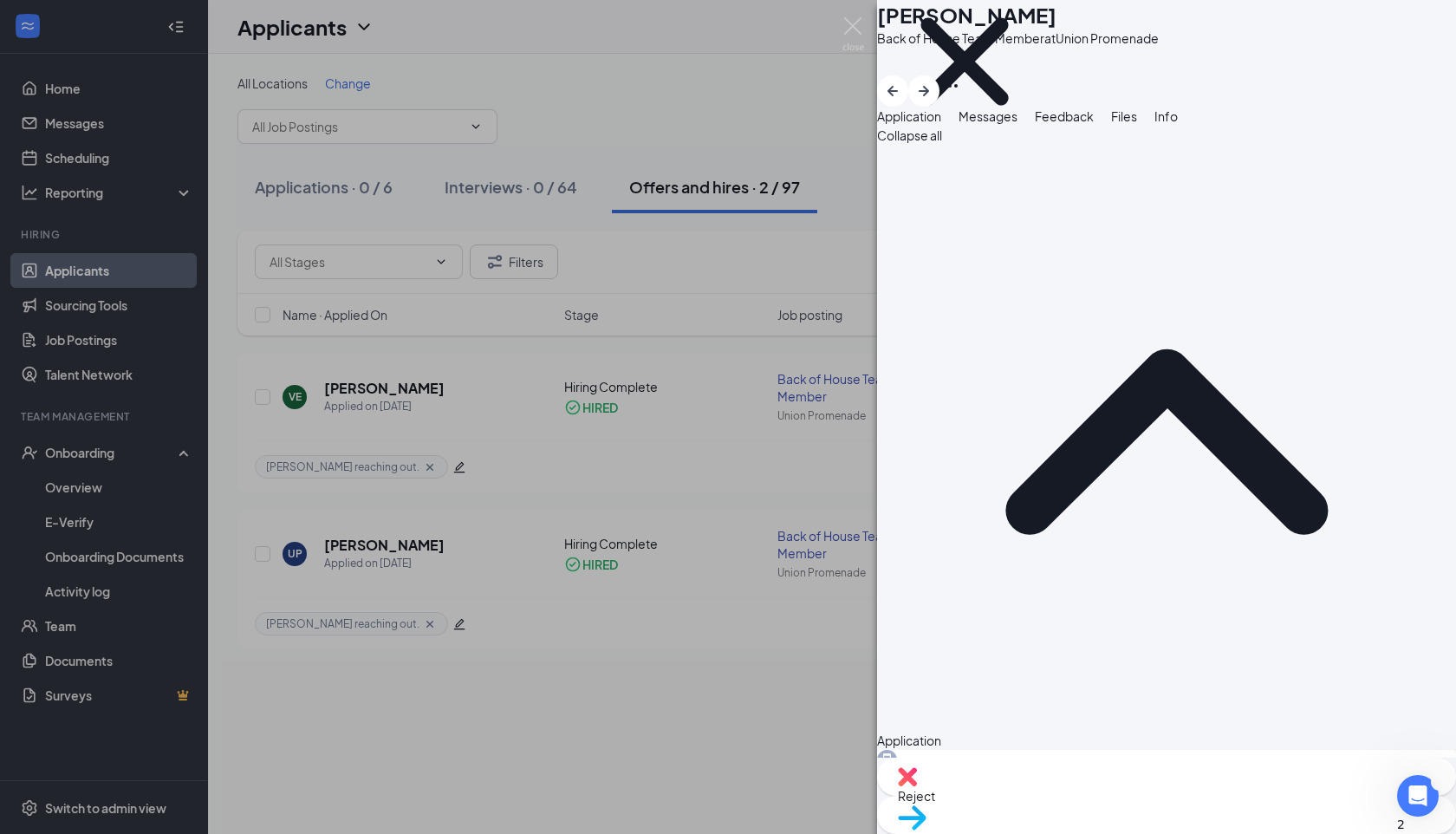
copy span "[EMAIL_ADDRESS][DOMAIN_NAME]"
drag, startPoint x: 970, startPoint y: 283, endPoint x: 1090, endPoint y: 283, distance: 120.0
click at [1090, 750] on div "Phone [PHONE_NUMBER]" at bounding box center [1166, 778] width 579 height 56
copy span "[PHONE_NUMBER]"
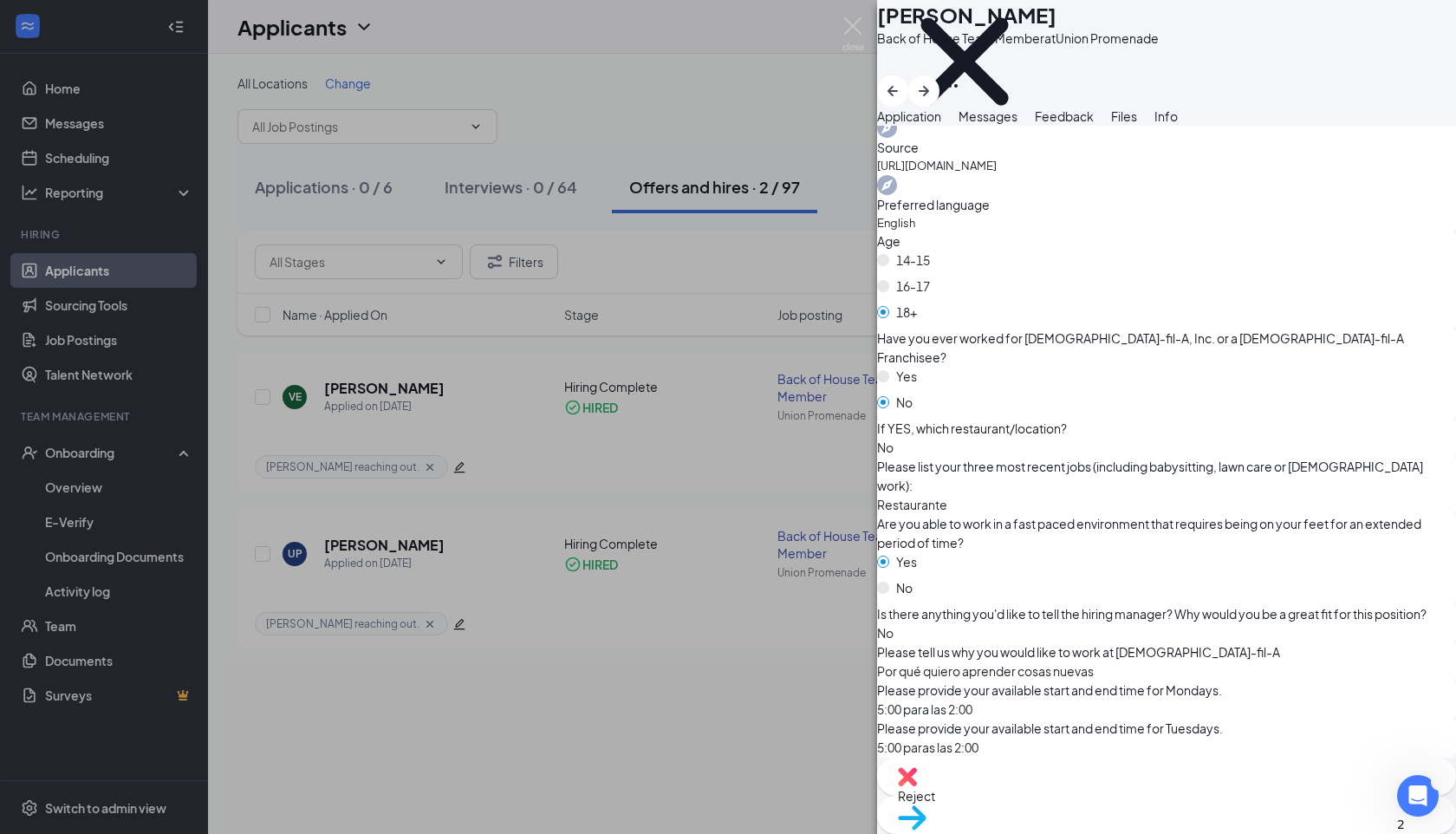
scroll to position [1006, 0]
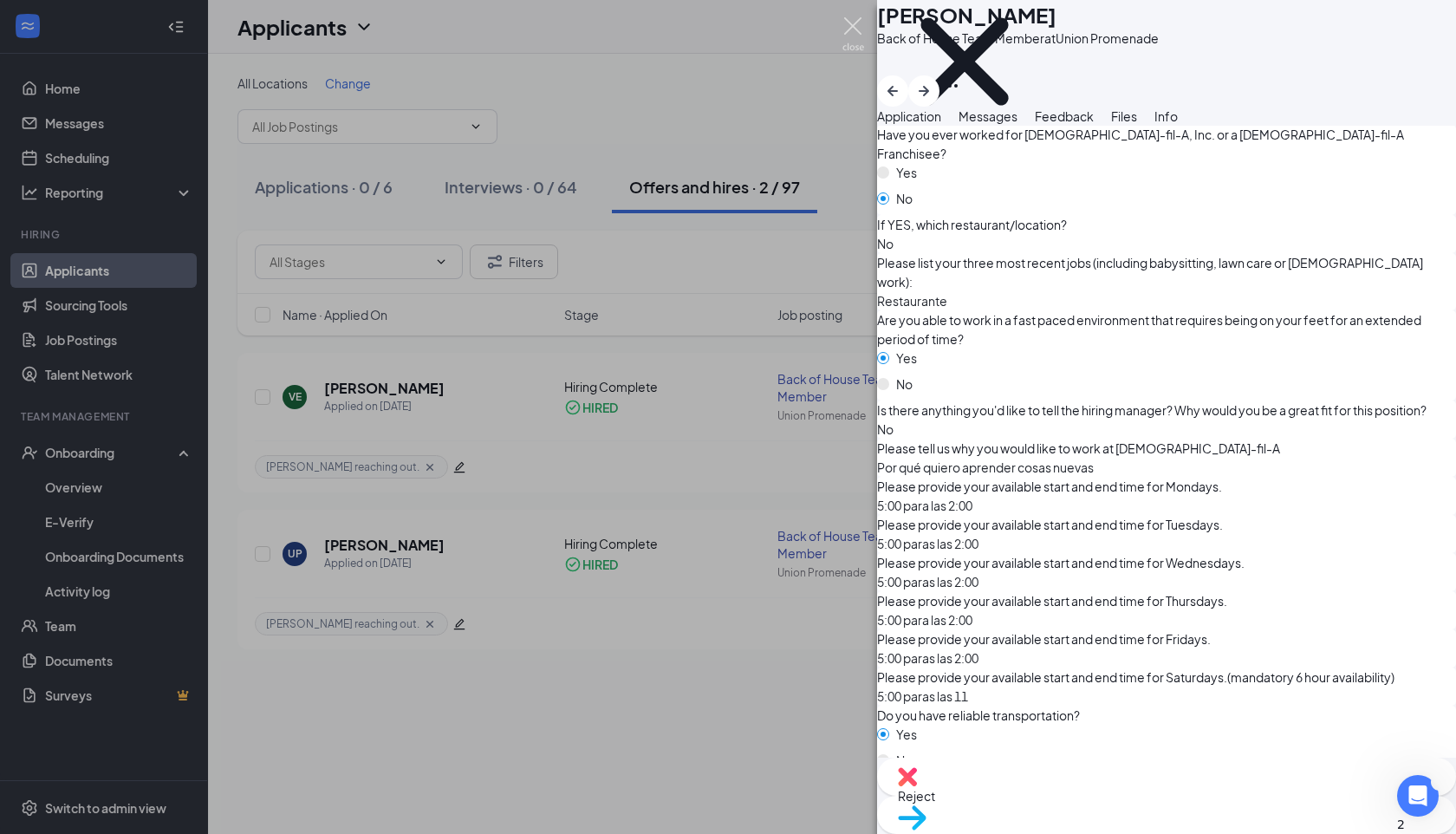
click at [853, 25] on img at bounding box center [853, 33] width 22 height 33
